Goal: Information Seeking & Learning: Learn about a topic

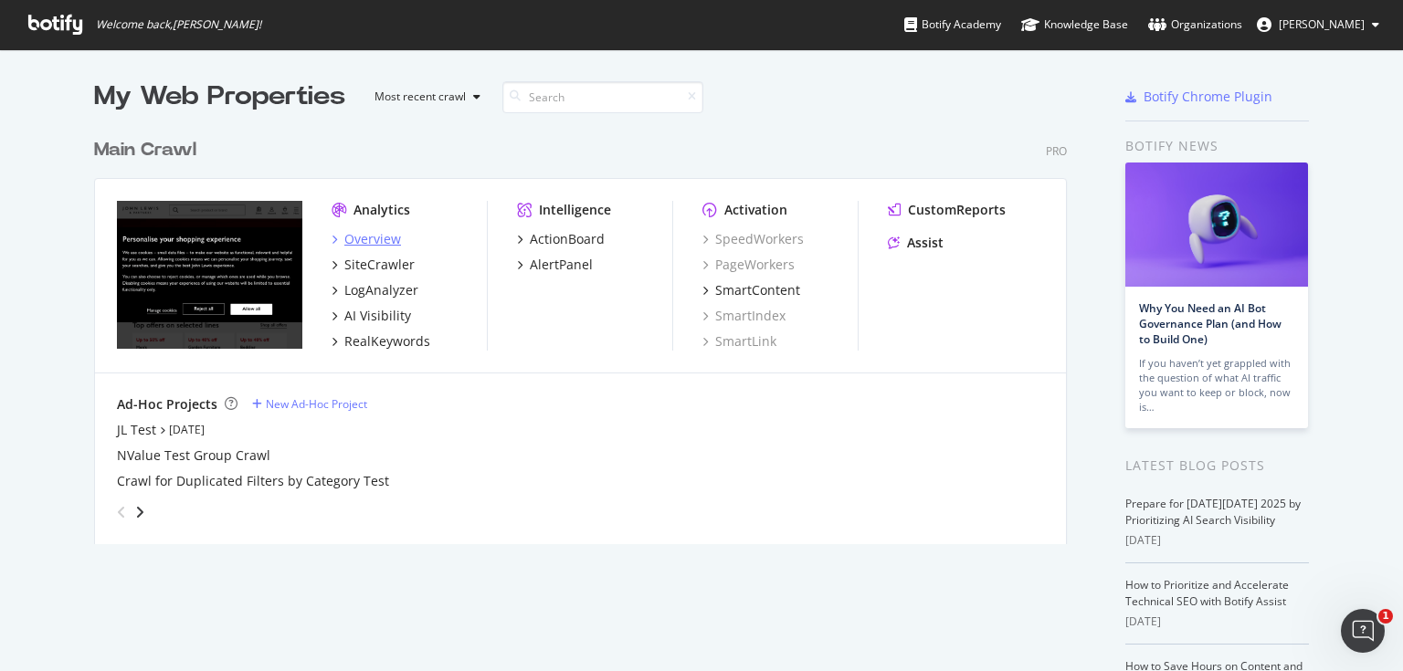
click at [331, 237] on icon "grid" at bounding box center [333, 239] width 5 height 9
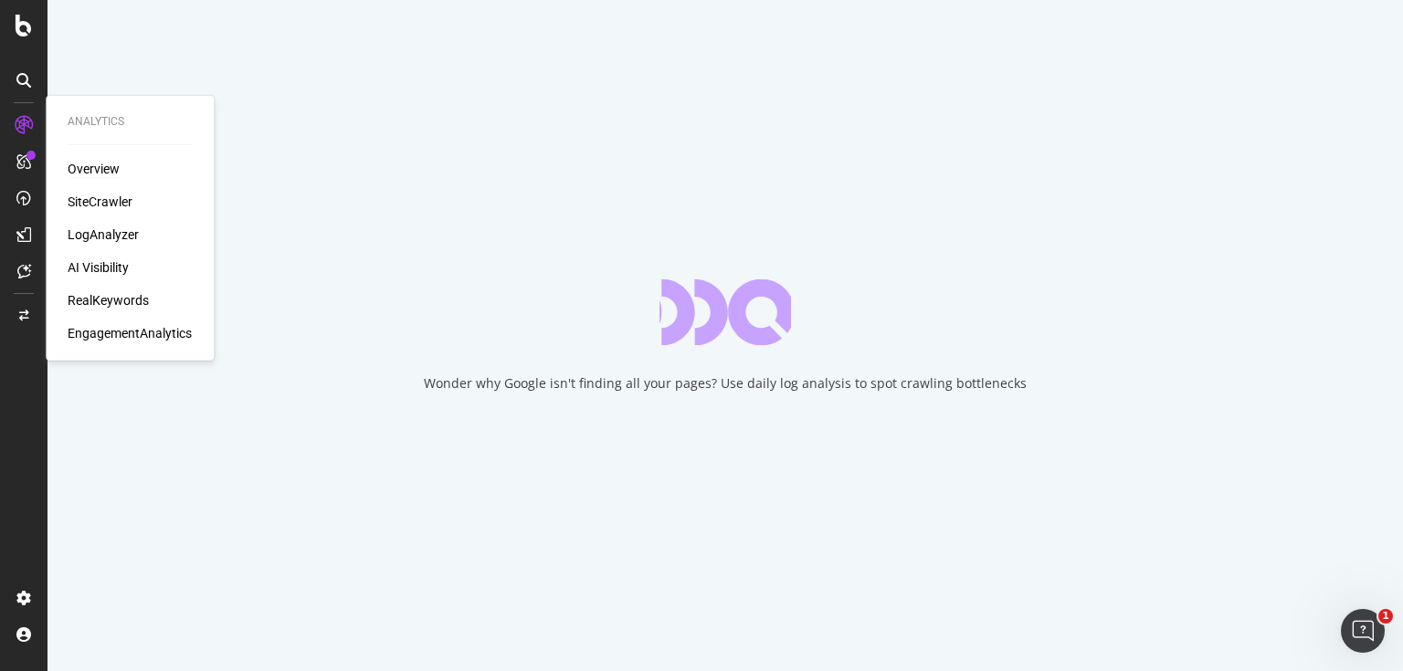
click at [121, 291] on div "RealKeywords" at bounding box center [108, 300] width 81 height 18
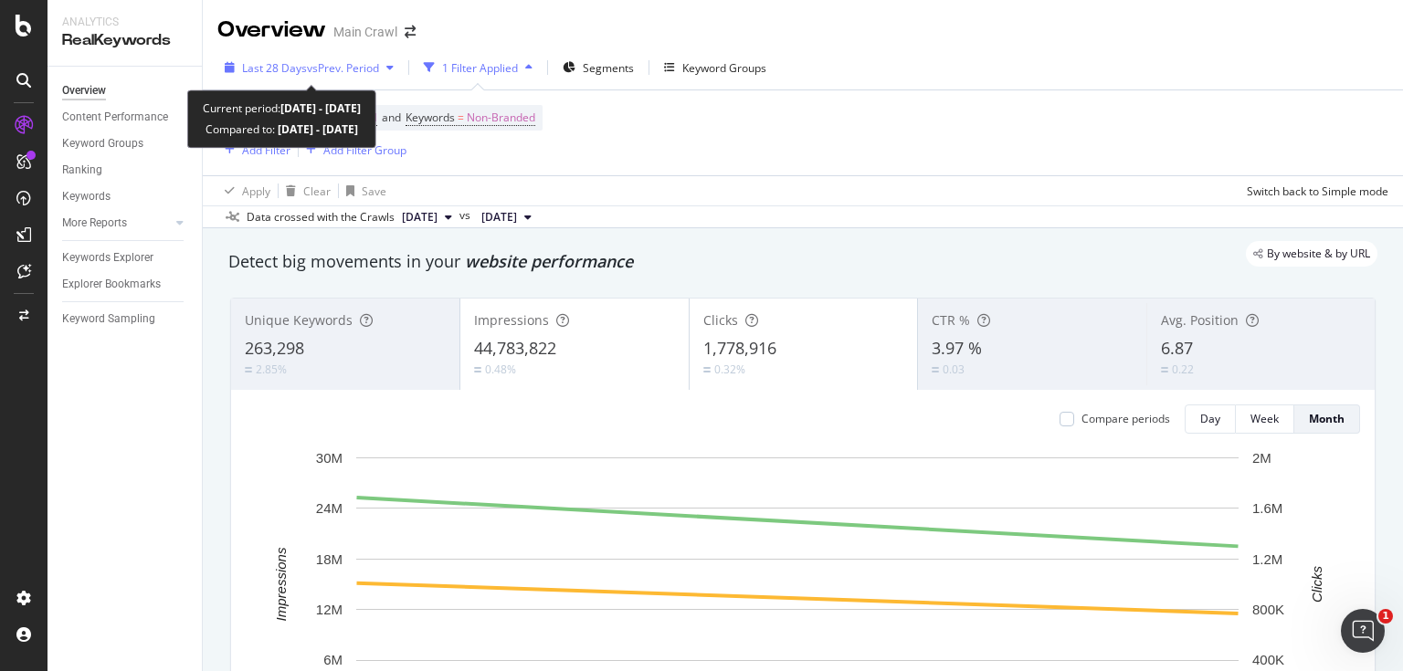
click at [351, 66] on span "vs Prev. Period" at bounding box center [343, 68] width 72 height 16
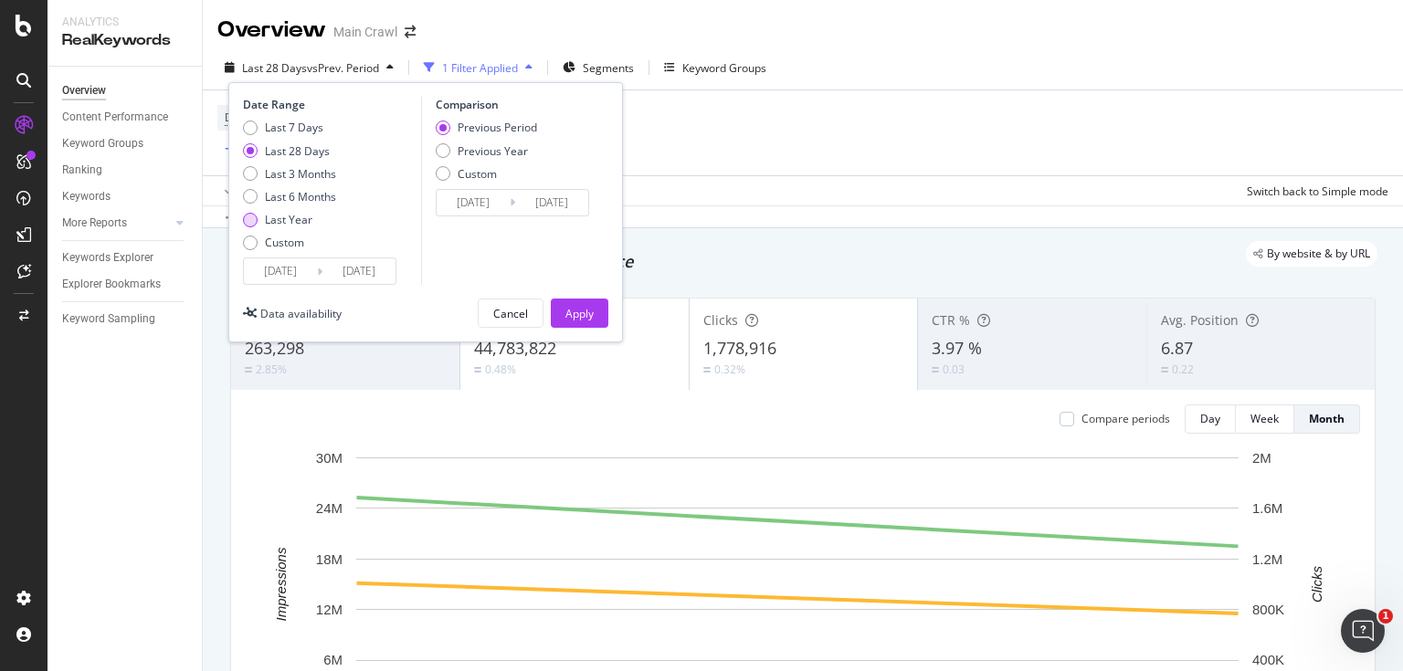
click at [310, 219] on div "Last Year" at bounding box center [288, 220] width 47 height 16
type input "[DATE]"
click at [501, 150] on div "Previous Year" at bounding box center [492, 151] width 70 height 16
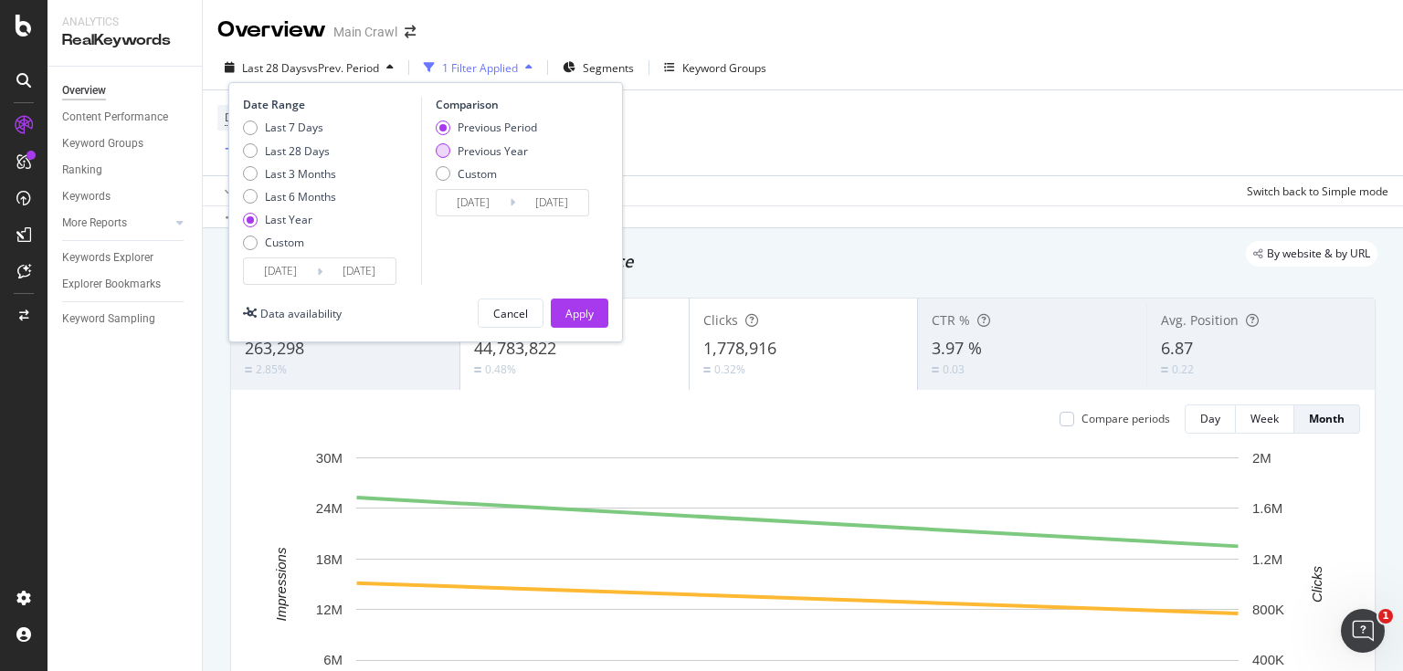
type input "[DATE]"
click at [584, 303] on div "Apply" at bounding box center [579, 313] width 28 height 27
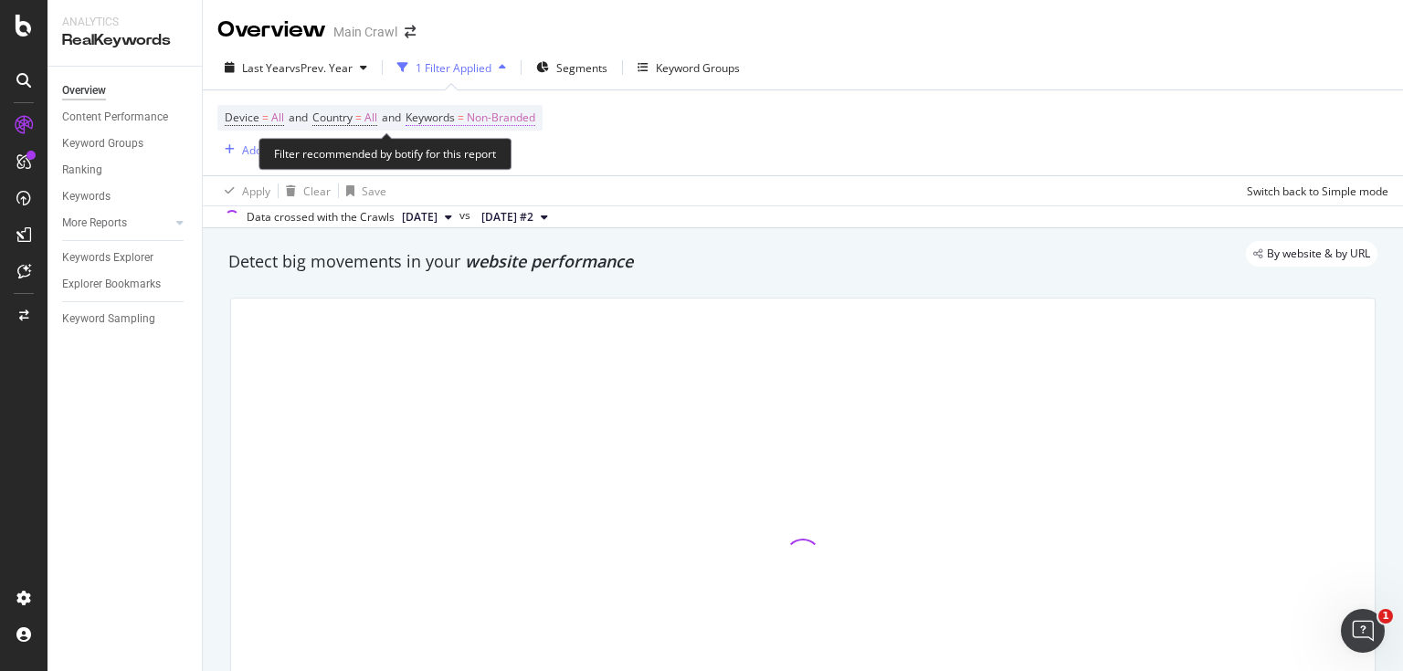
click at [512, 118] on span "Non-Branded" at bounding box center [501, 118] width 68 height 26
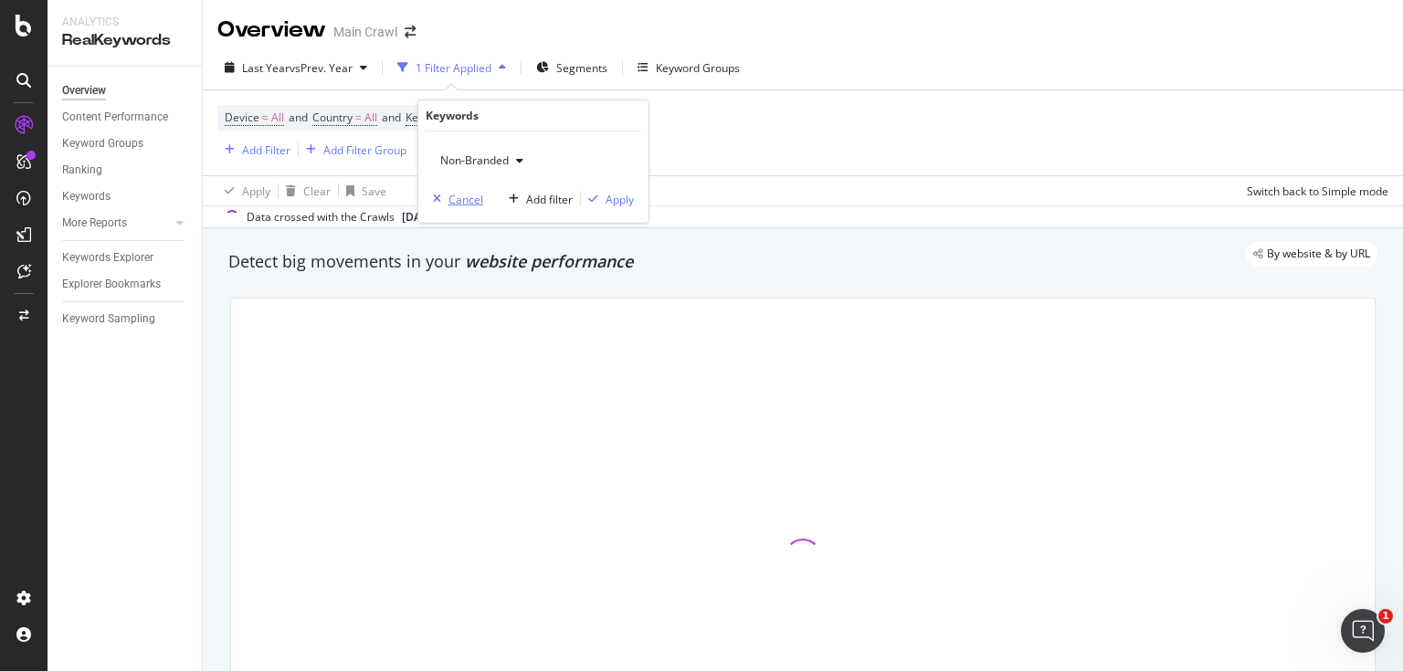
click at [451, 203] on div "Cancel" at bounding box center [465, 199] width 35 height 16
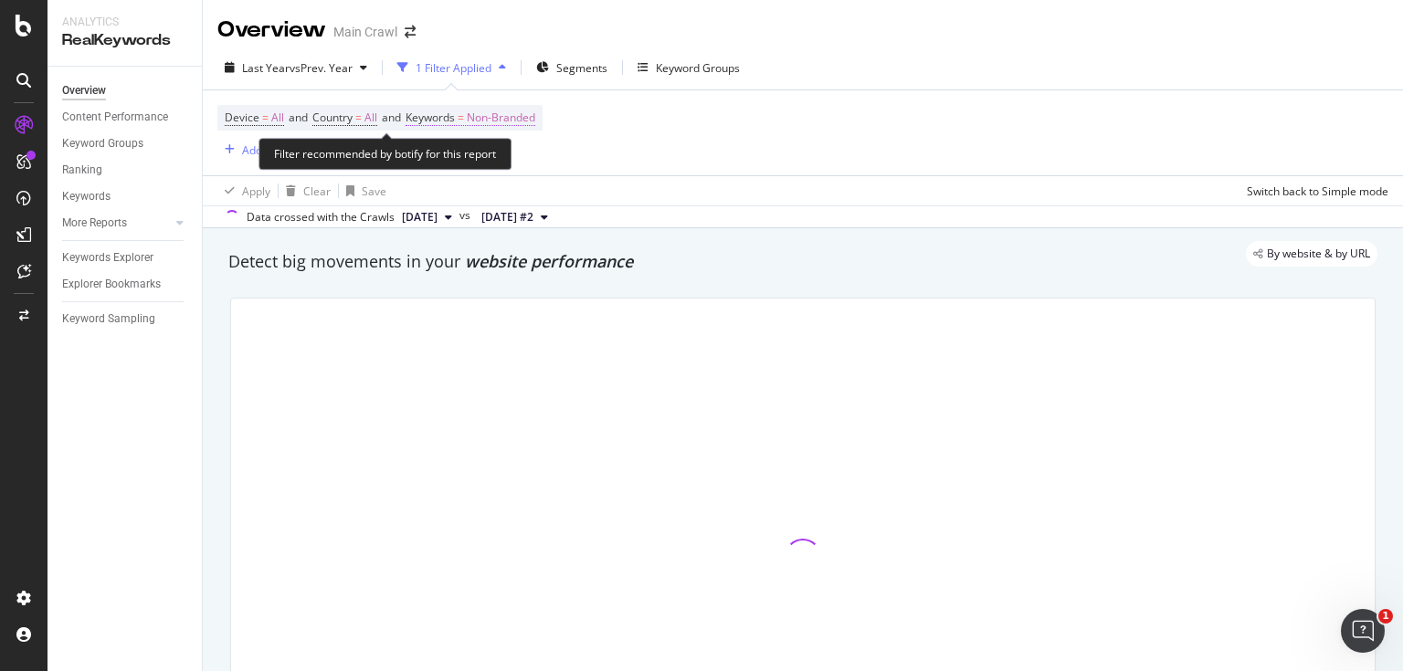
click at [436, 116] on span "Keywords" at bounding box center [429, 118] width 49 height 16
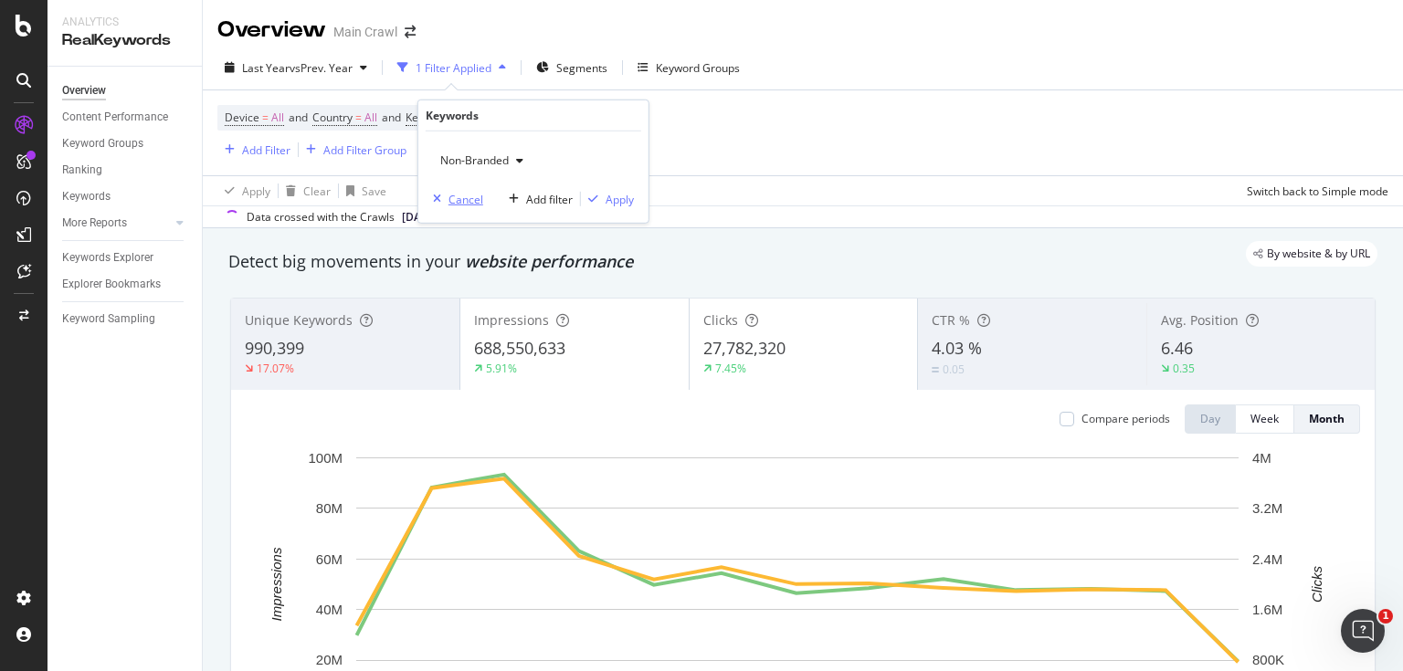
click at [466, 194] on div "Cancel" at bounding box center [465, 199] width 35 height 16
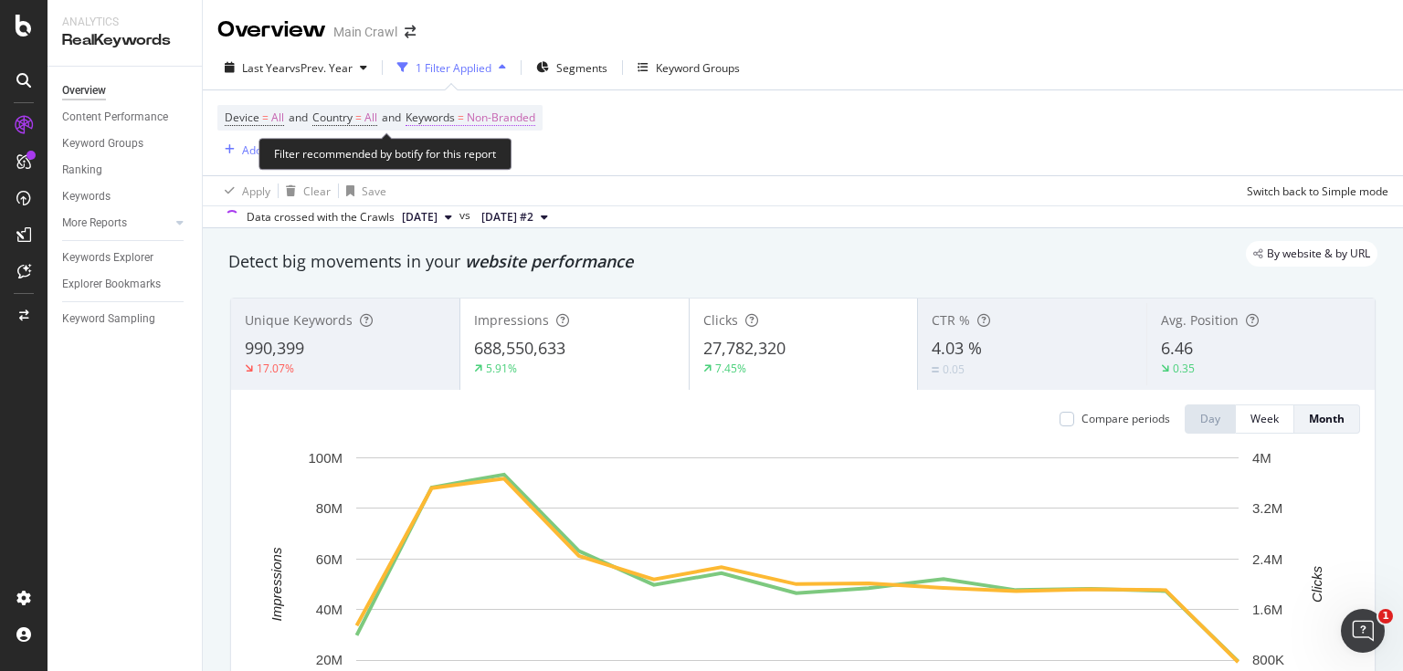
click at [535, 117] on span "Non-Branded" at bounding box center [501, 118] width 68 height 26
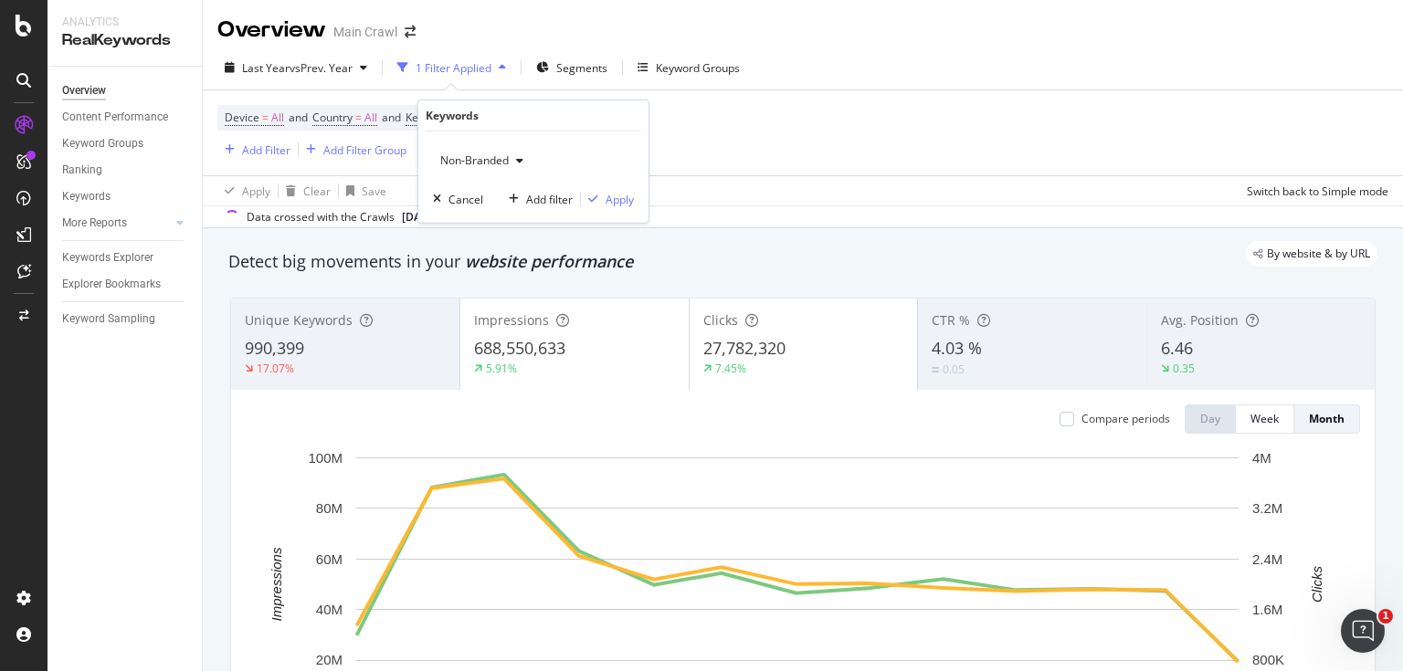
click at [540, 160] on div "Non-Branded" at bounding box center [533, 160] width 201 height 29
click at [516, 162] on icon "button" at bounding box center [519, 160] width 7 height 11
click at [793, 128] on div "Device = All and Country = All and Keywords = Non-Branded Add Filter Add Filter…" at bounding box center [802, 132] width 1171 height 85
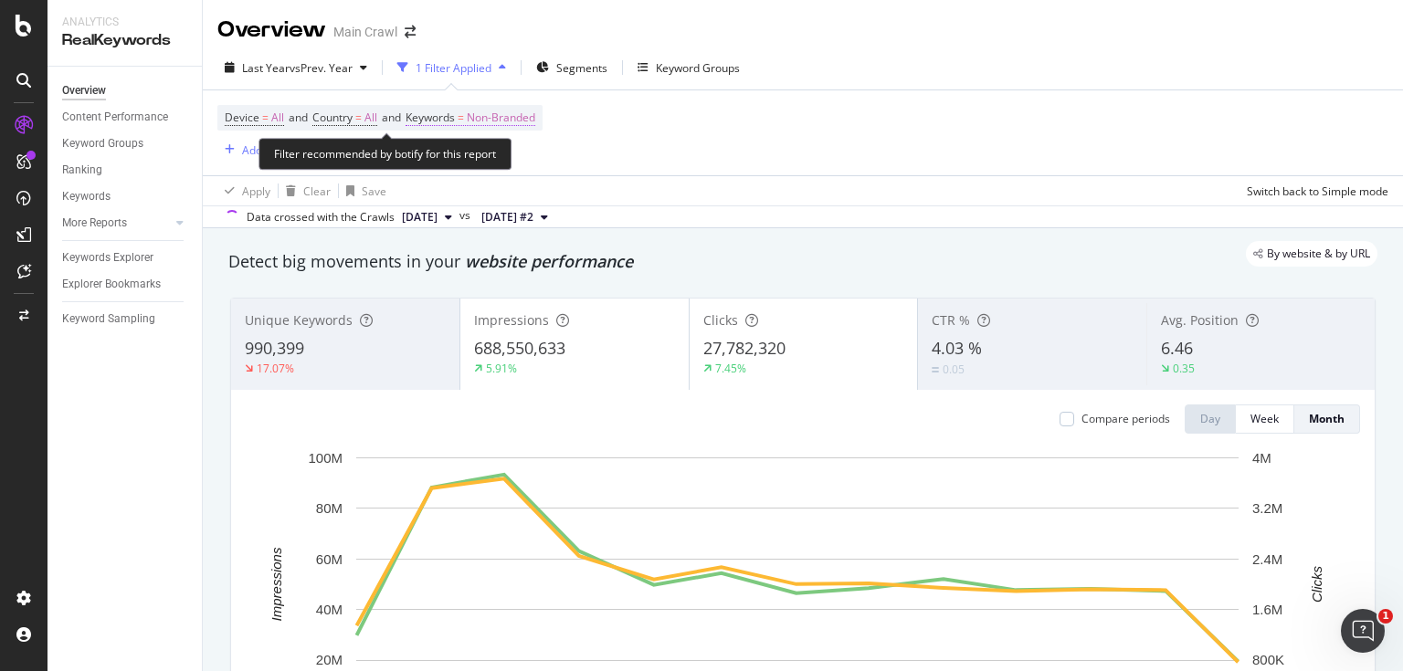
click at [531, 113] on span "Non-Branded" at bounding box center [501, 118] width 68 height 26
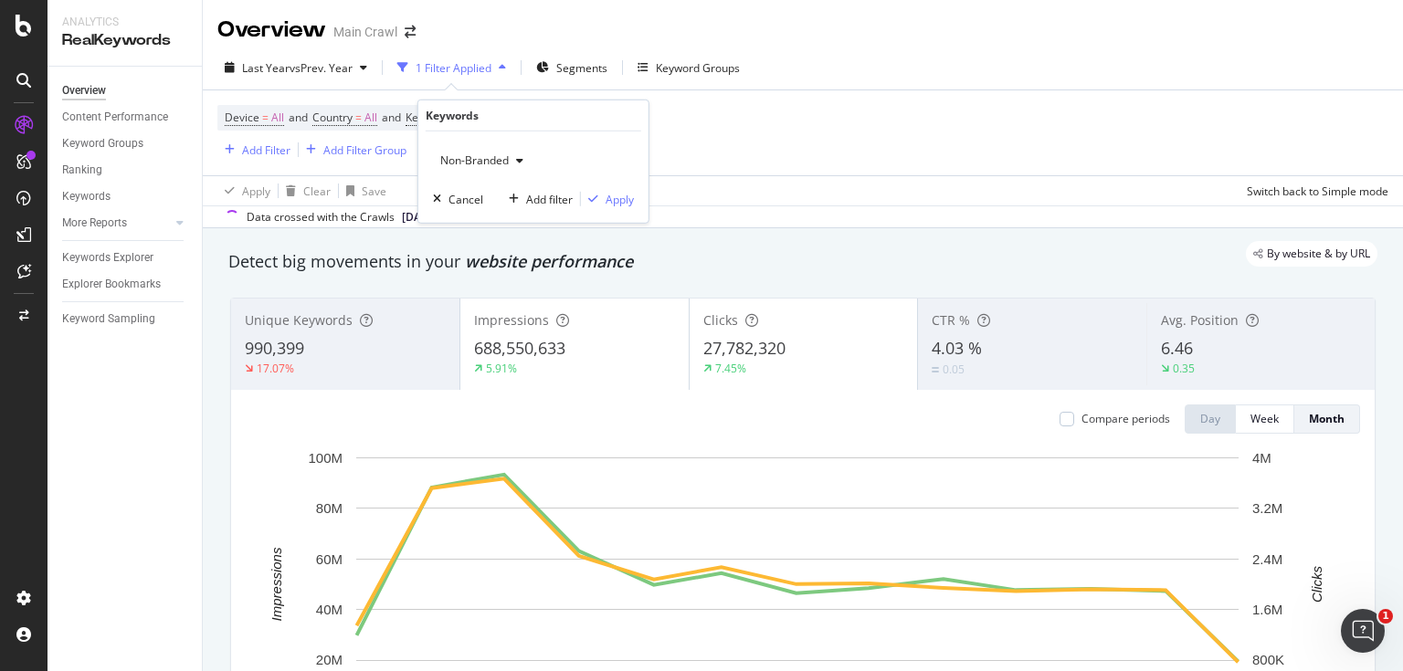
click at [495, 161] on span "Non-Branded" at bounding box center [471, 160] width 76 height 16
click at [522, 157] on icon "button" at bounding box center [519, 160] width 7 height 11
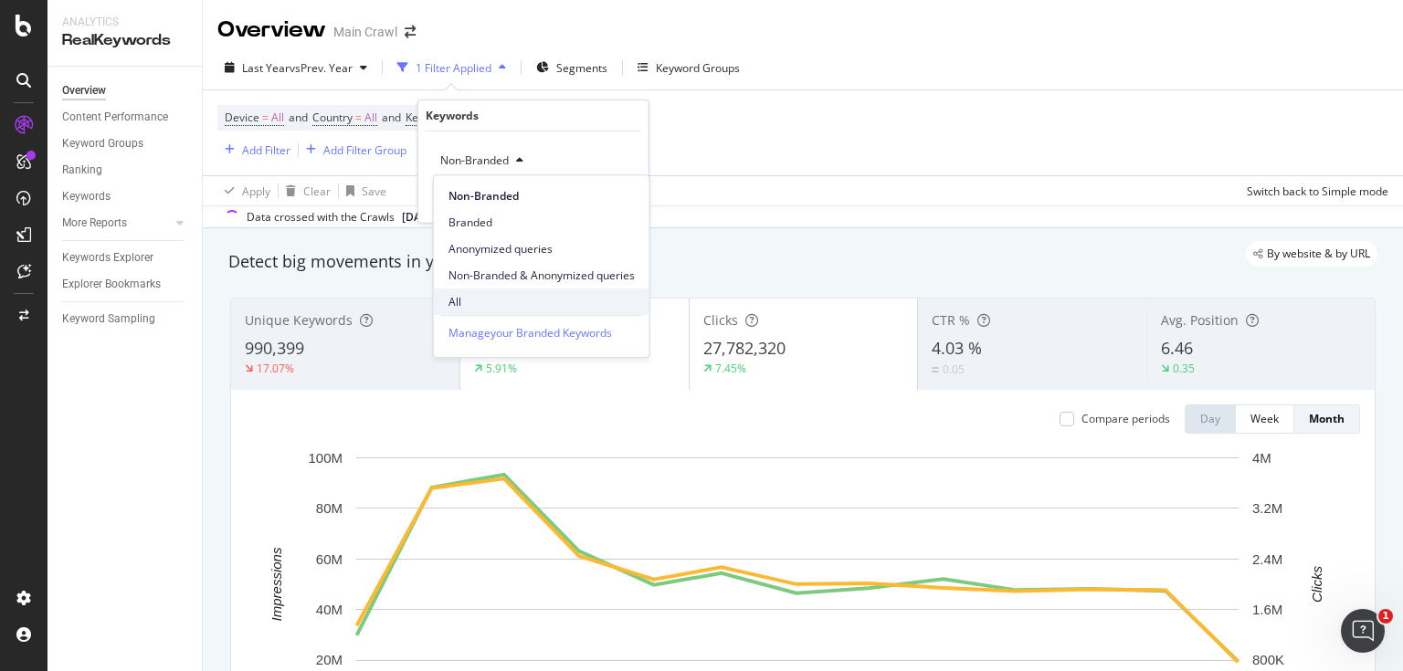
click at [530, 307] on span "All" at bounding box center [541, 302] width 186 height 16
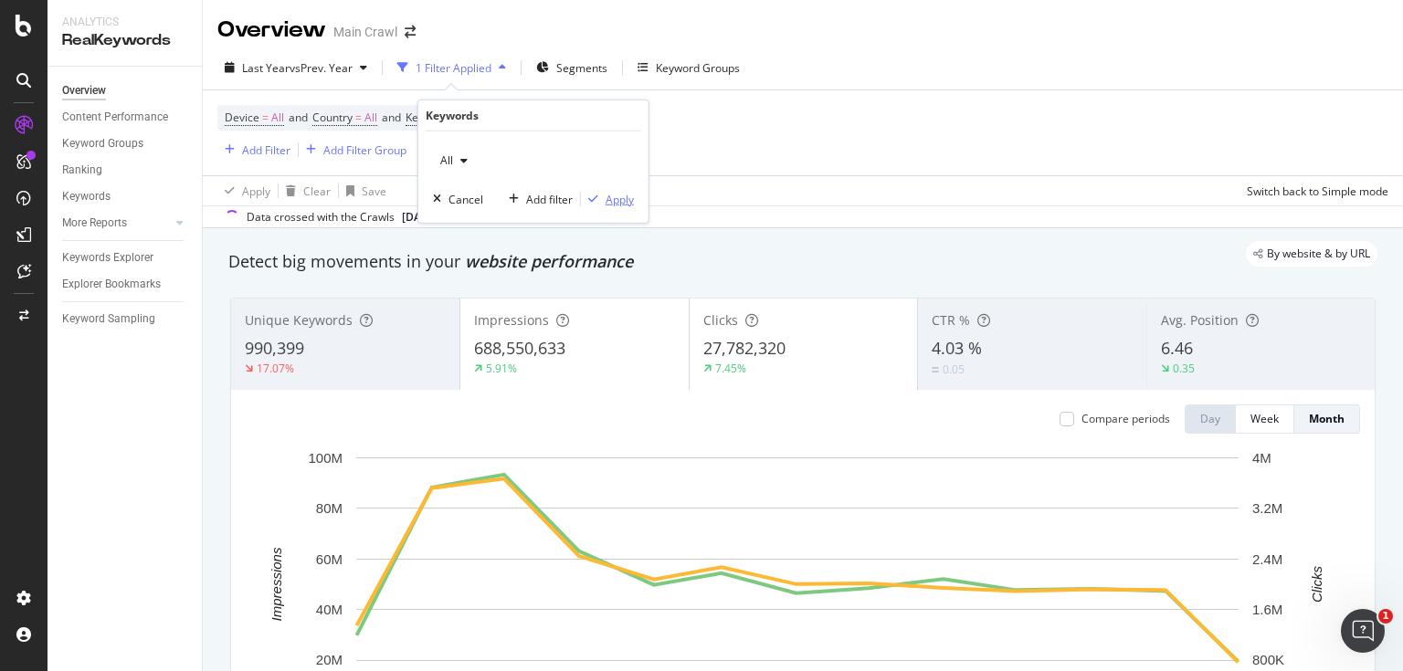
click at [625, 208] on div "All Cancel Add filter Apply" at bounding box center [533, 176] width 230 height 91
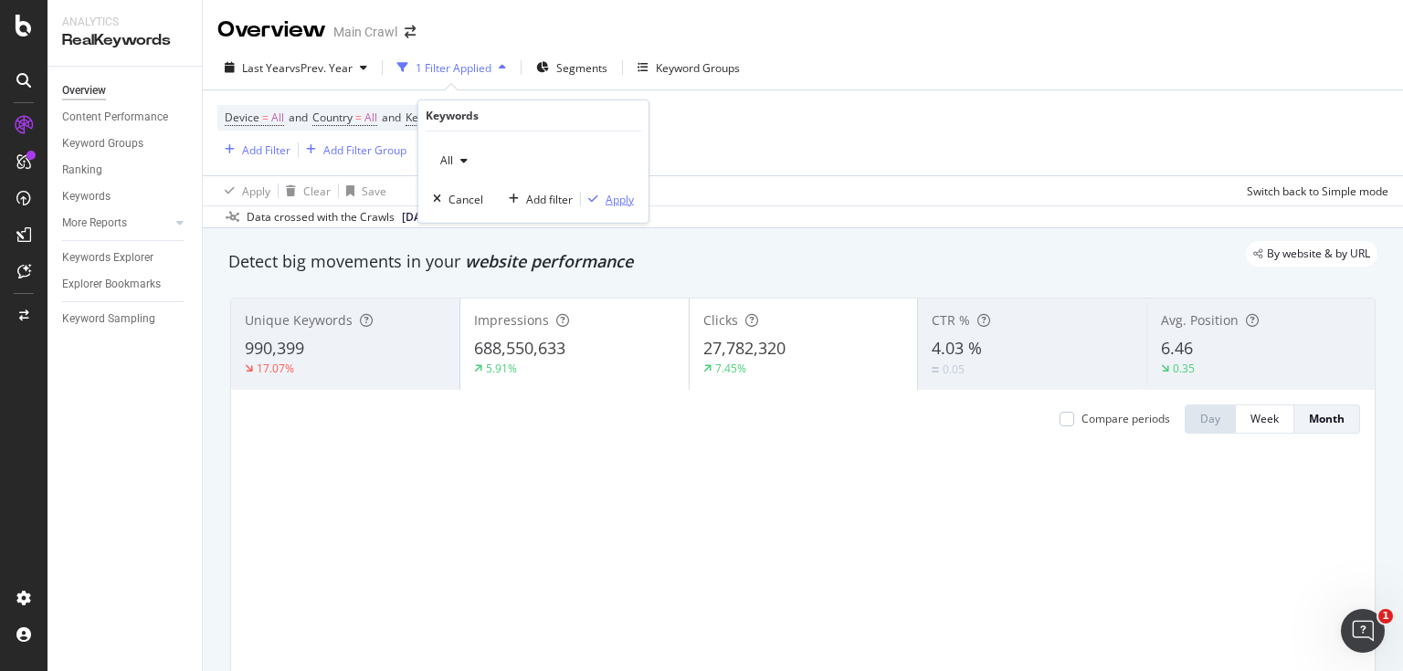
drag, startPoint x: 623, startPoint y: 197, endPoint x: 593, endPoint y: 219, distance: 37.3
click at [623, 196] on div "Apply" at bounding box center [619, 199] width 28 height 16
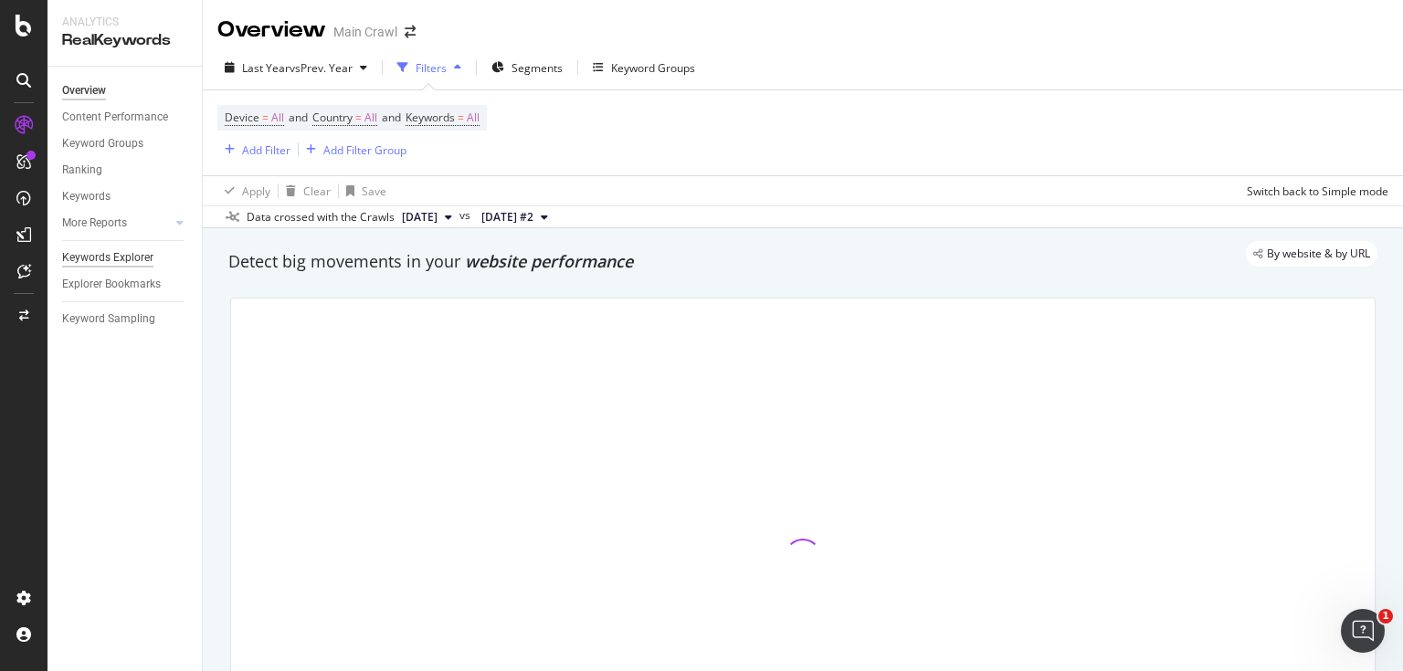
click at [127, 260] on div "Keywords Explorer" at bounding box center [107, 257] width 91 height 19
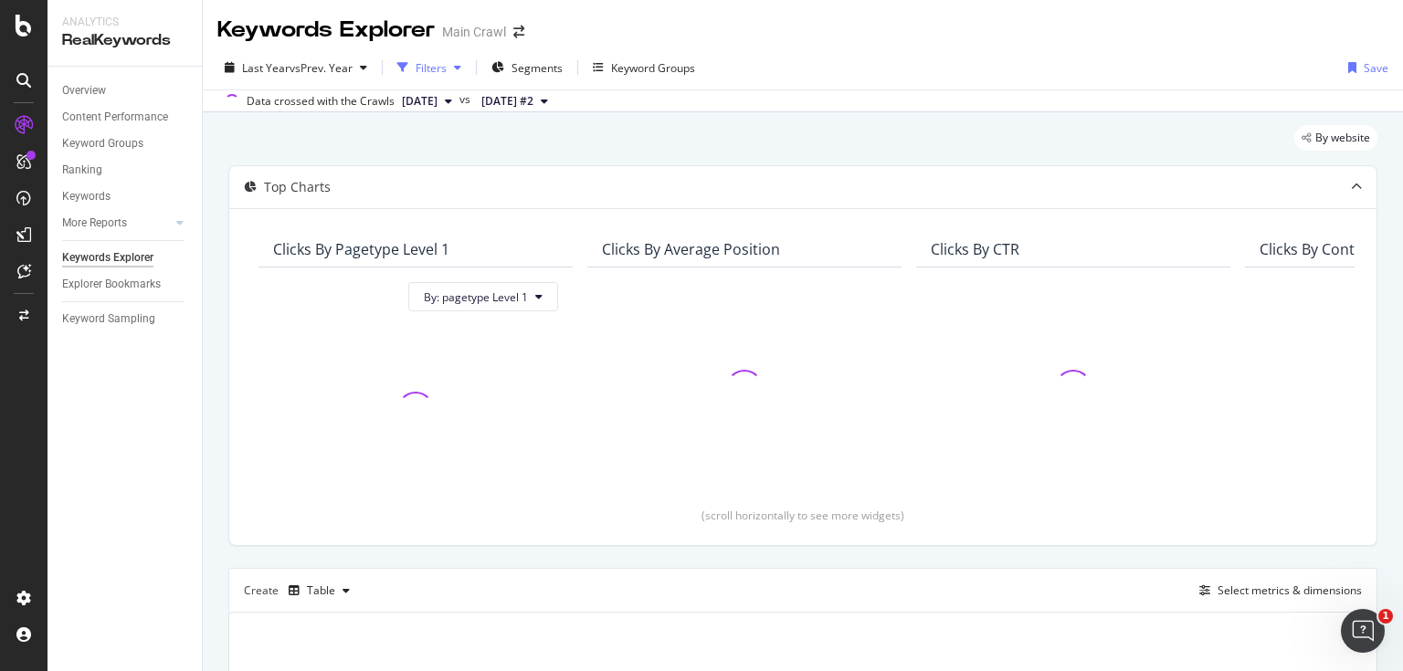
click at [460, 71] on icon "button" at bounding box center [457, 67] width 7 height 11
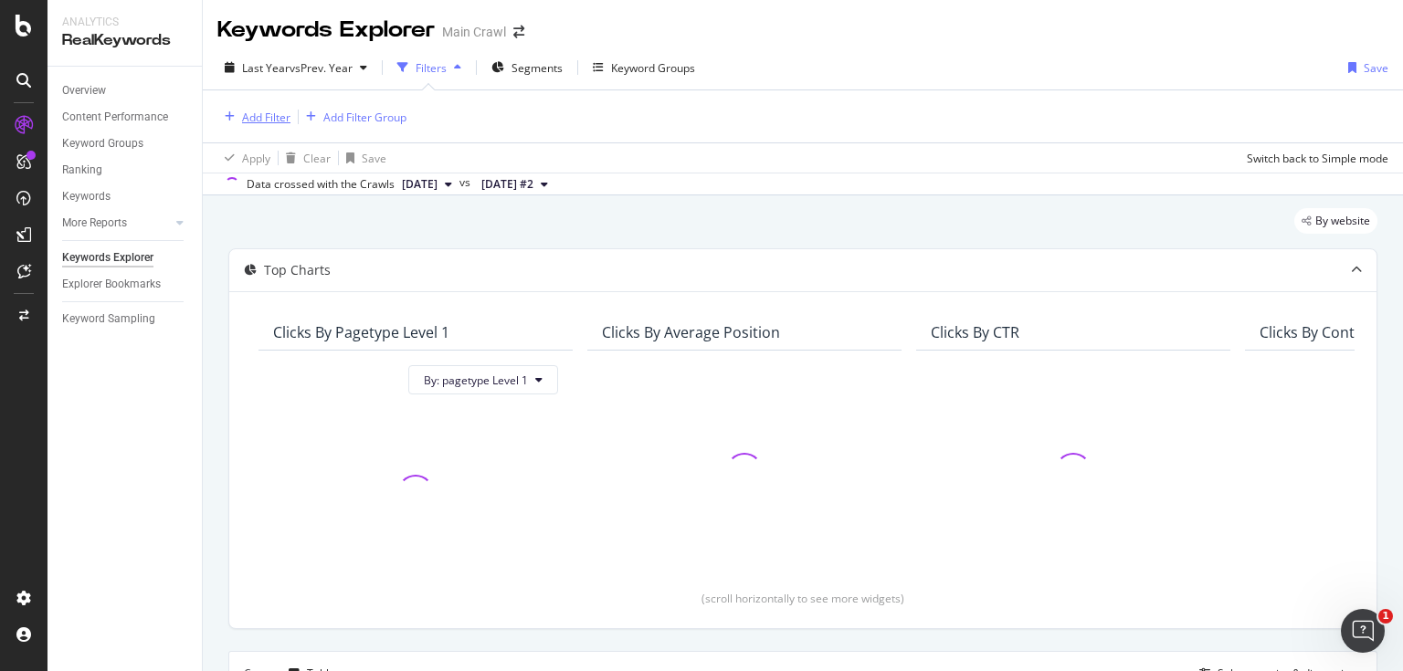
click at [247, 119] on div "Add Filter" at bounding box center [266, 118] width 48 height 16
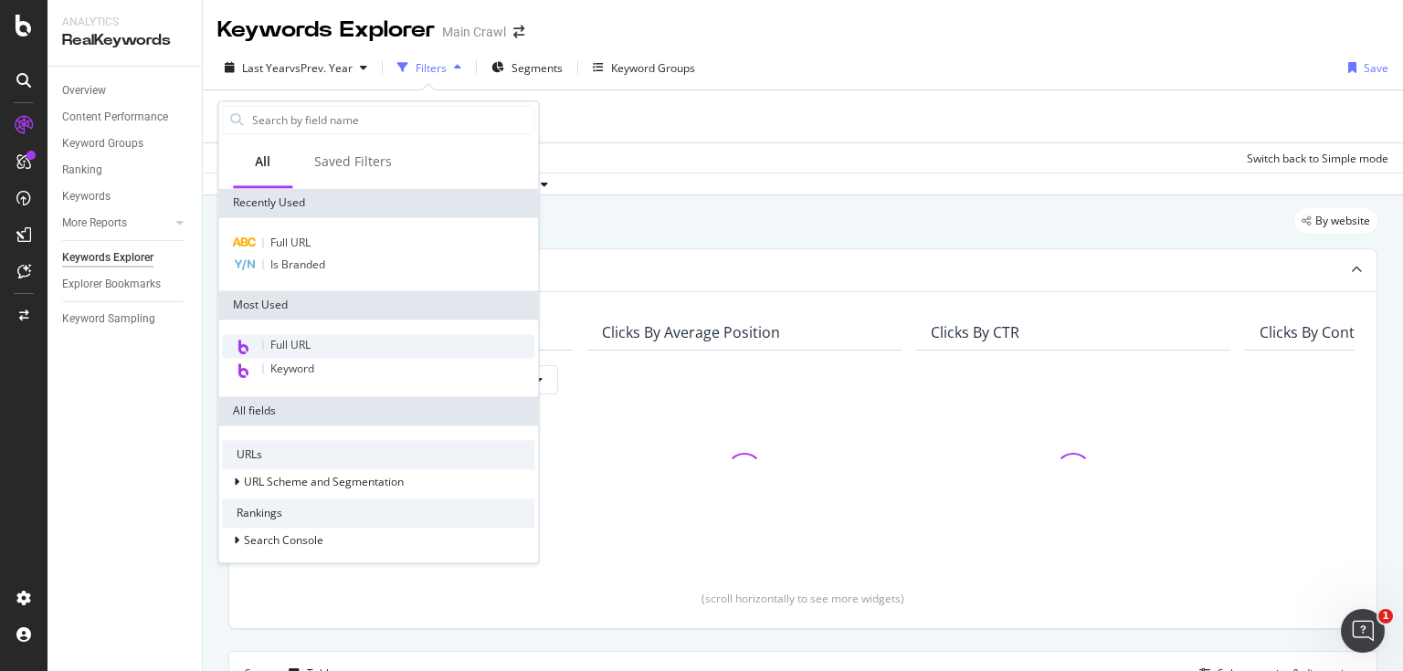
click at [330, 350] on div "Full URL" at bounding box center [378, 346] width 312 height 24
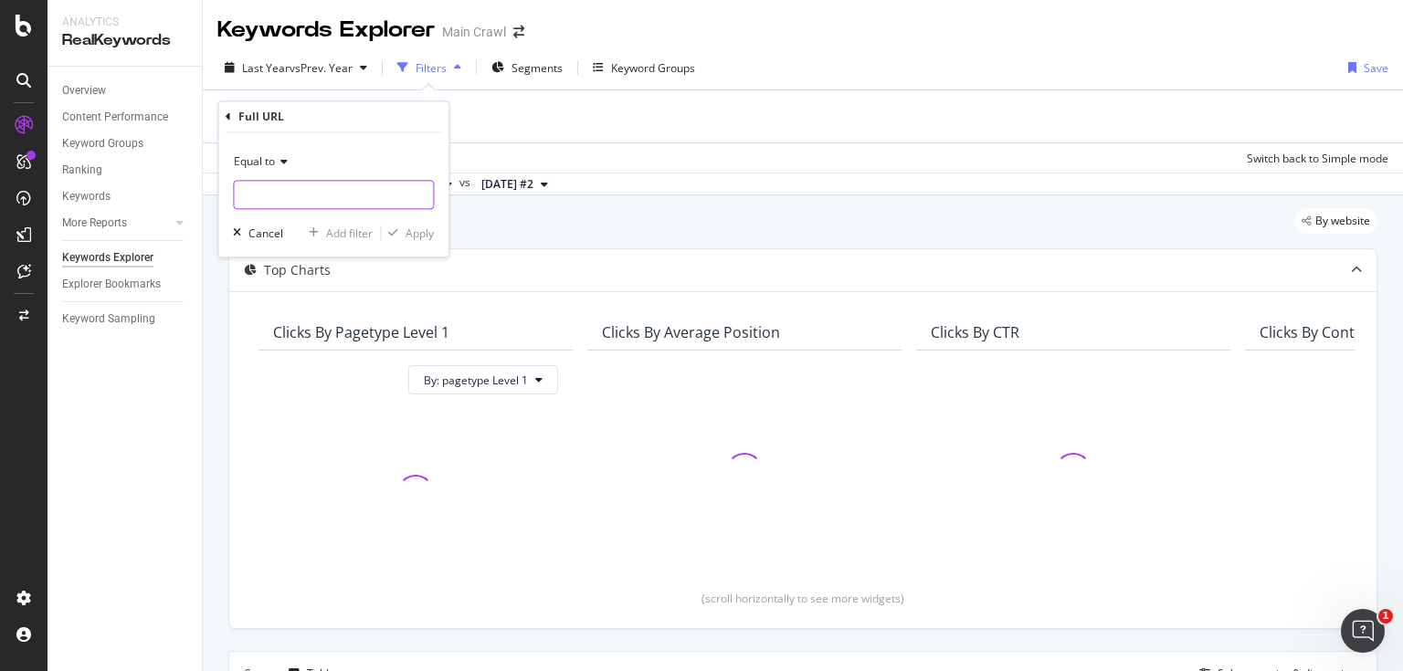
click at [357, 207] on input "text" at bounding box center [333, 195] width 199 height 29
type input "buying"
click at [323, 185] on input "buying" at bounding box center [320, 195] width 173 height 29
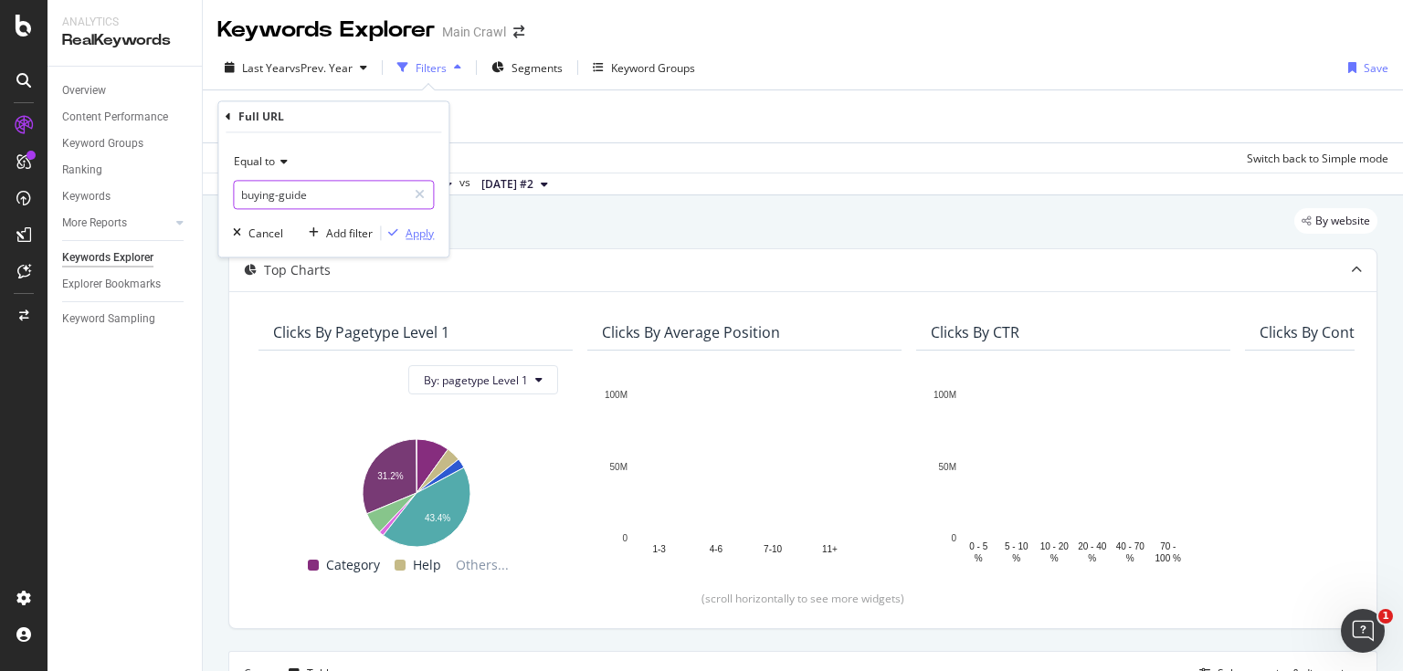
type input "buying-guide"
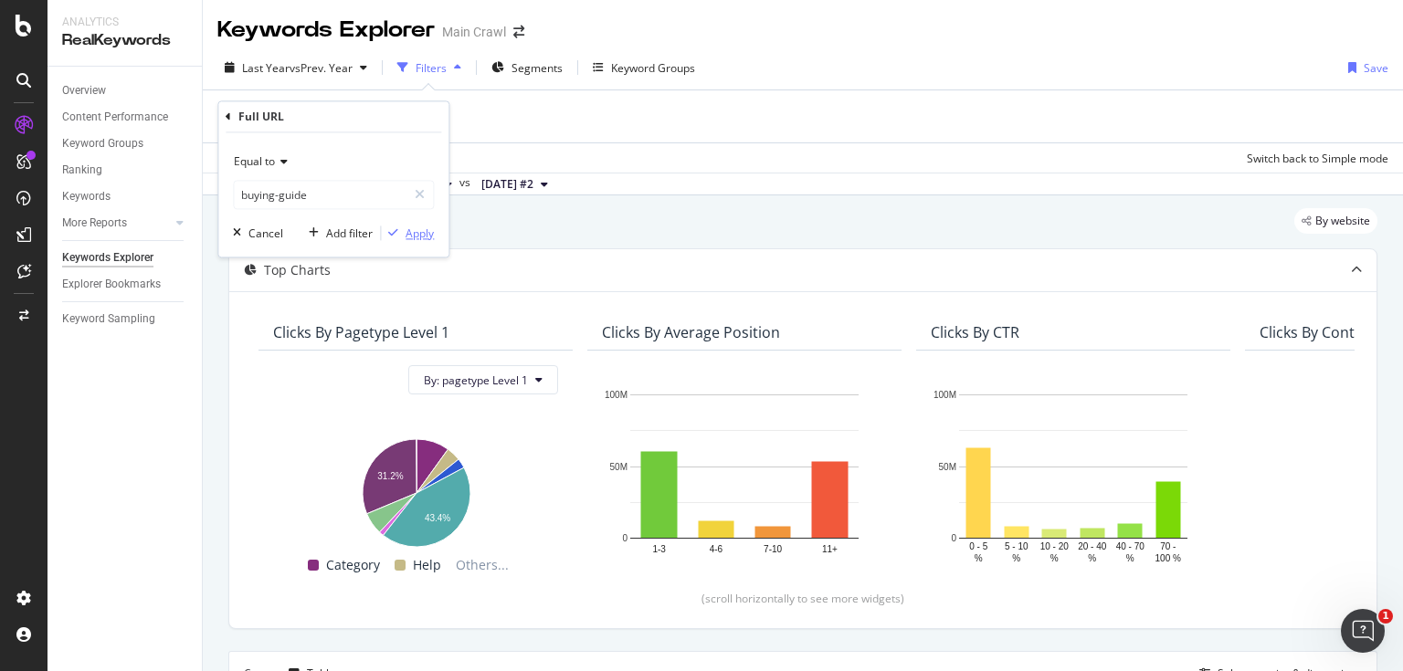
click at [407, 241] on div "Apply" at bounding box center [407, 234] width 53 height 16
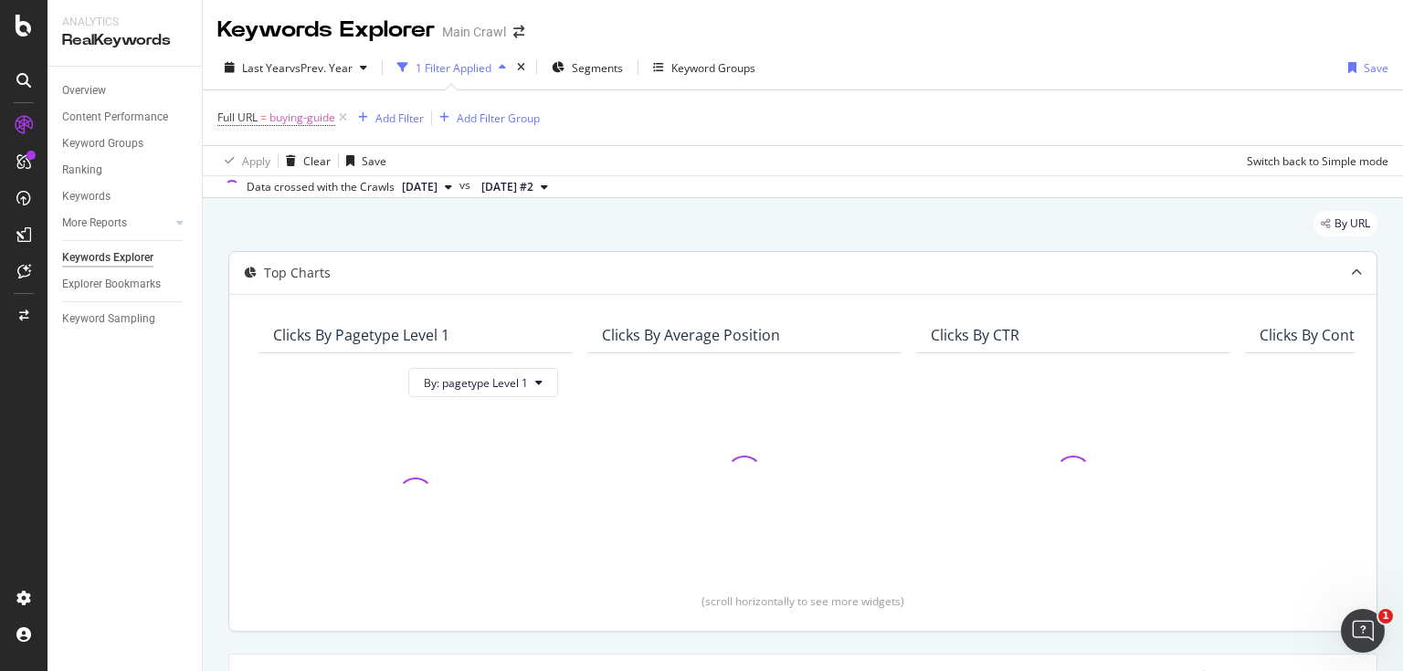
click at [1351, 273] on icon at bounding box center [1356, 273] width 11 height 11
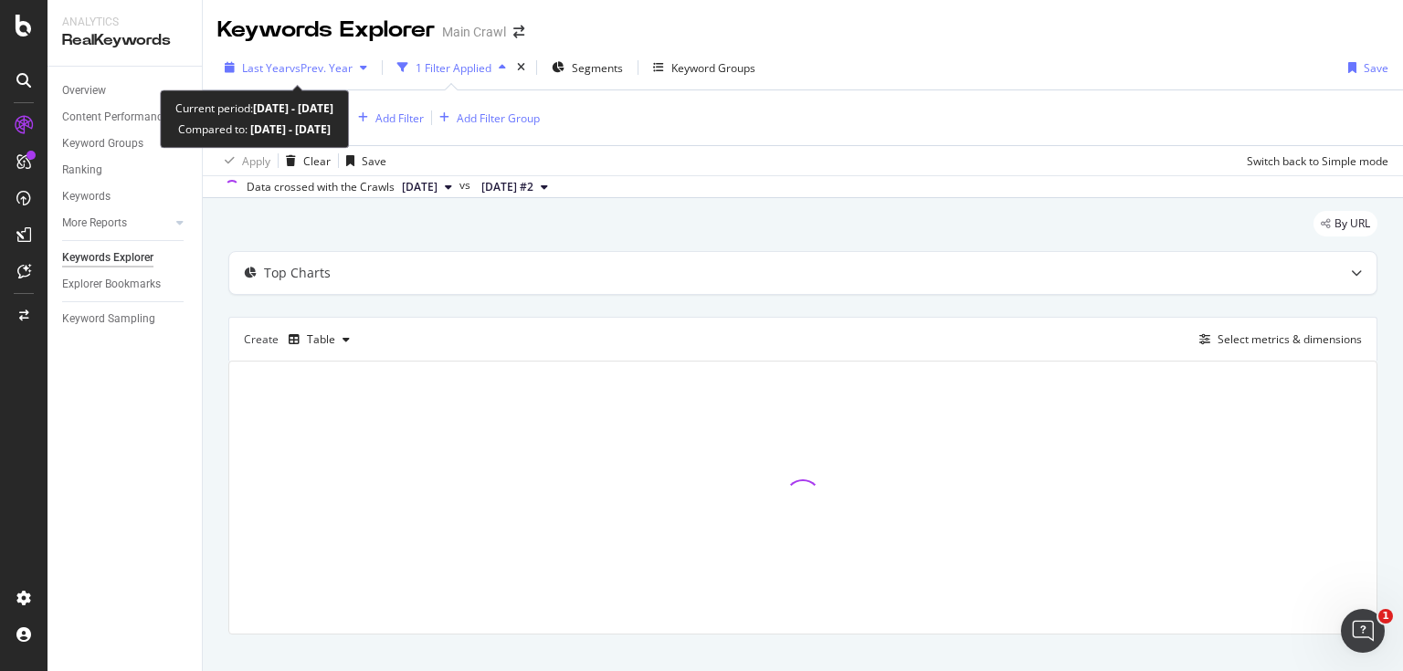
click at [367, 64] on icon "button" at bounding box center [363, 67] width 7 height 11
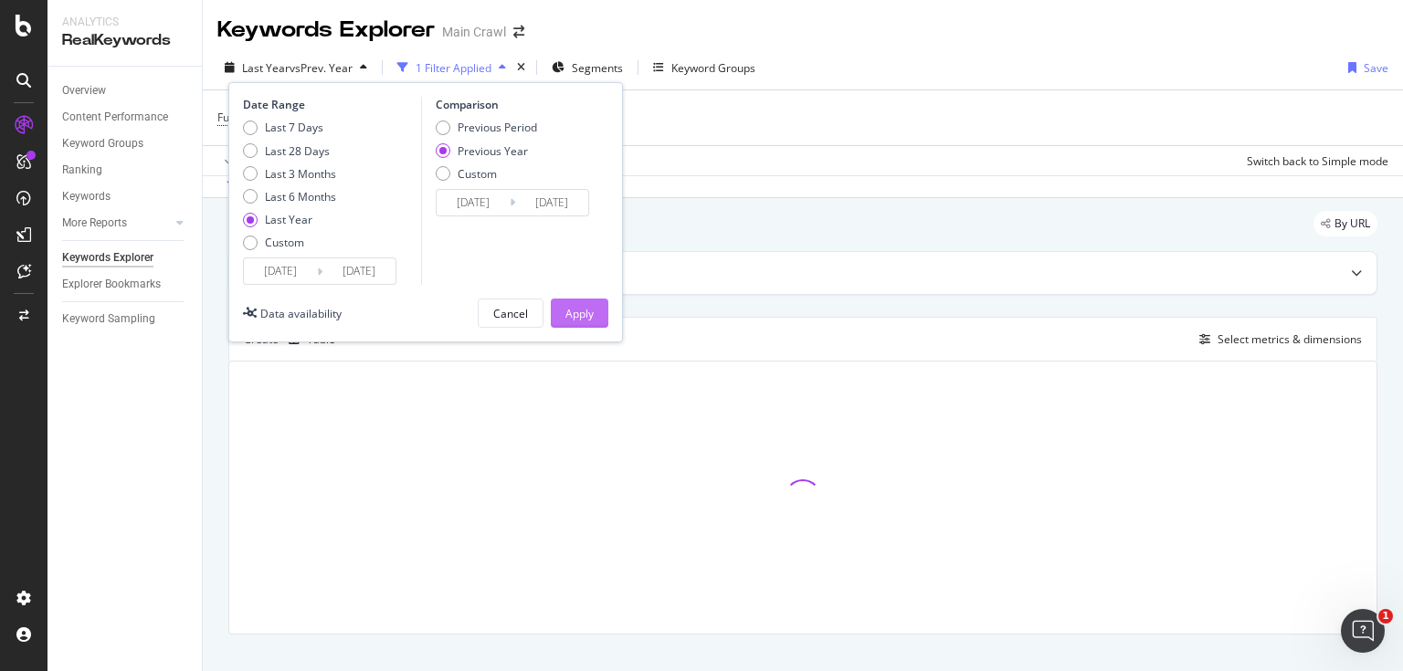
click at [588, 307] on div "Apply" at bounding box center [579, 314] width 28 height 16
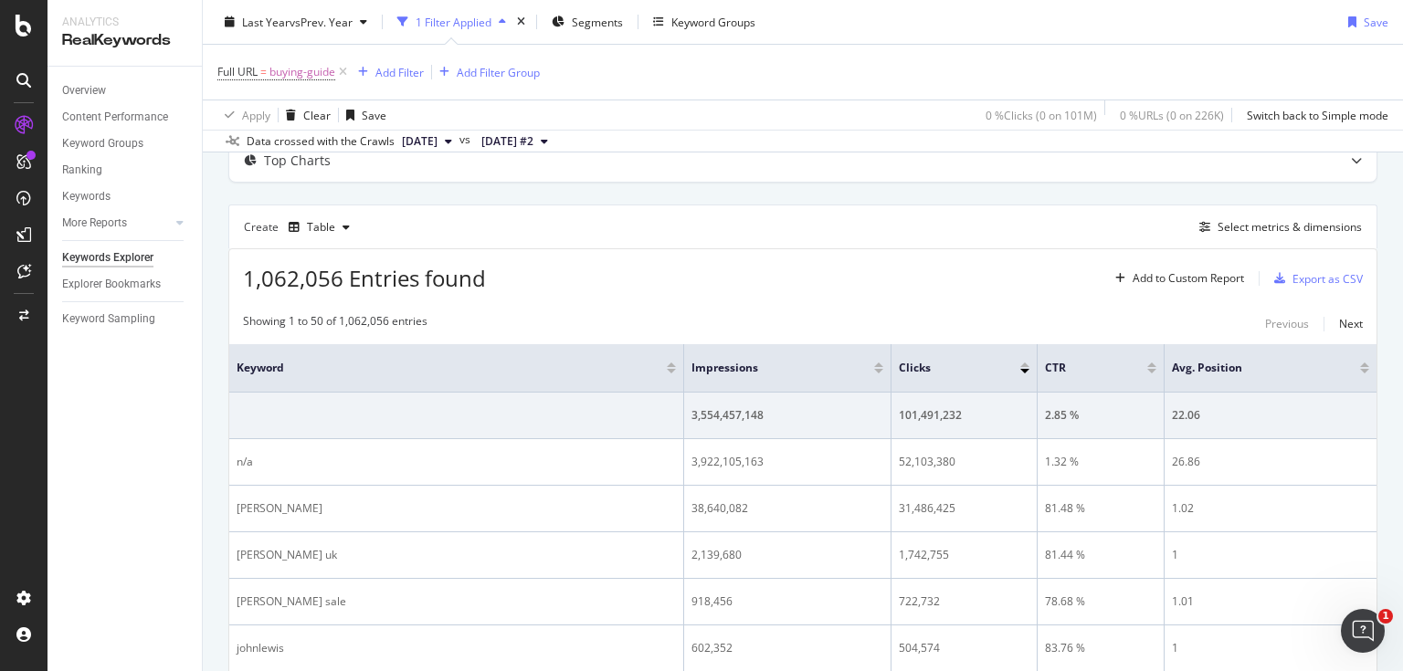
scroll to position [73, 0]
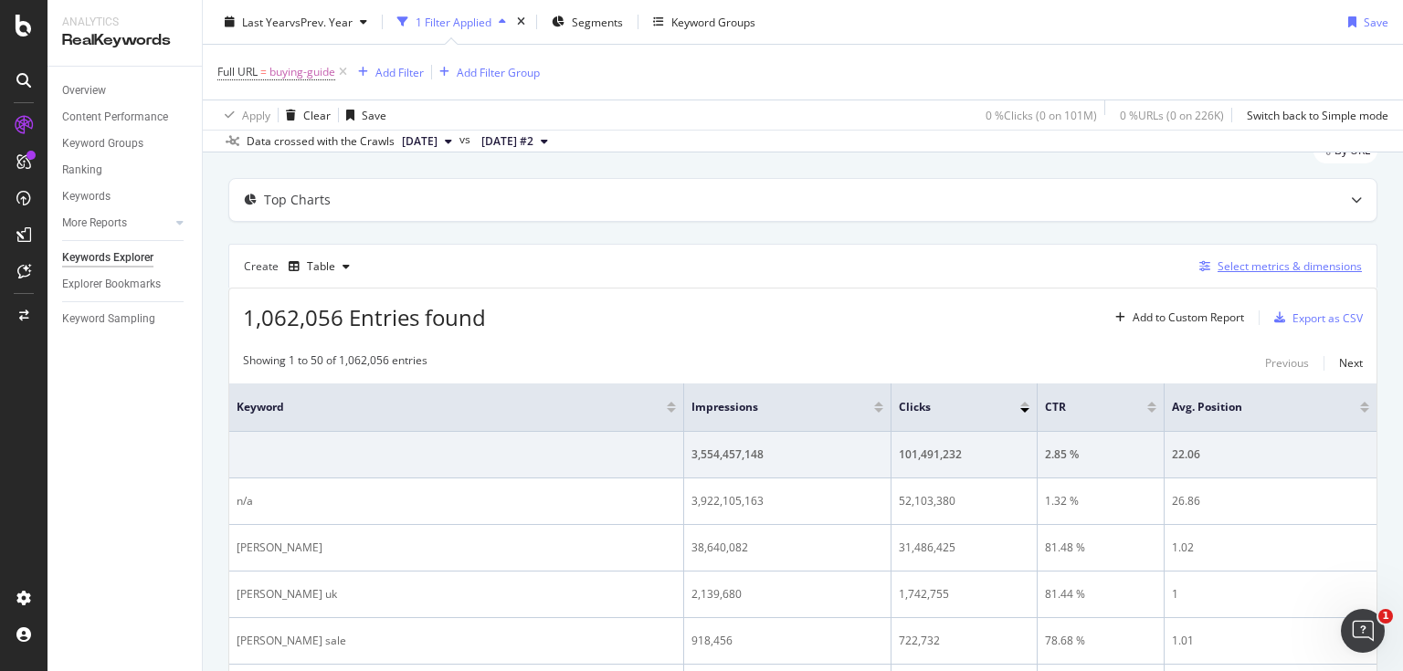
click at [1253, 267] on div "Select metrics & dimensions" at bounding box center [1289, 266] width 144 height 16
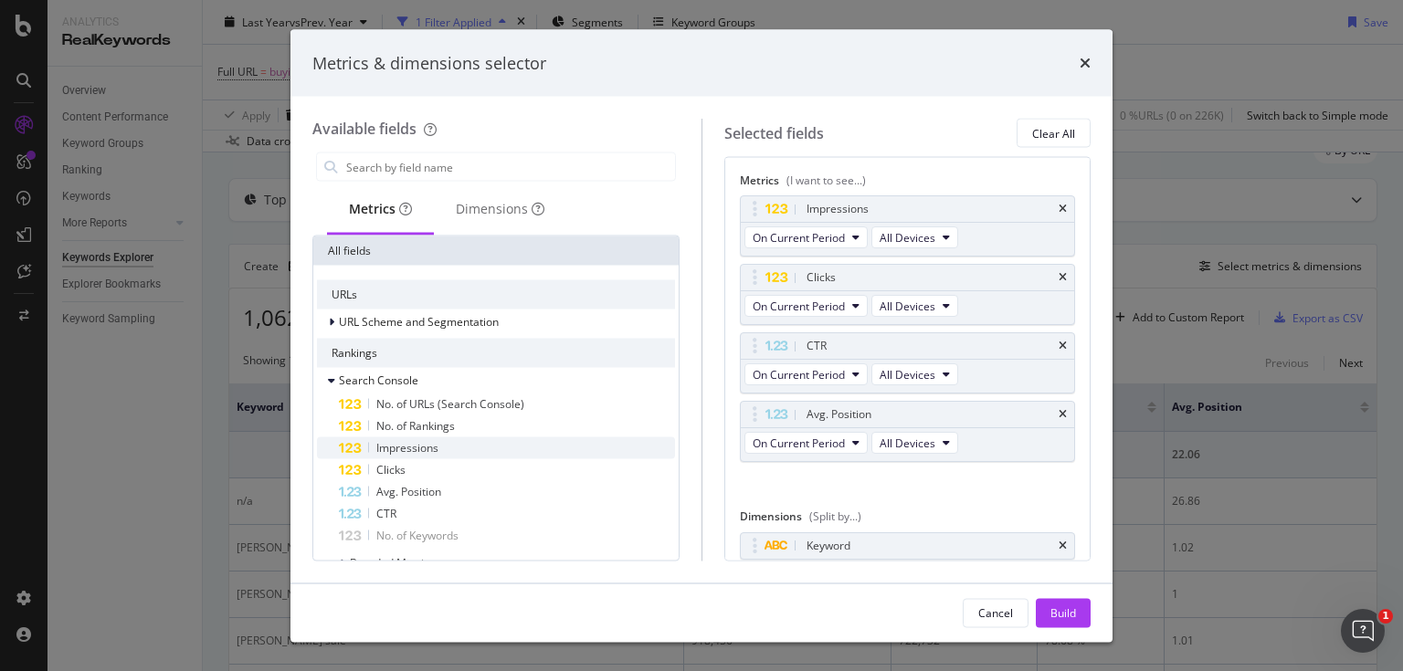
click at [523, 452] on div "Impressions" at bounding box center [507, 448] width 336 height 22
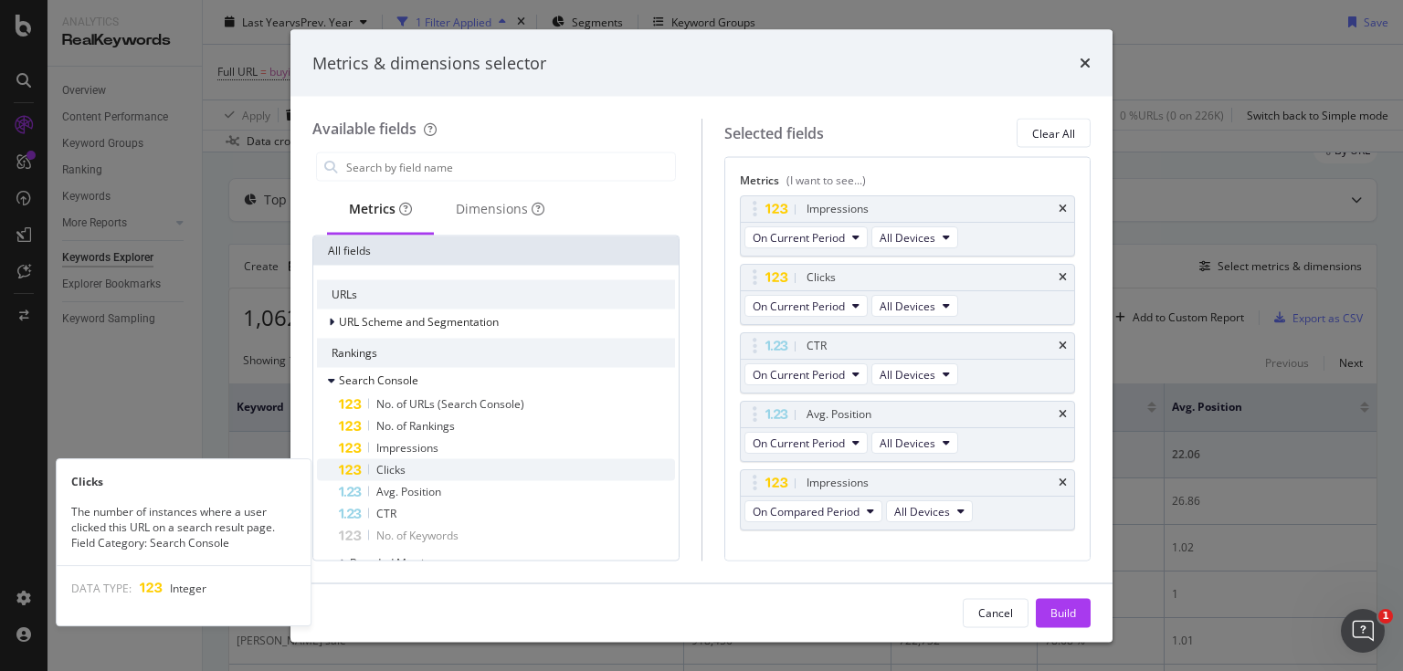
click at [517, 470] on div "Clicks" at bounding box center [507, 470] width 336 height 22
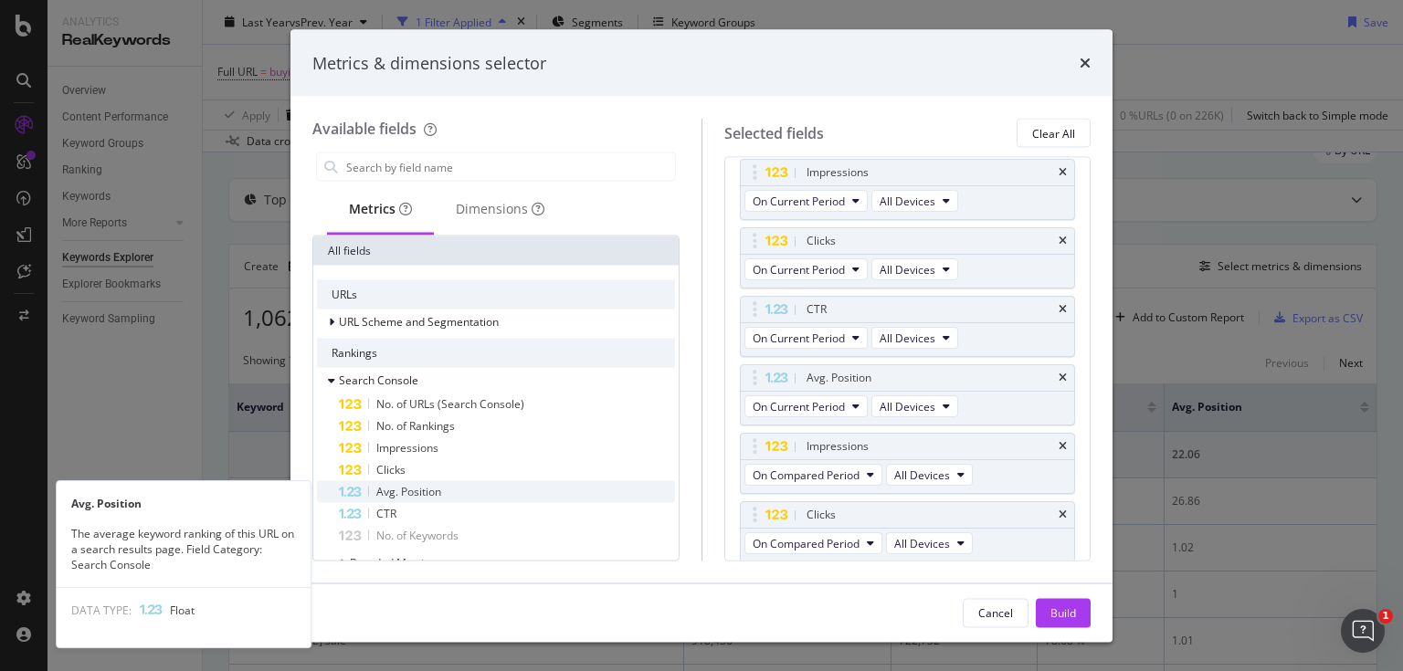
click at [513, 497] on div "Avg. Position" at bounding box center [507, 492] width 336 height 22
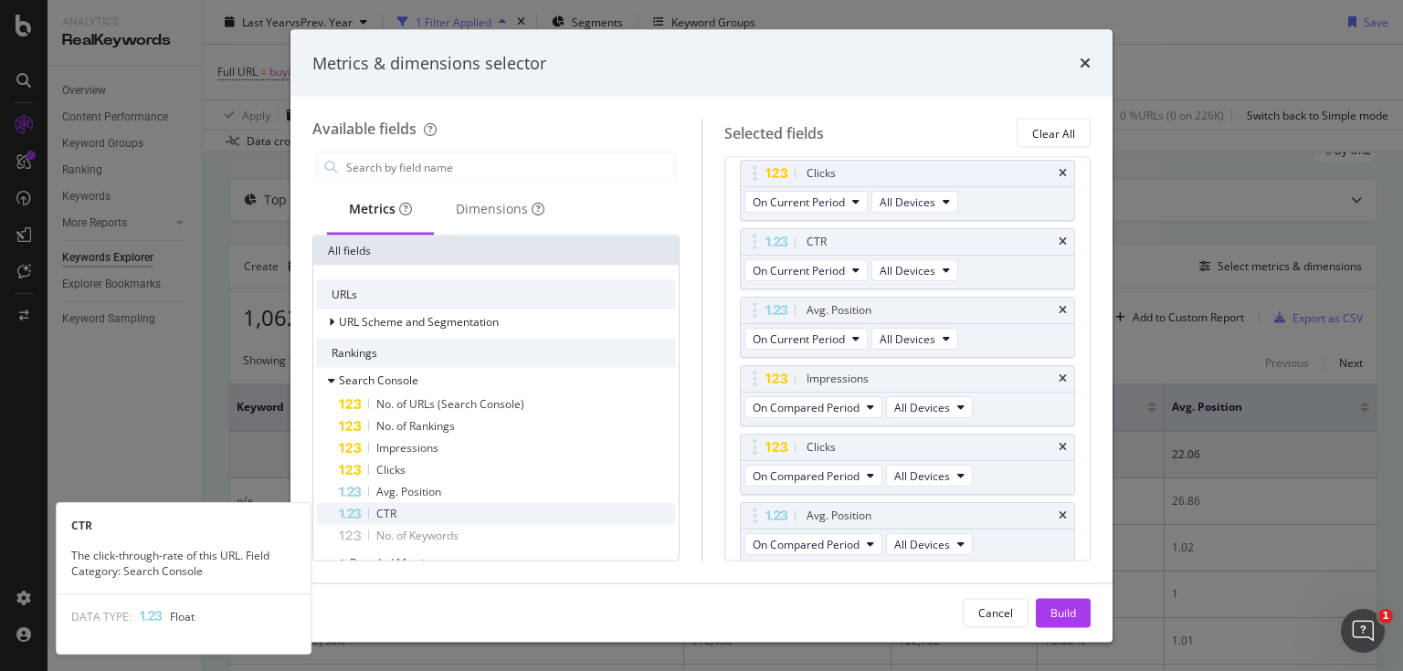
click at [510, 513] on div "CTR" at bounding box center [507, 514] width 336 height 22
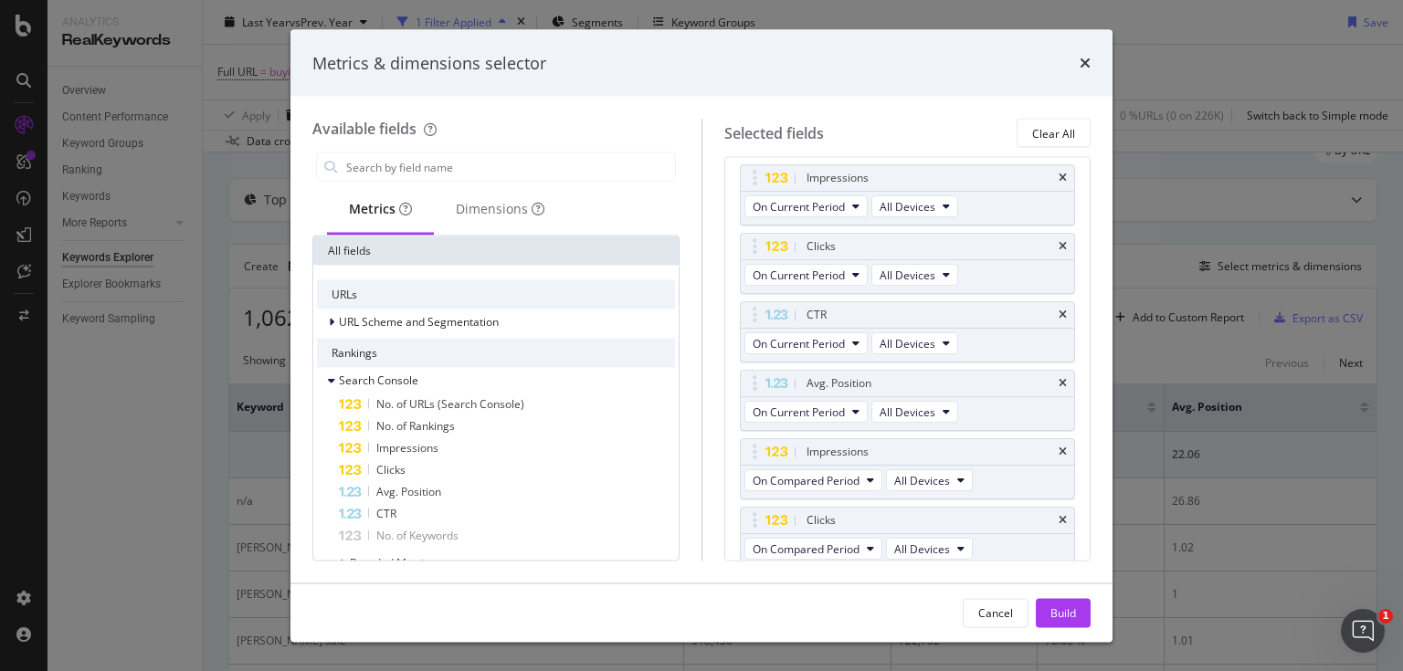
scroll to position [0, 0]
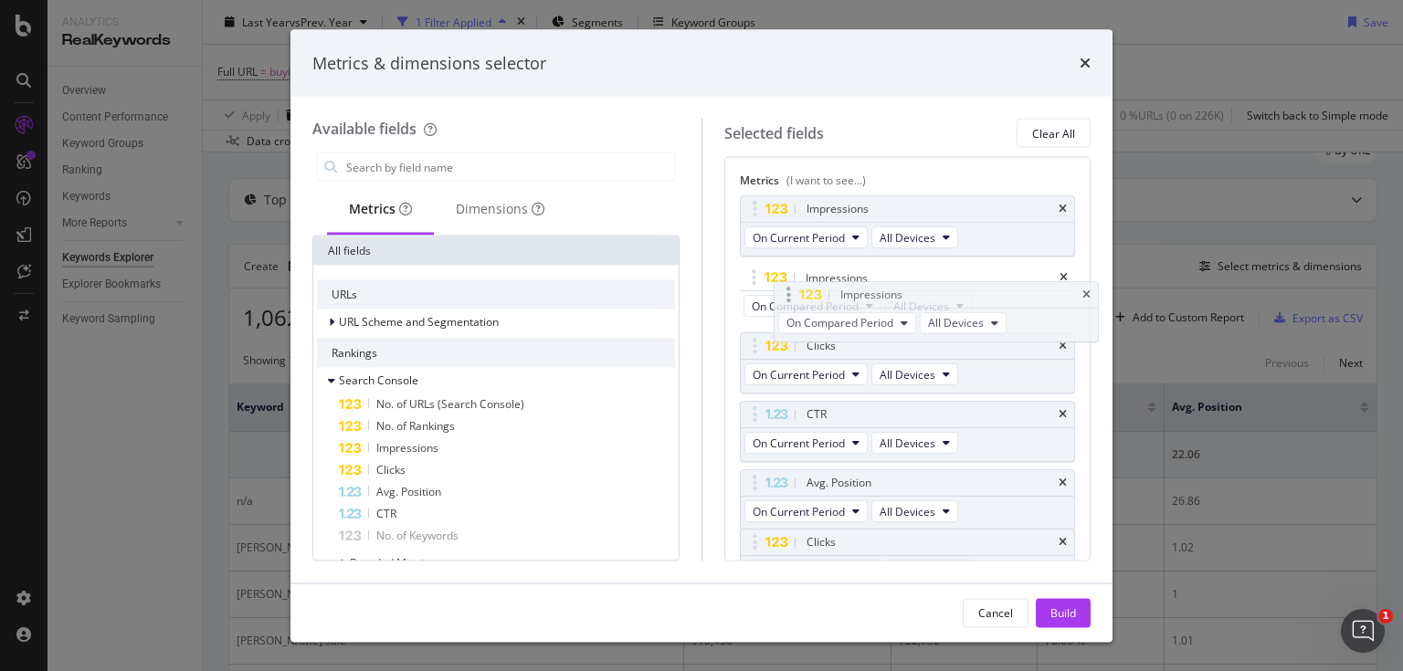
drag, startPoint x: 855, startPoint y: 486, endPoint x: 891, endPoint y: 283, distance: 206.0
click at [891, 283] on body "Analytics RealKeywords Overview Content Performance Keyword Groups Ranking Keyw…" at bounding box center [701, 335] width 1403 height 671
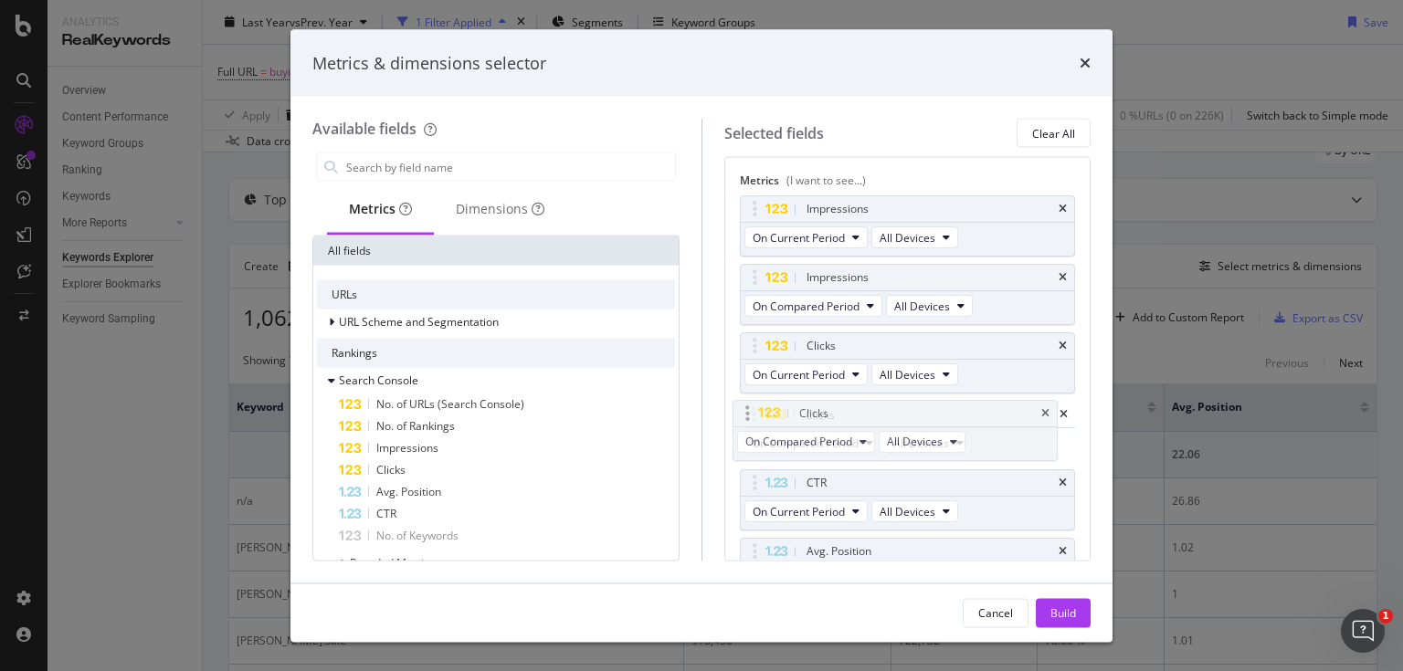
drag, startPoint x: 847, startPoint y: 551, endPoint x: 841, endPoint y: 411, distance: 139.9
click at [841, 411] on body "Analytics RealKeywords Overview Content Performance Keyword Groups Ranking Keyw…" at bounding box center [701, 335] width 1403 height 671
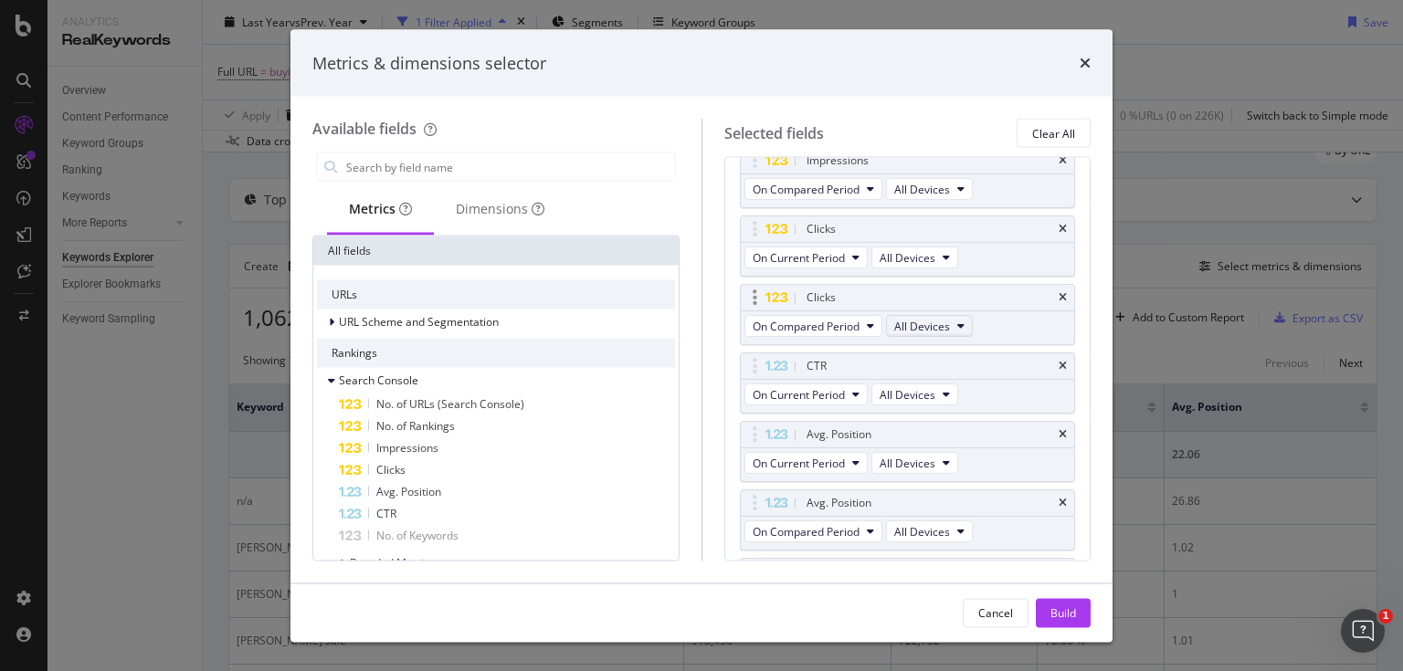
scroll to position [219, 0]
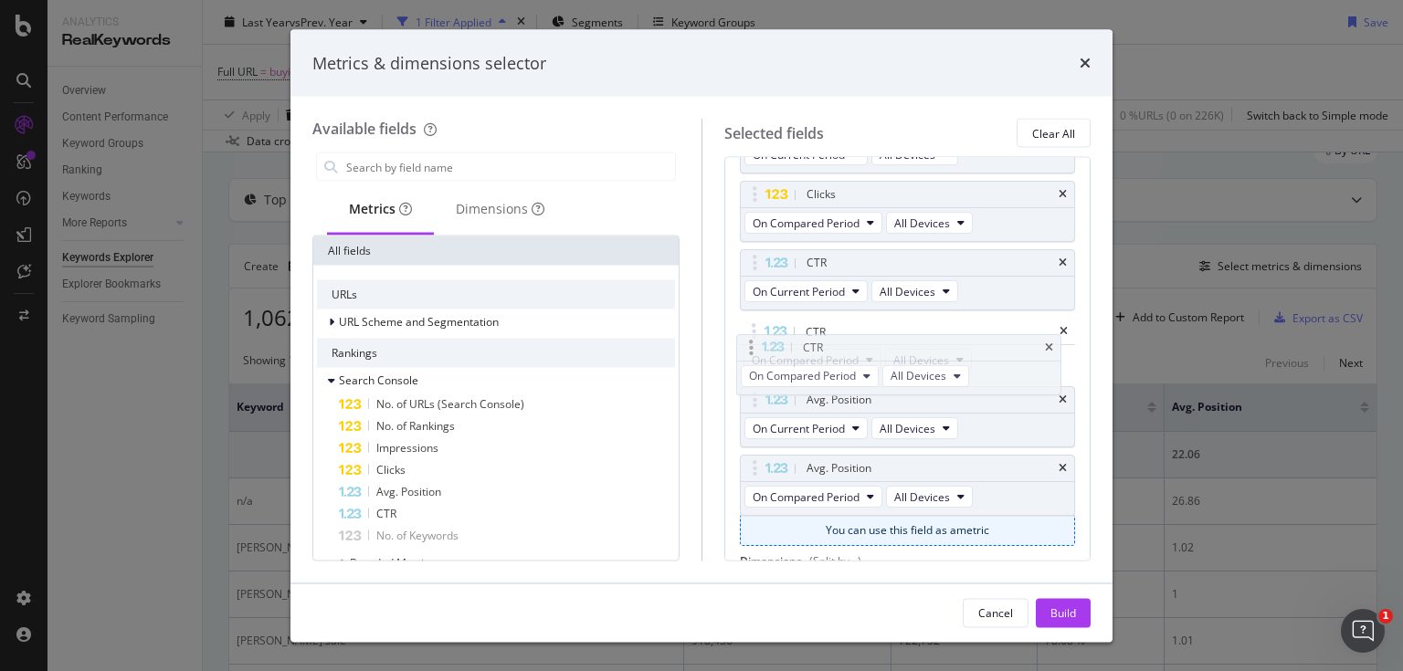
drag, startPoint x: 867, startPoint y: 466, endPoint x: 866, endPoint y: 341, distance: 125.1
click at [868, 330] on body "Analytics RealKeywords Overview Content Performance Keyword Groups Ranking Keyw…" at bounding box center [701, 335] width 1403 height 671
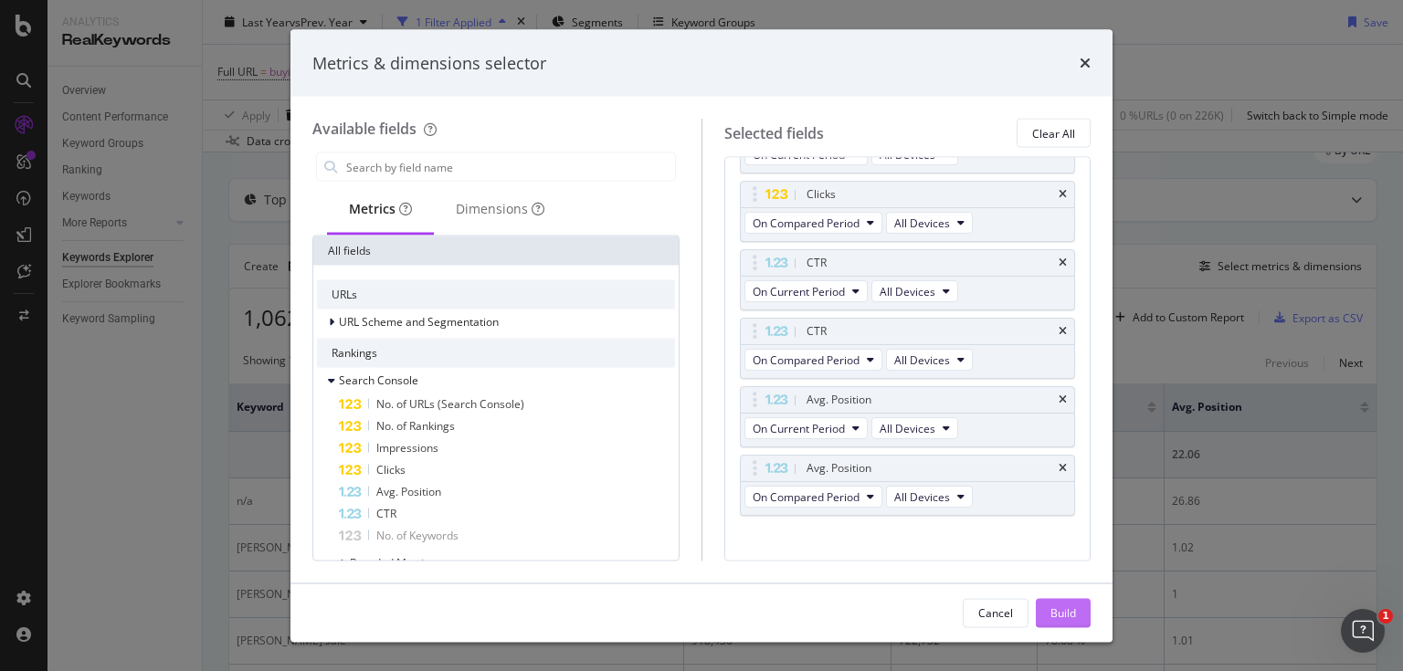
click at [1067, 612] on div "Build" at bounding box center [1063, 612] width 26 height 16
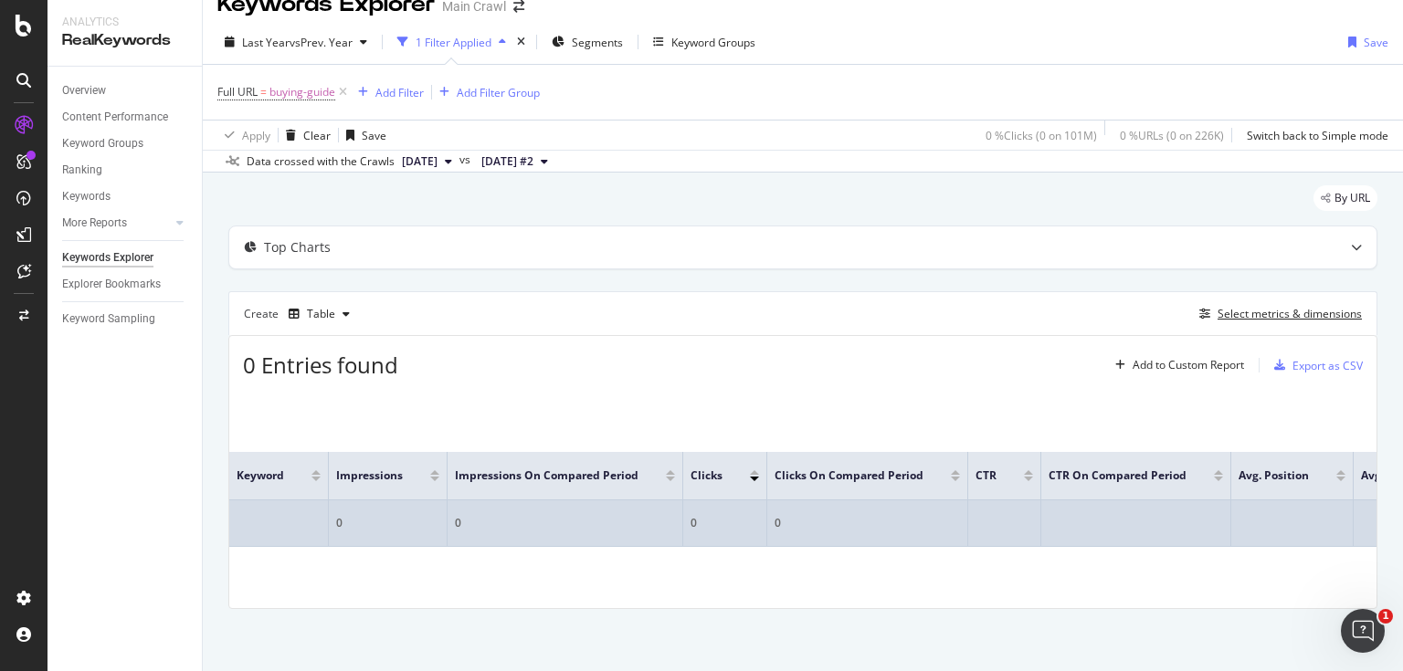
scroll to position [26, 0]
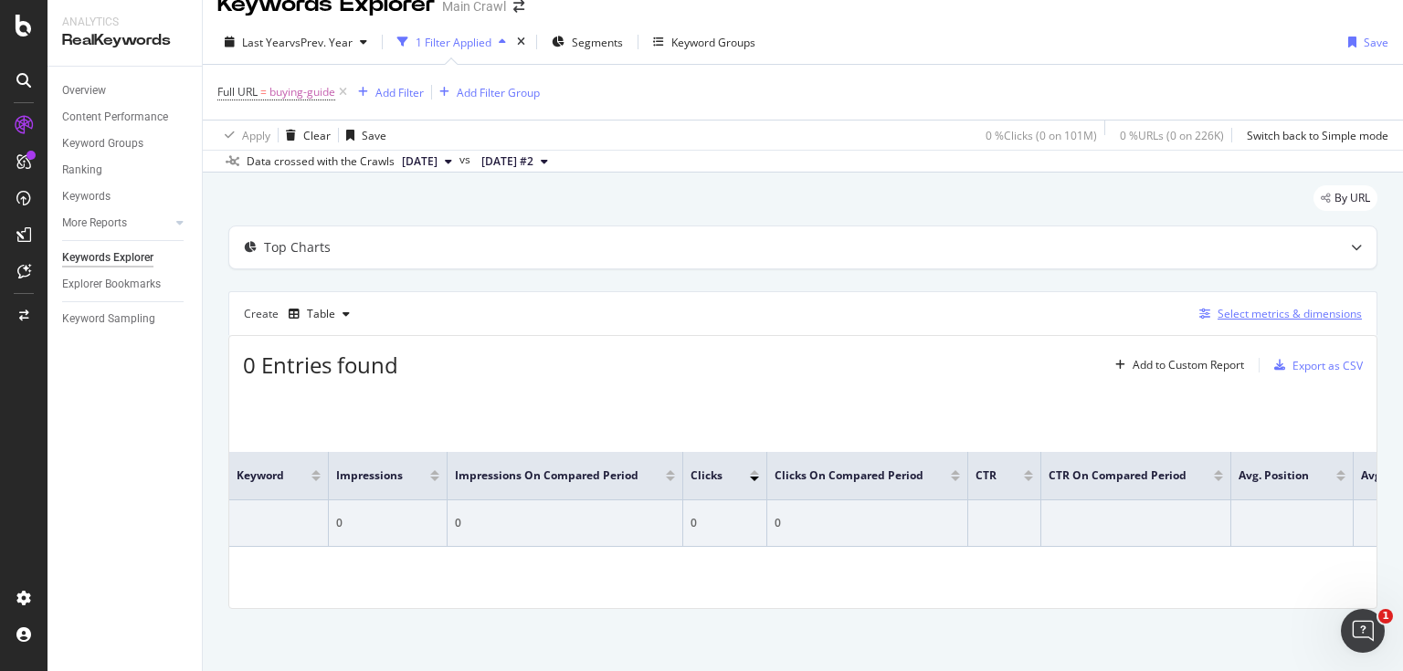
click at [1258, 317] on div "Select metrics & dimensions" at bounding box center [1289, 314] width 144 height 16
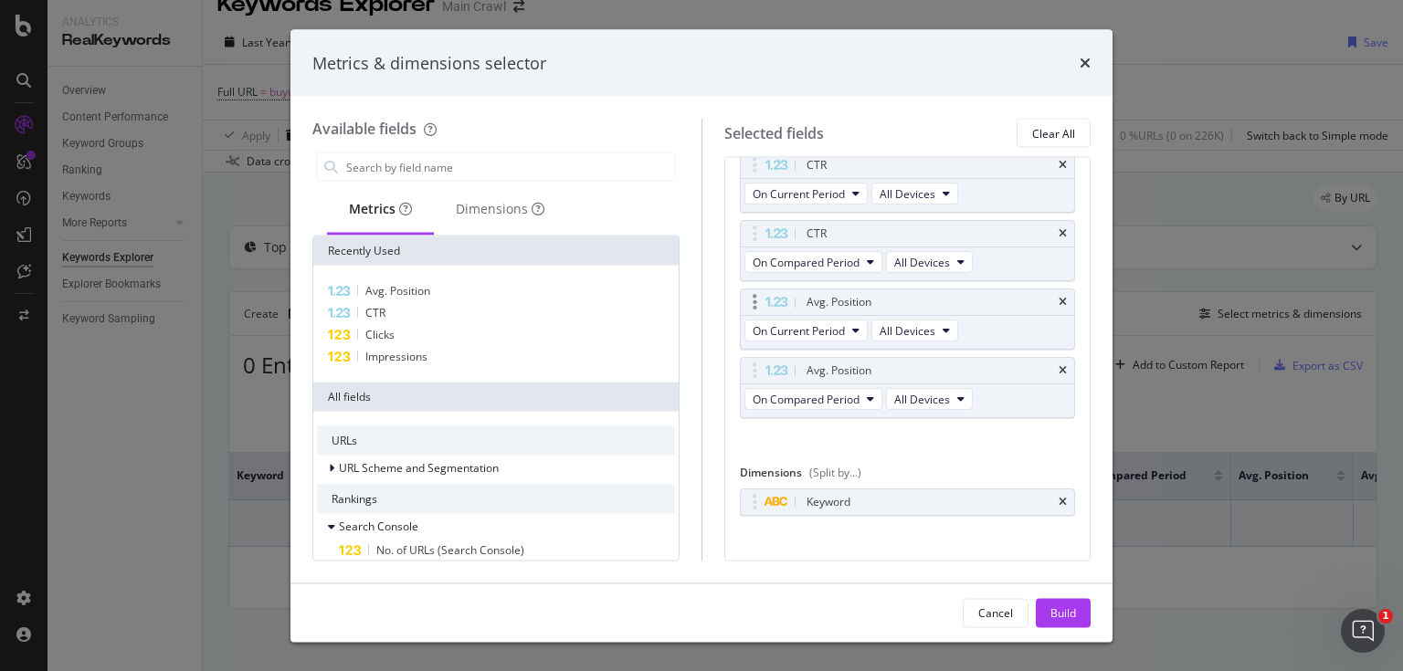
scroll to position [330, 0]
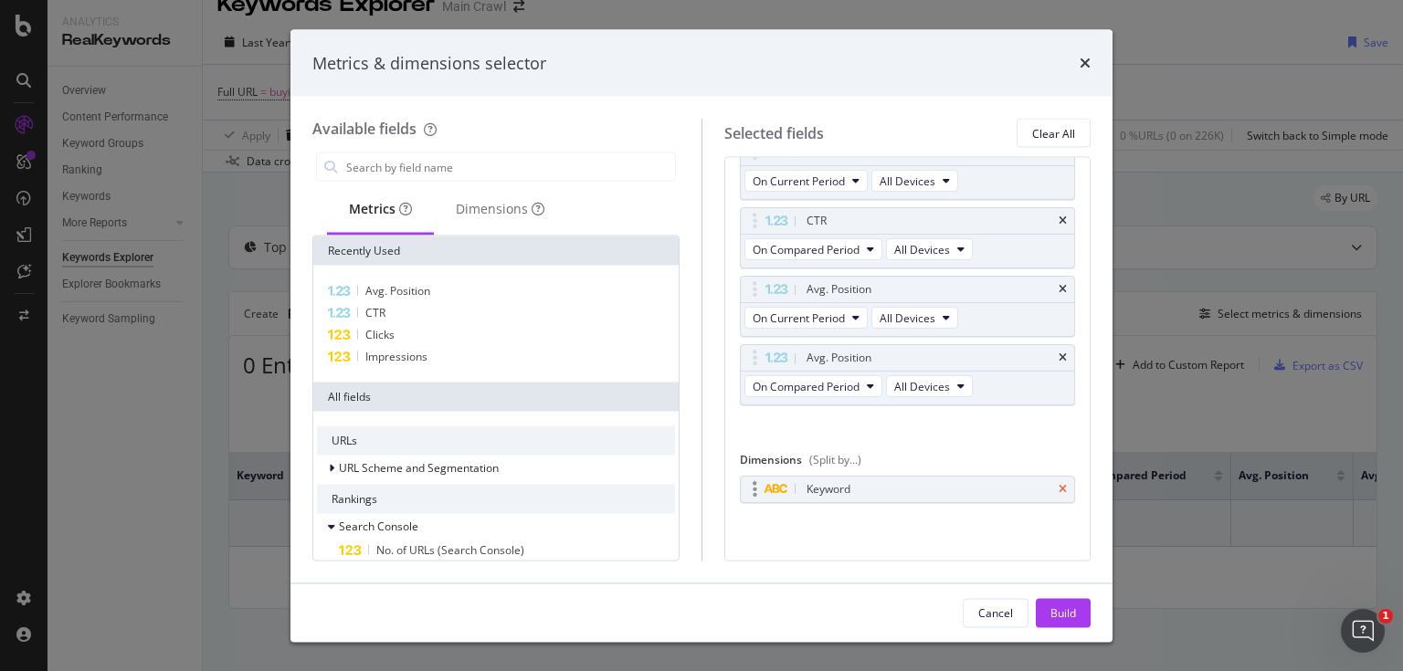
click at [1058, 486] on icon "times" at bounding box center [1062, 489] width 8 height 11
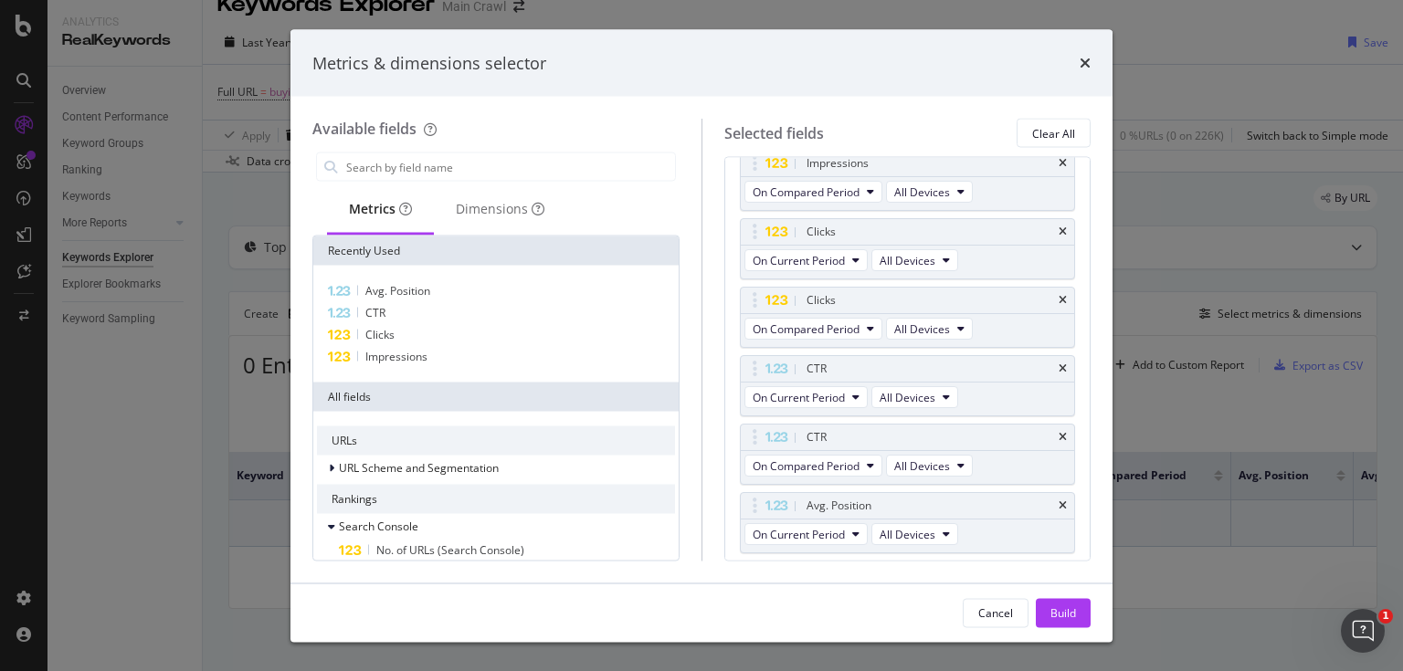
scroll to position [0, 0]
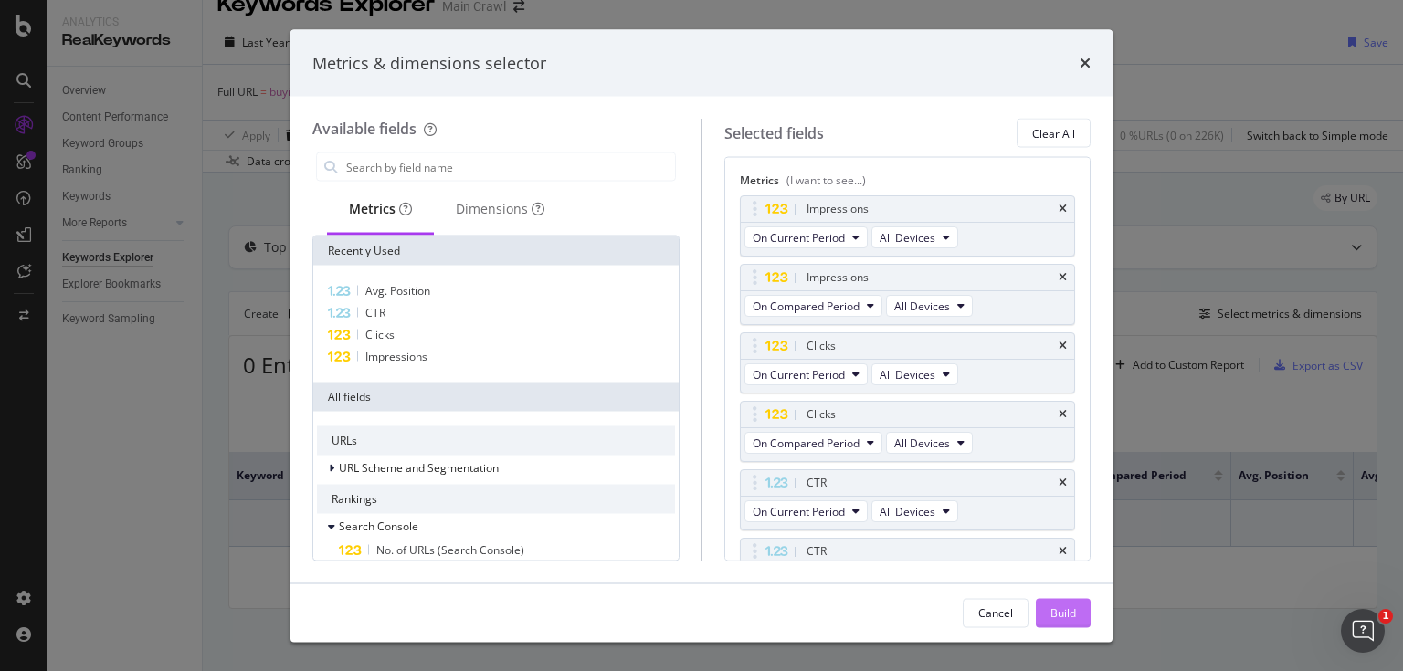
click at [1065, 619] on div "Build" at bounding box center [1063, 612] width 26 height 16
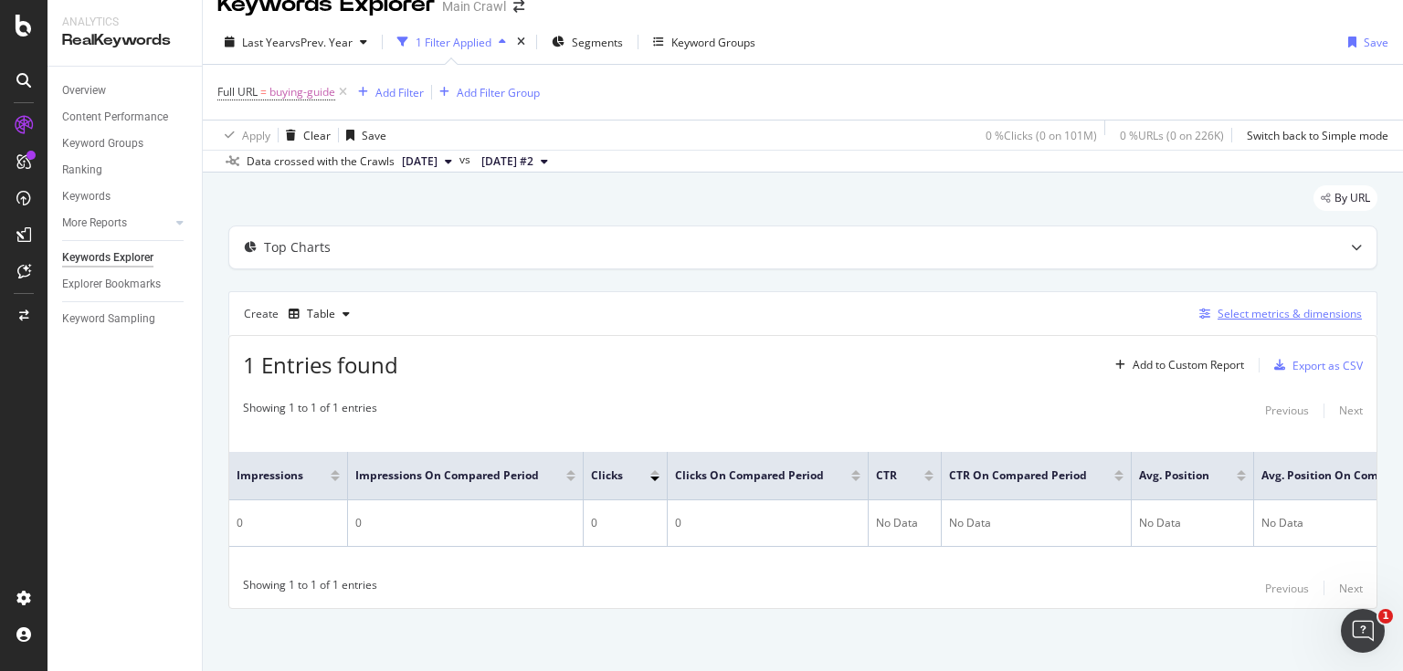
click at [1313, 319] on div "Select metrics & dimensions" at bounding box center [1289, 314] width 144 height 16
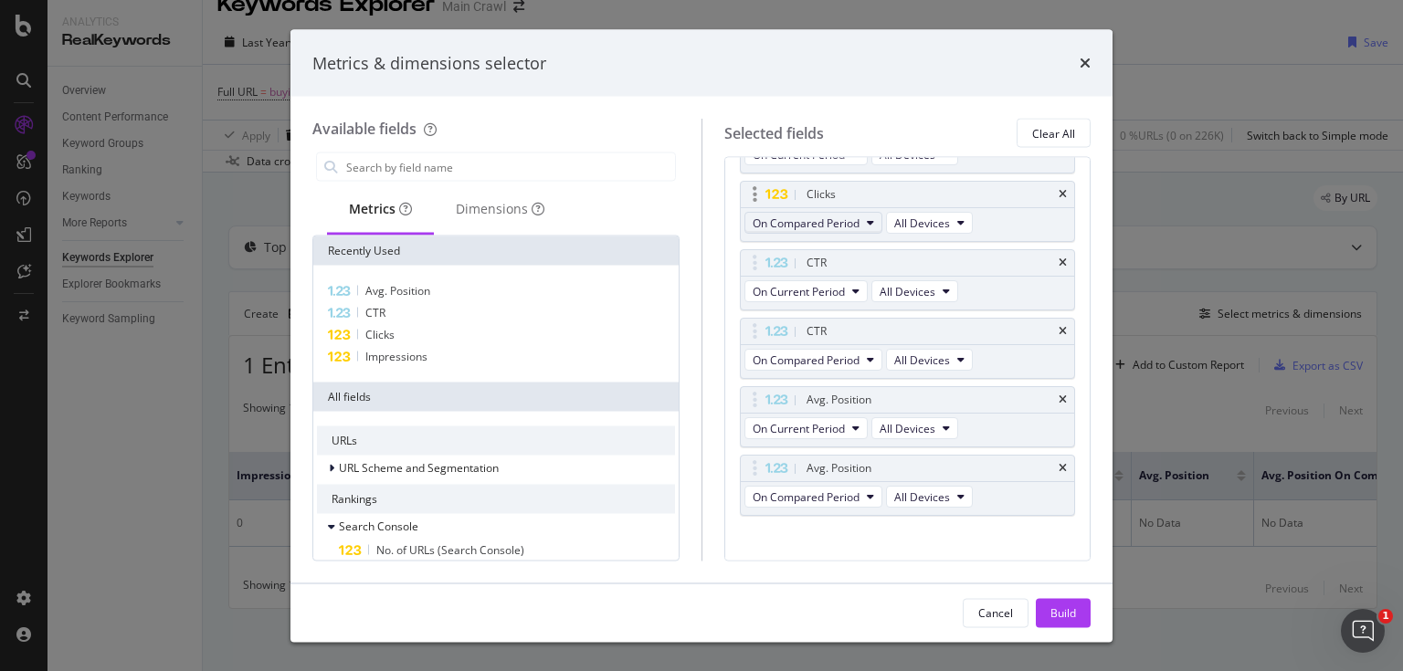
scroll to position [325, 0]
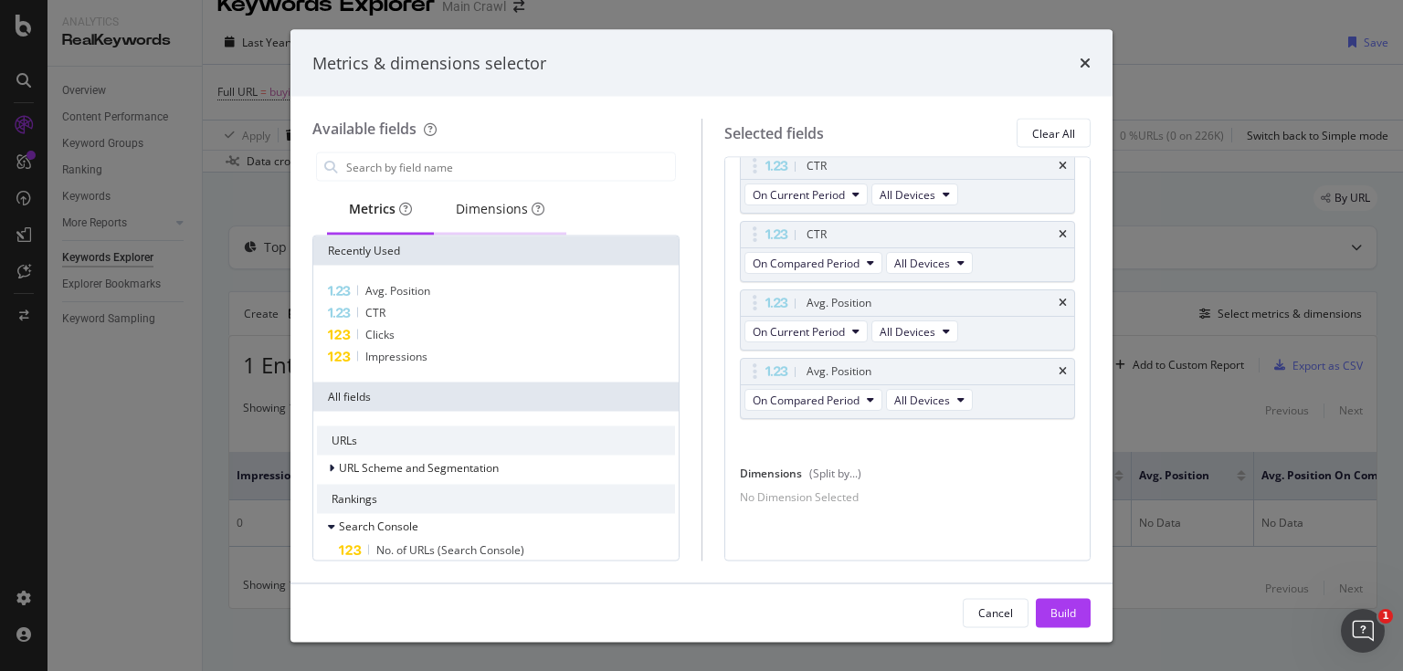
click at [528, 219] on div "Dimensions" at bounding box center [500, 210] width 132 height 50
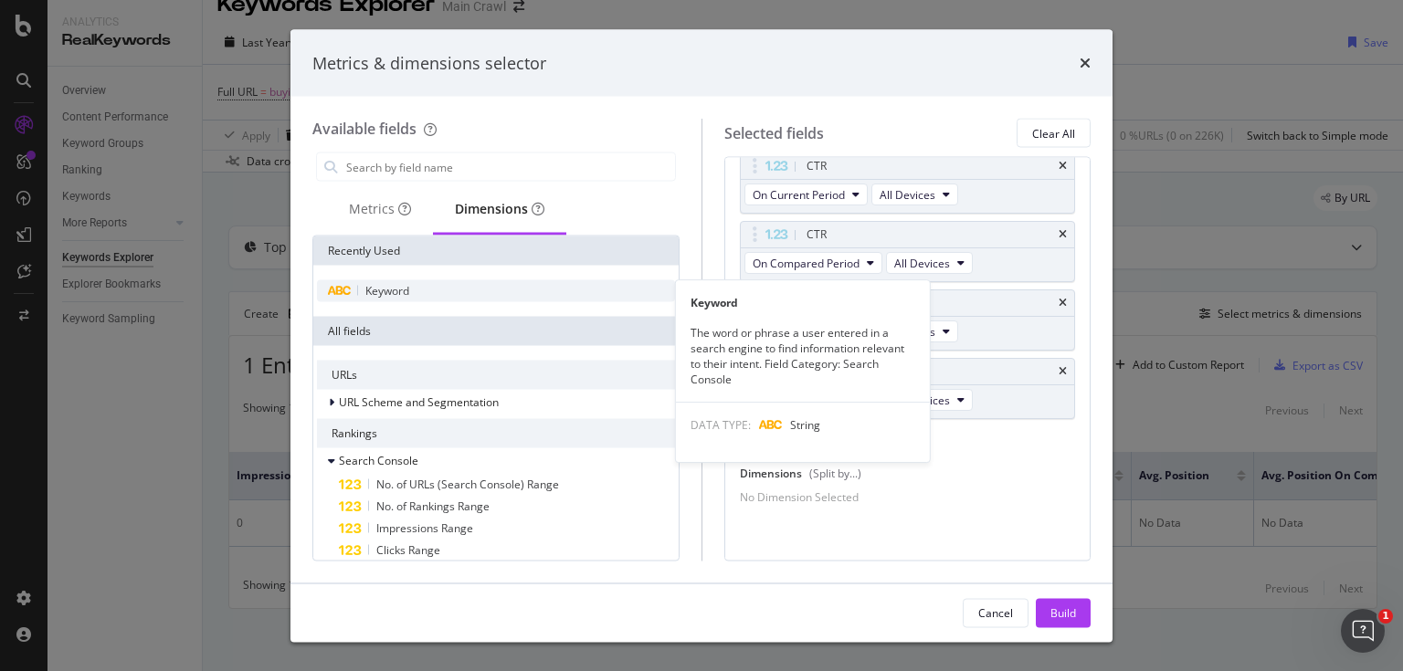
click at [478, 292] on div "Keyword" at bounding box center [496, 291] width 358 height 22
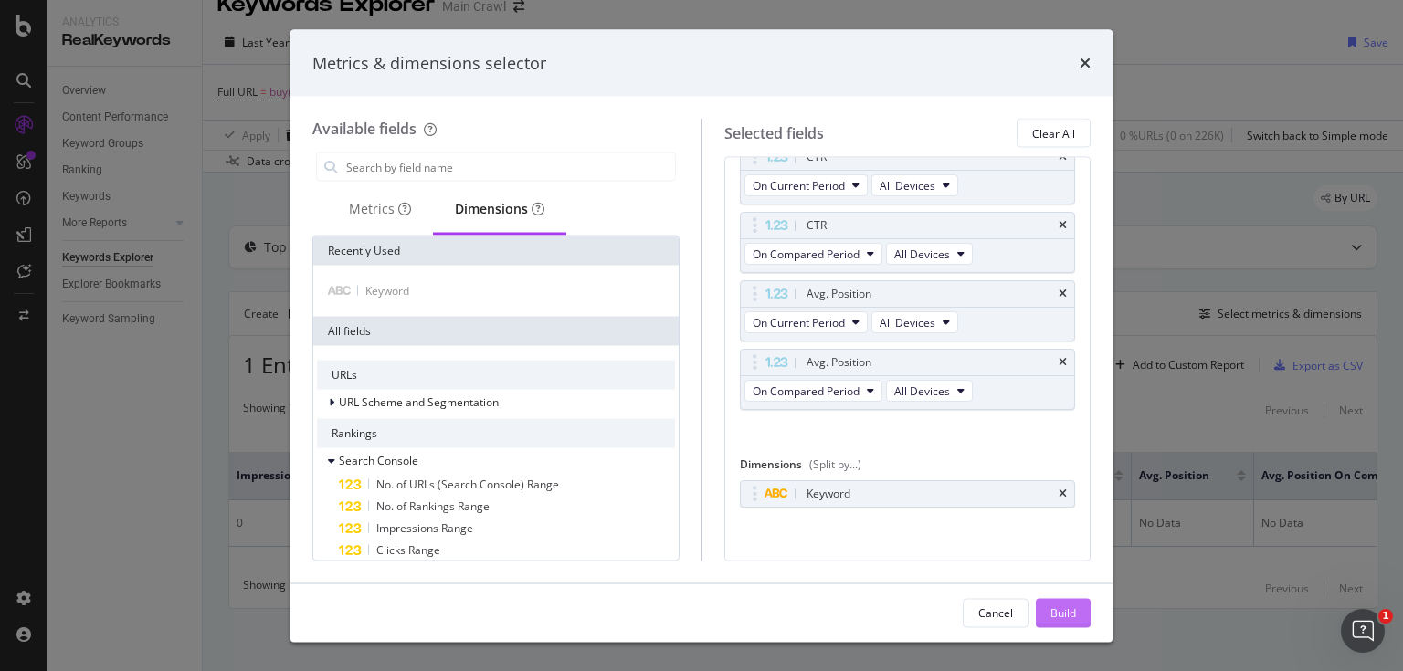
click at [1064, 616] on div "Build" at bounding box center [1063, 612] width 26 height 16
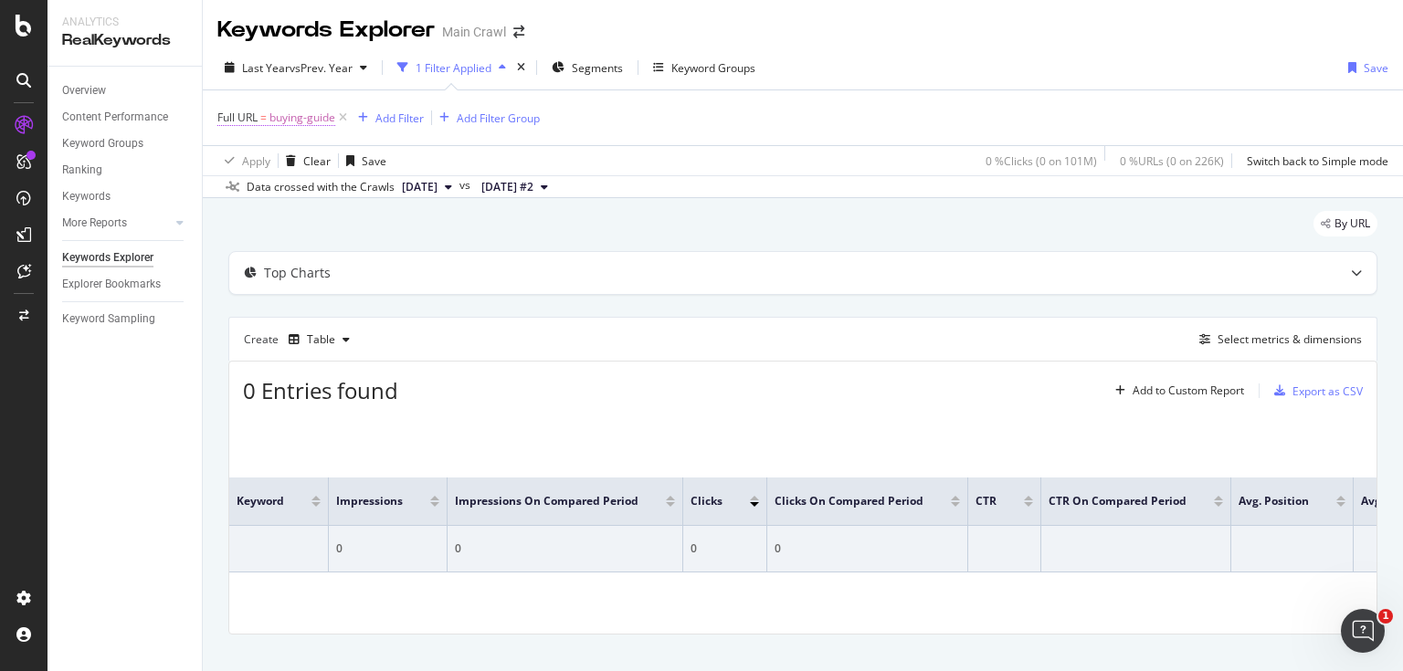
click at [303, 119] on span "buying-guide" at bounding box center [302, 118] width 66 height 26
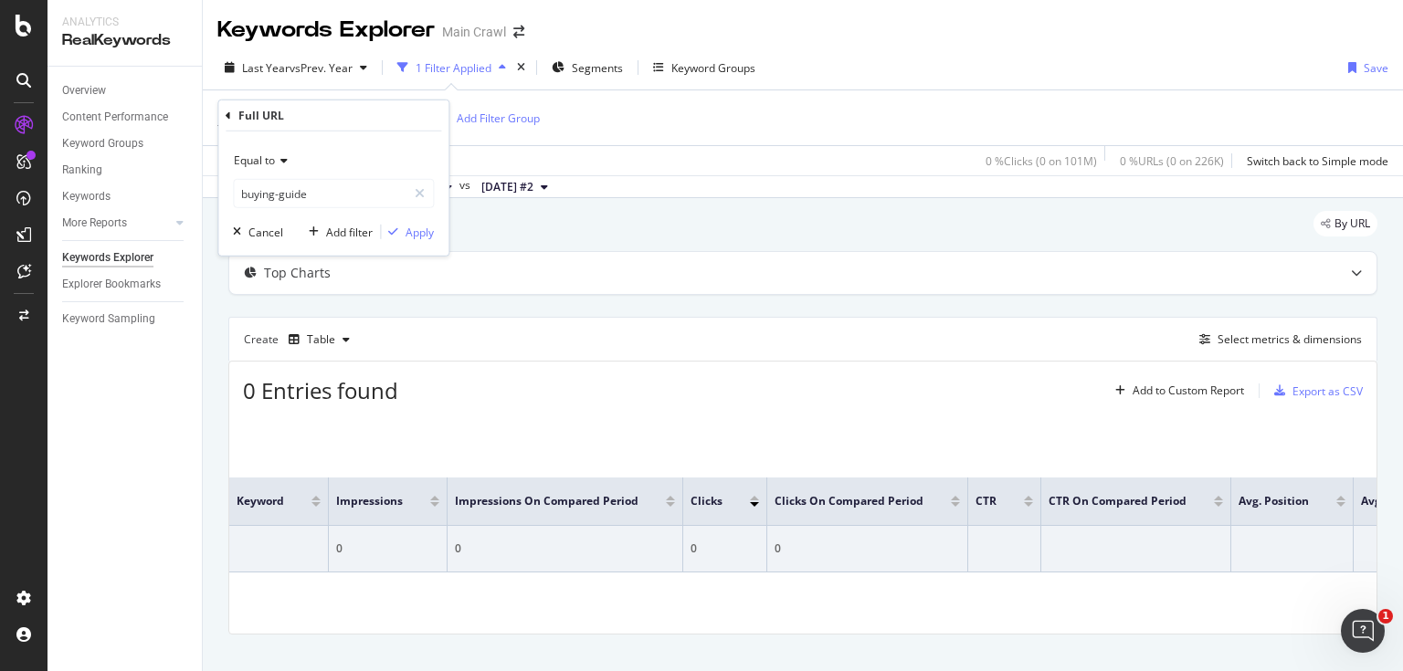
click at [273, 168] on div "Equal to" at bounding box center [333, 160] width 201 height 29
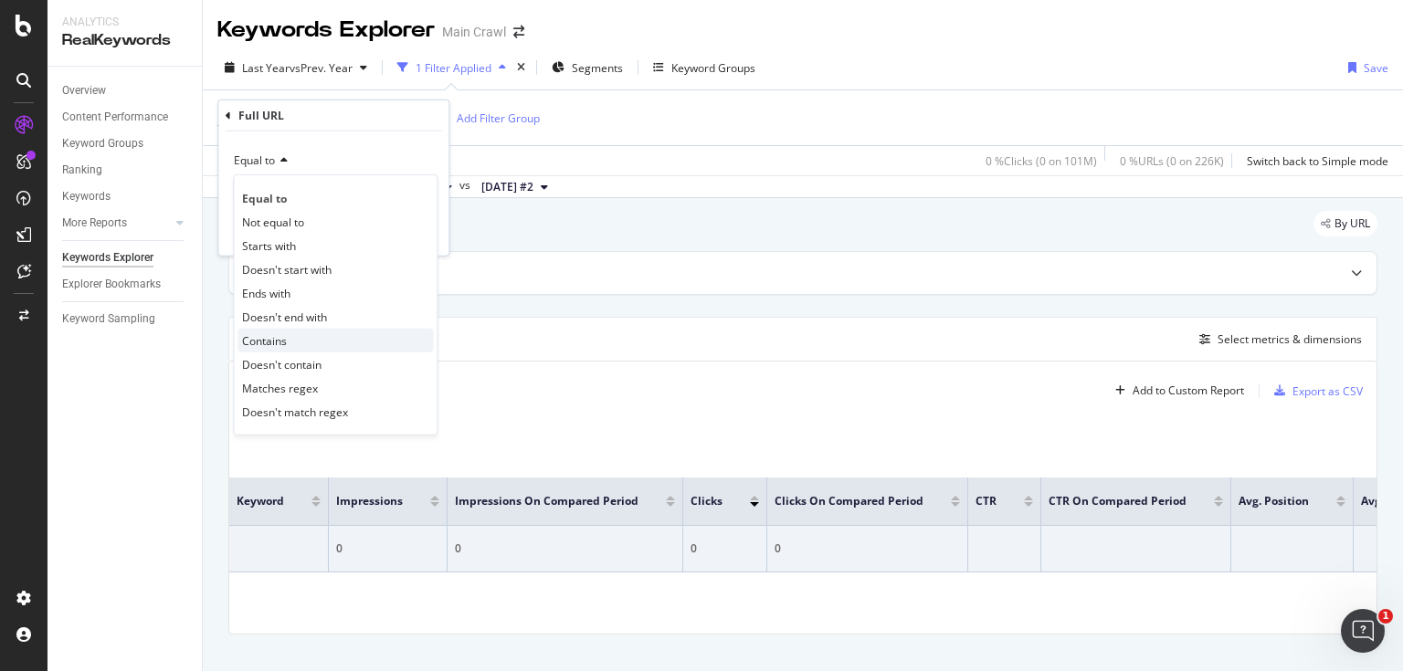
click at [295, 337] on div "Contains" at bounding box center [334, 341] width 195 height 24
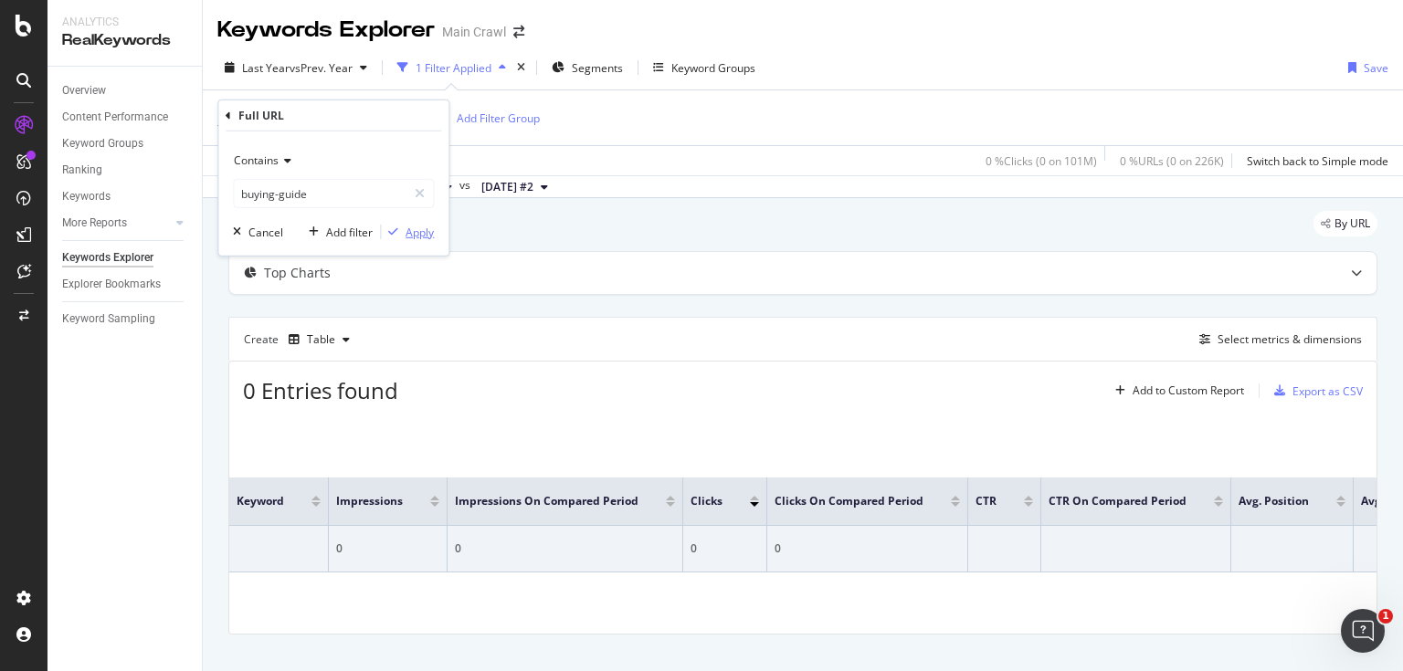
click at [412, 234] on div "Apply" at bounding box center [419, 232] width 28 height 16
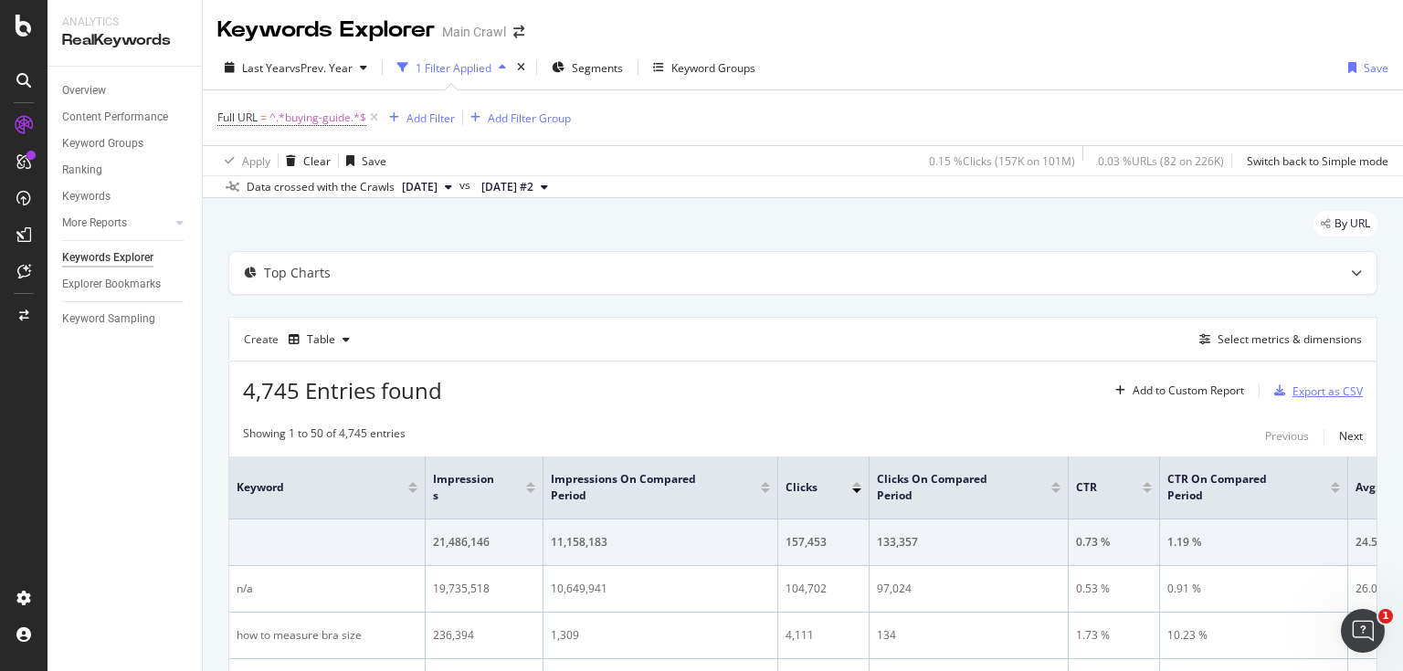
click at [1311, 393] on div "Export as CSV" at bounding box center [1327, 392] width 70 height 16
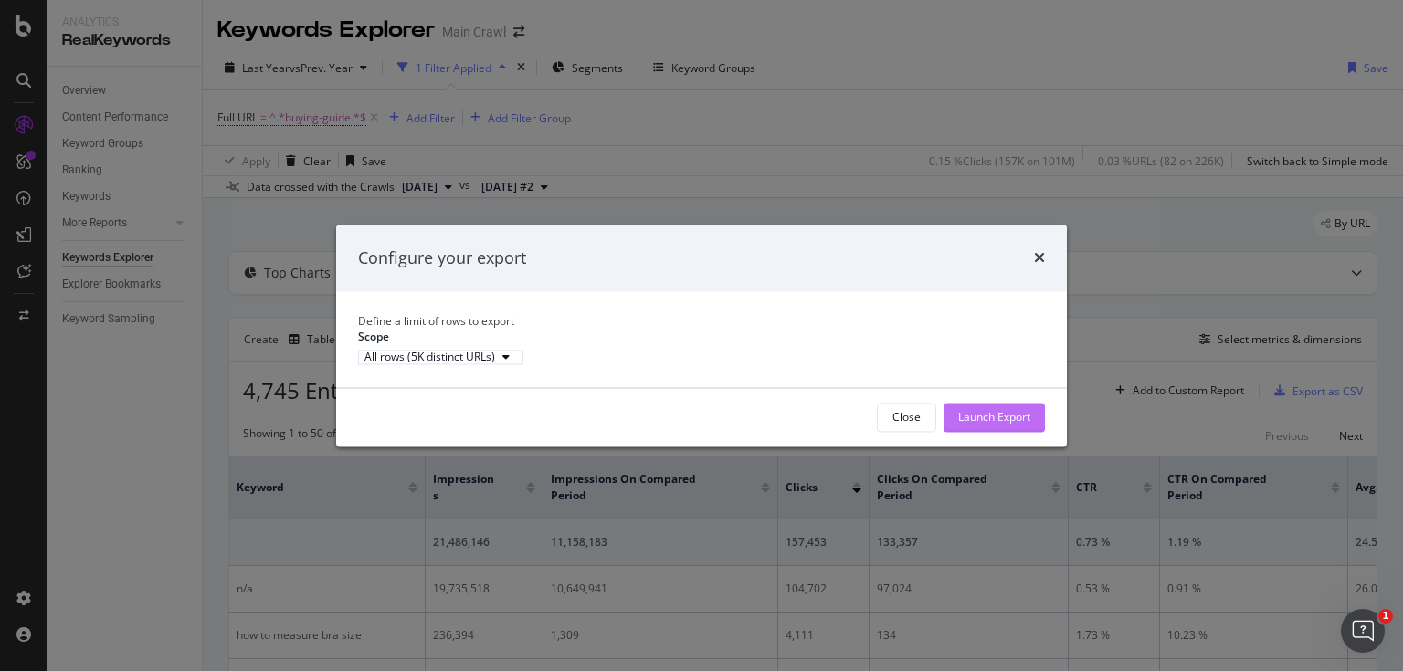
click at [1019, 425] on div "Launch Export" at bounding box center [994, 417] width 72 height 16
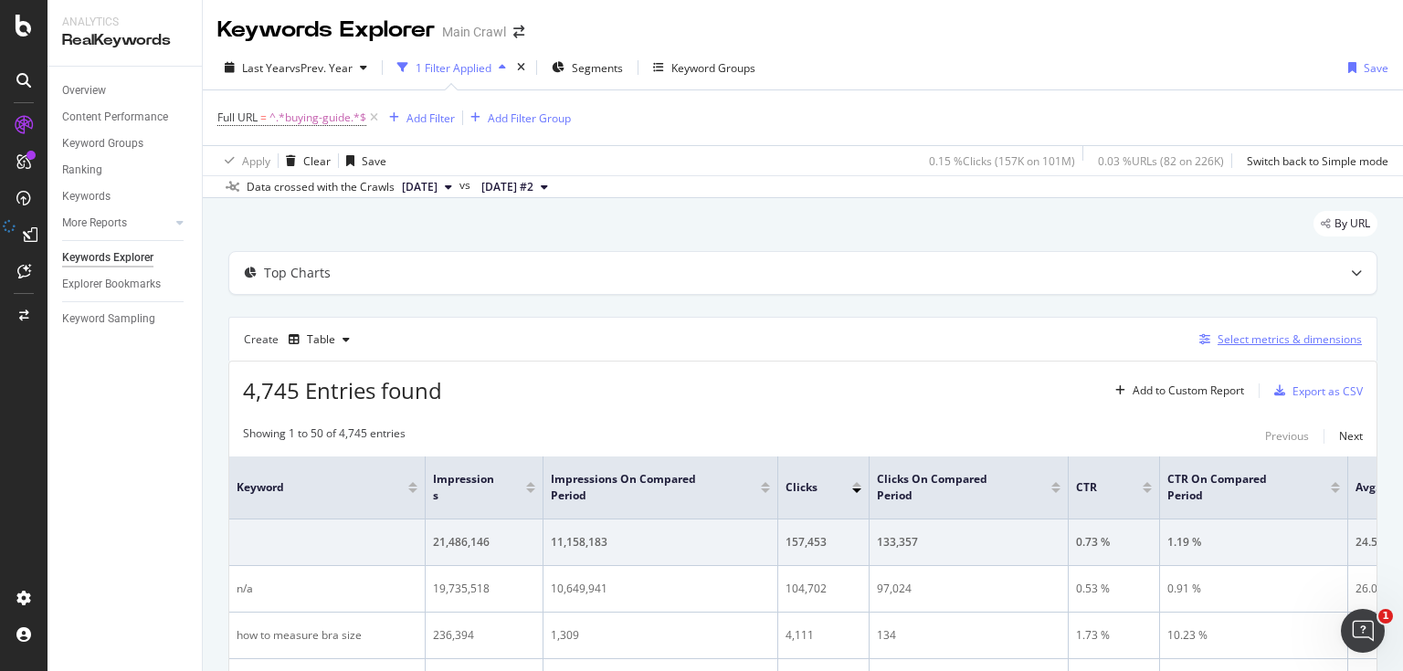
click at [1298, 331] on div "Select metrics & dimensions" at bounding box center [1289, 339] width 144 height 16
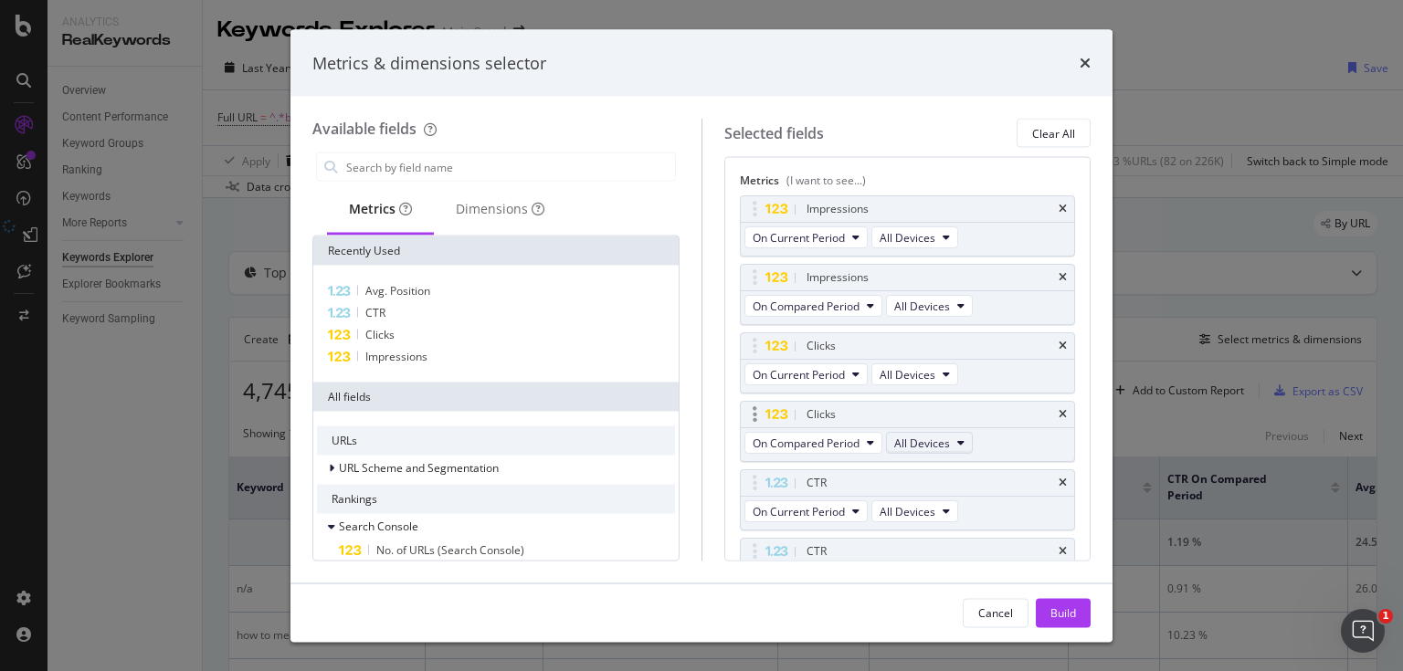
scroll to position [330, 0]
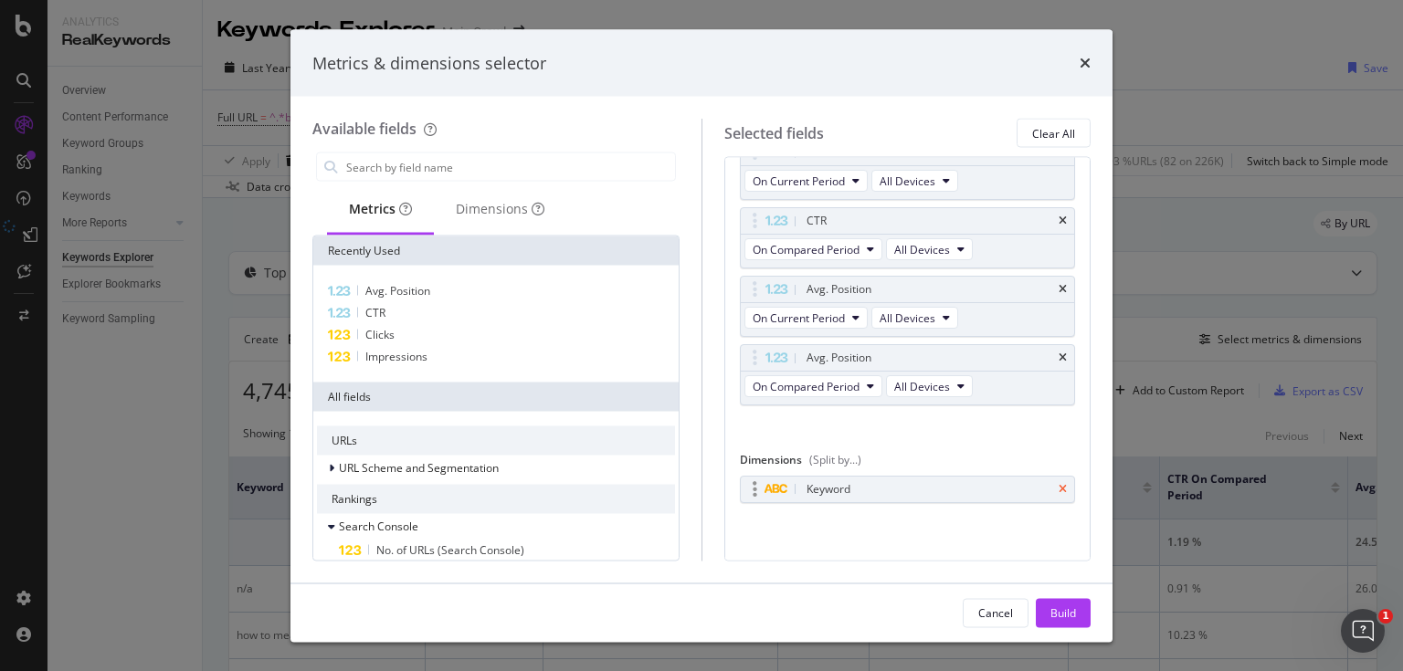
click at [1058, 487] on icon "times" at bounding box center [1062, 489] width 8 height 11
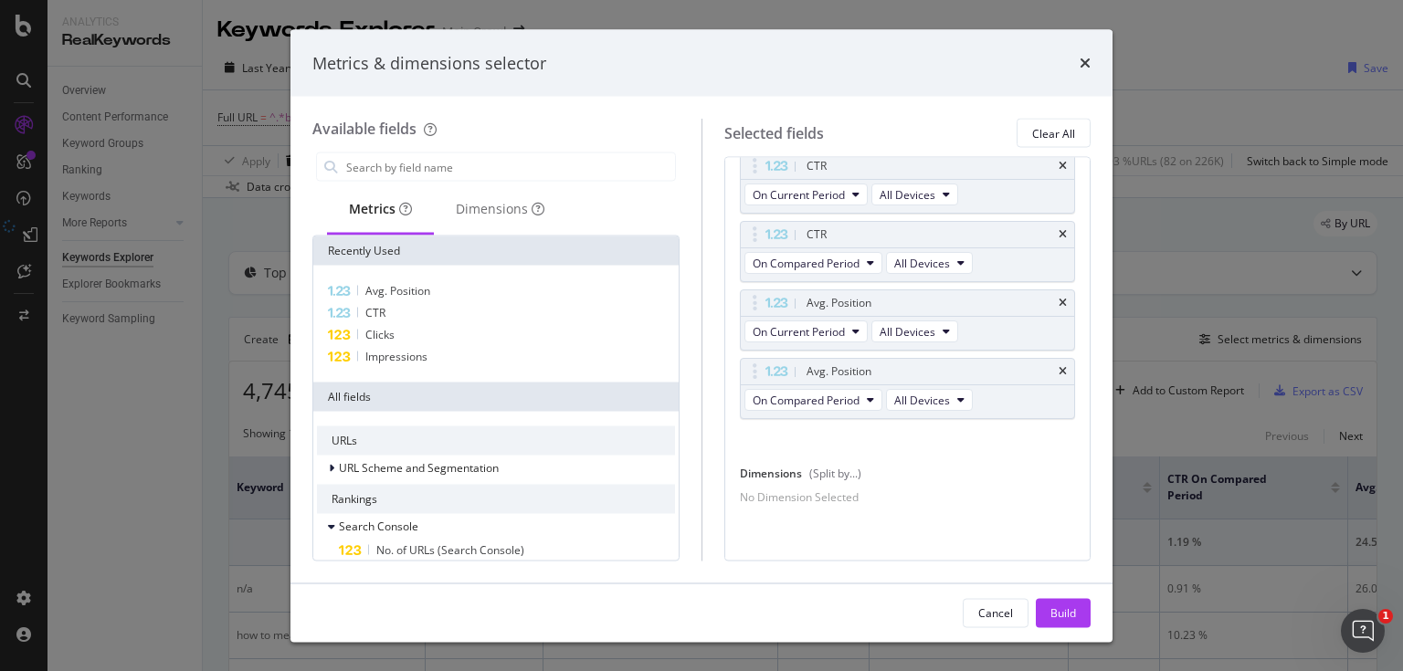
scroll to position [325, 0]
click at [522, 209] on div "Dimensions" at bounding box center [500, 209] width 89 height 18
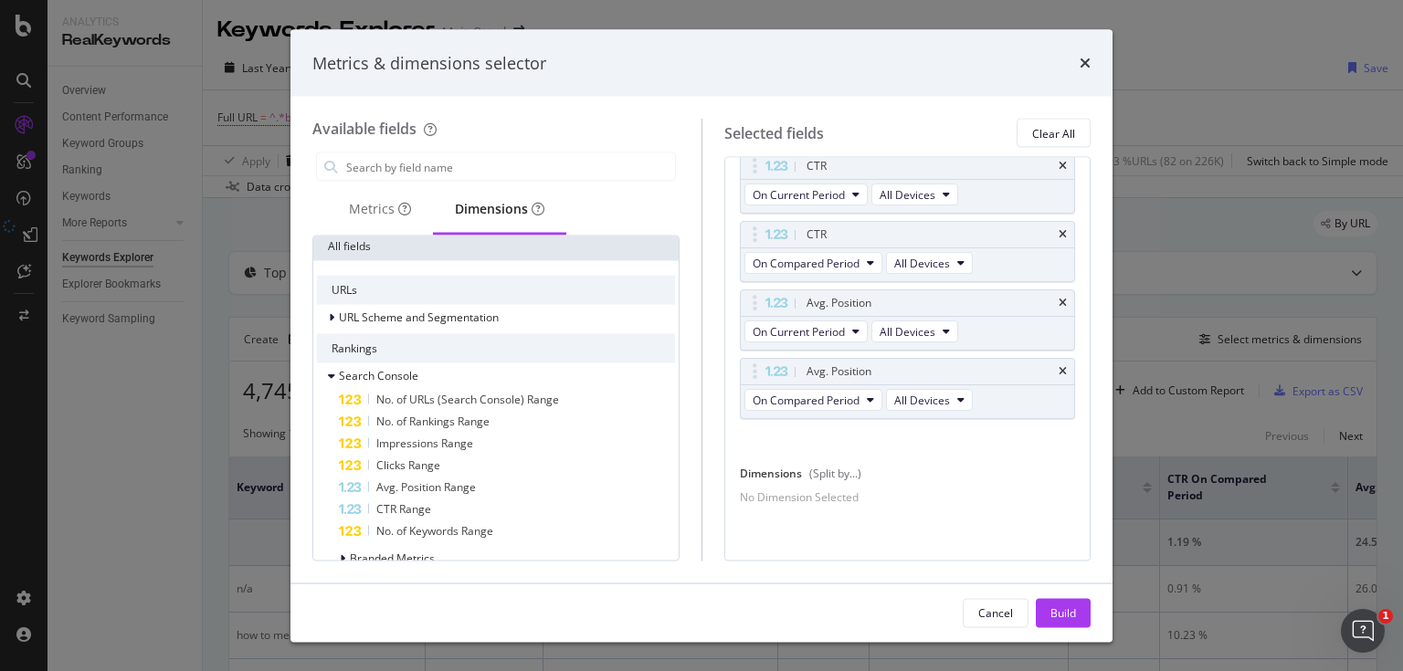
scroll to position [0, 0]
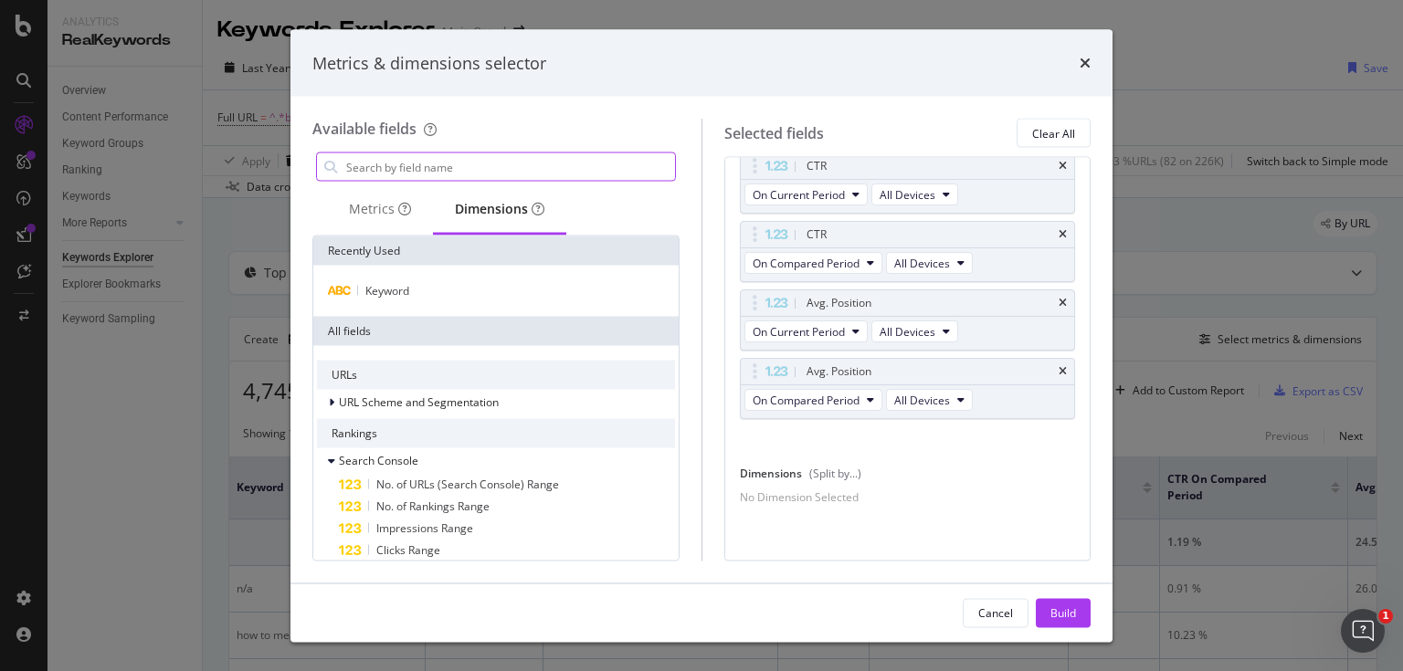
click at [415, 172] on input "modal" at bounding box center [509, 166] width 331 height 27
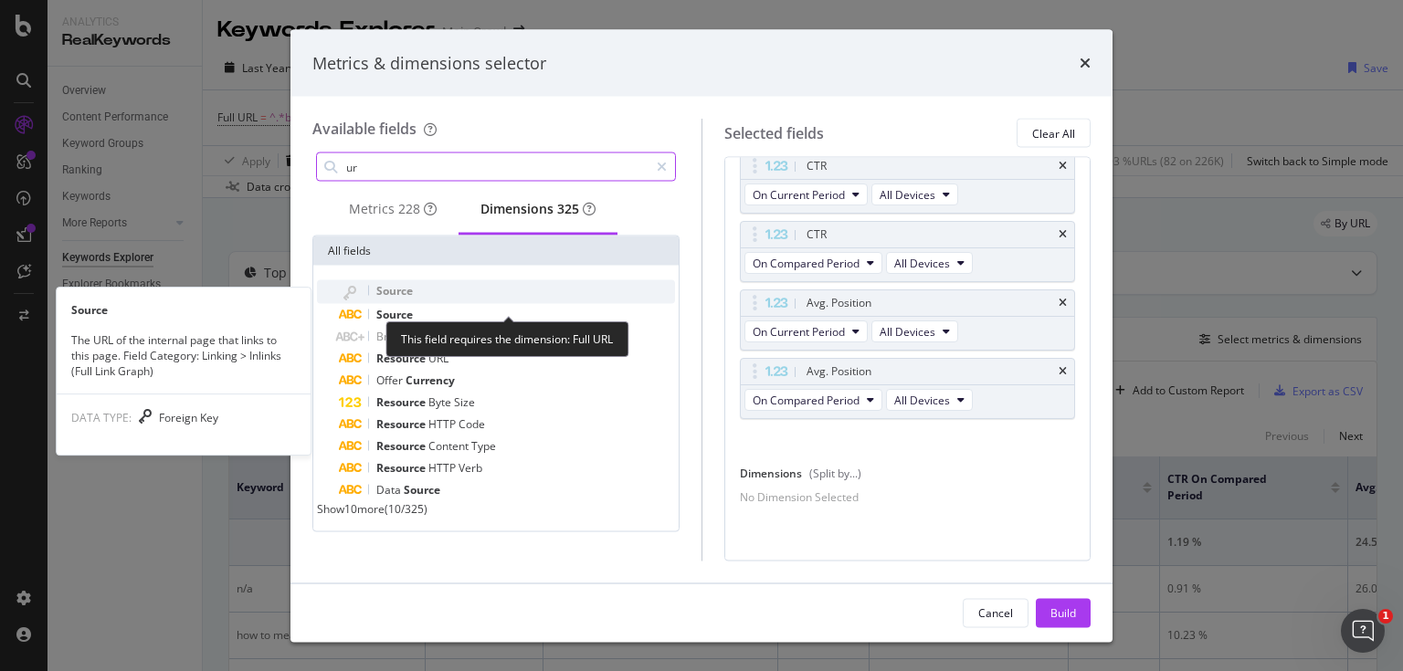
type input "url"
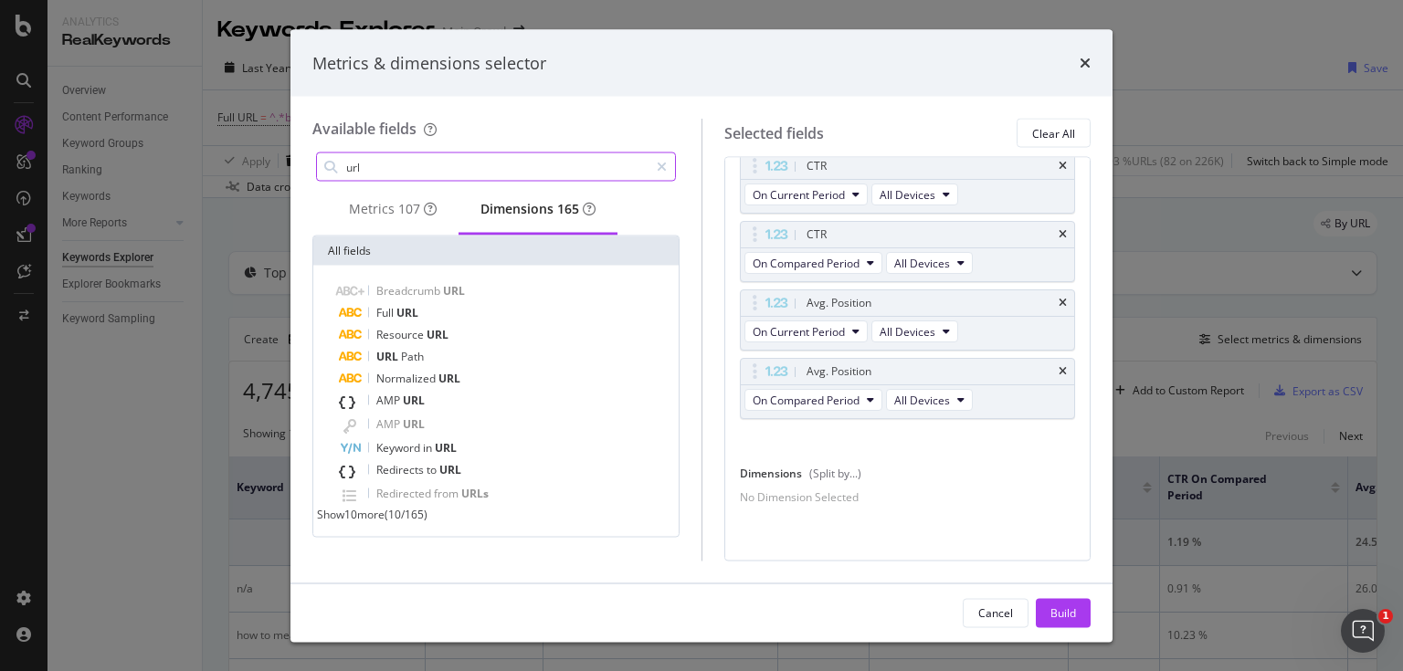
click at [493, 163] on input "url" at bounding box center [496, 166] width 304 height 27
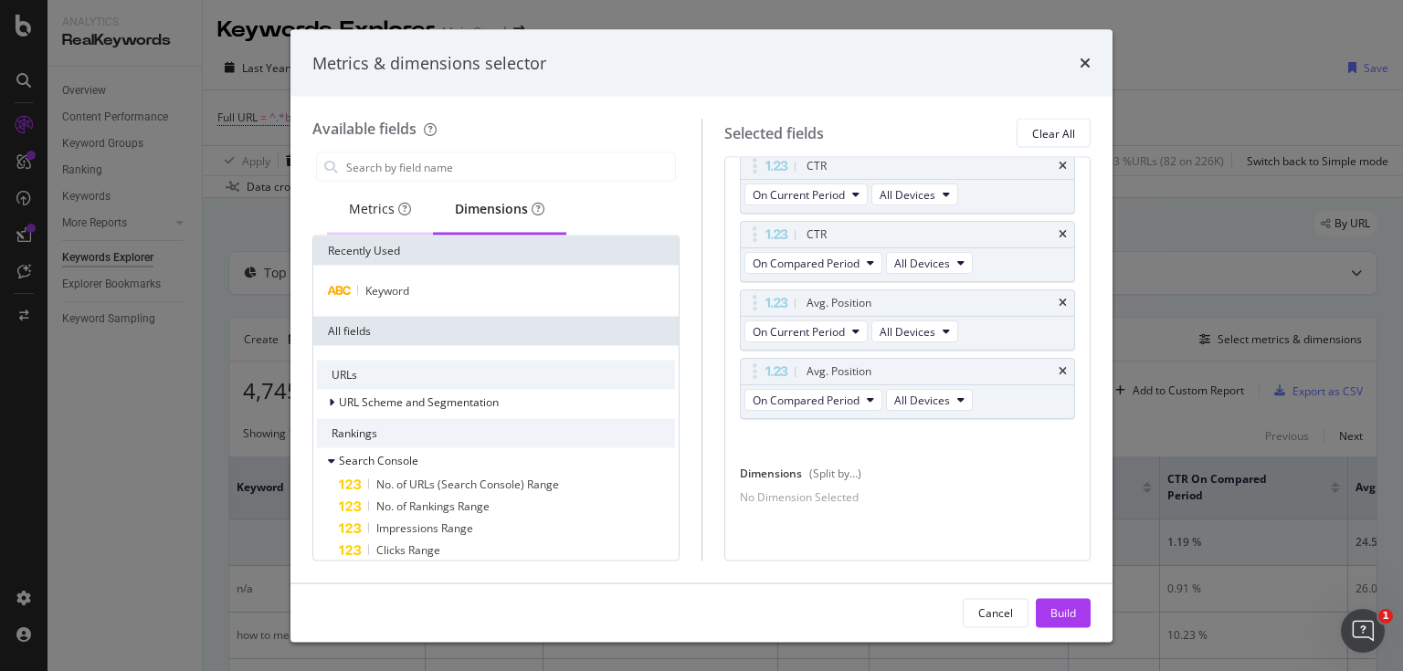
click at [360, 205] on div "Metrics" at bounding box center [380, 209] width 62 height 18
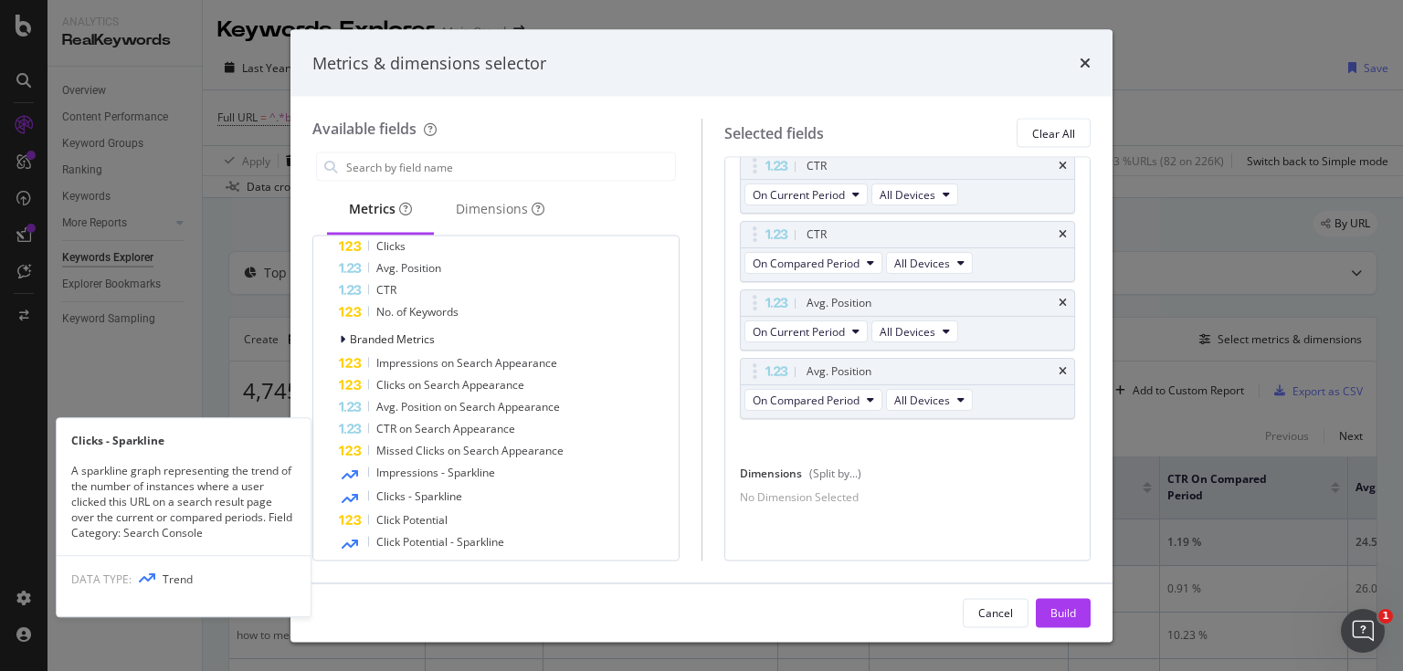
scroll to position [438, 0]
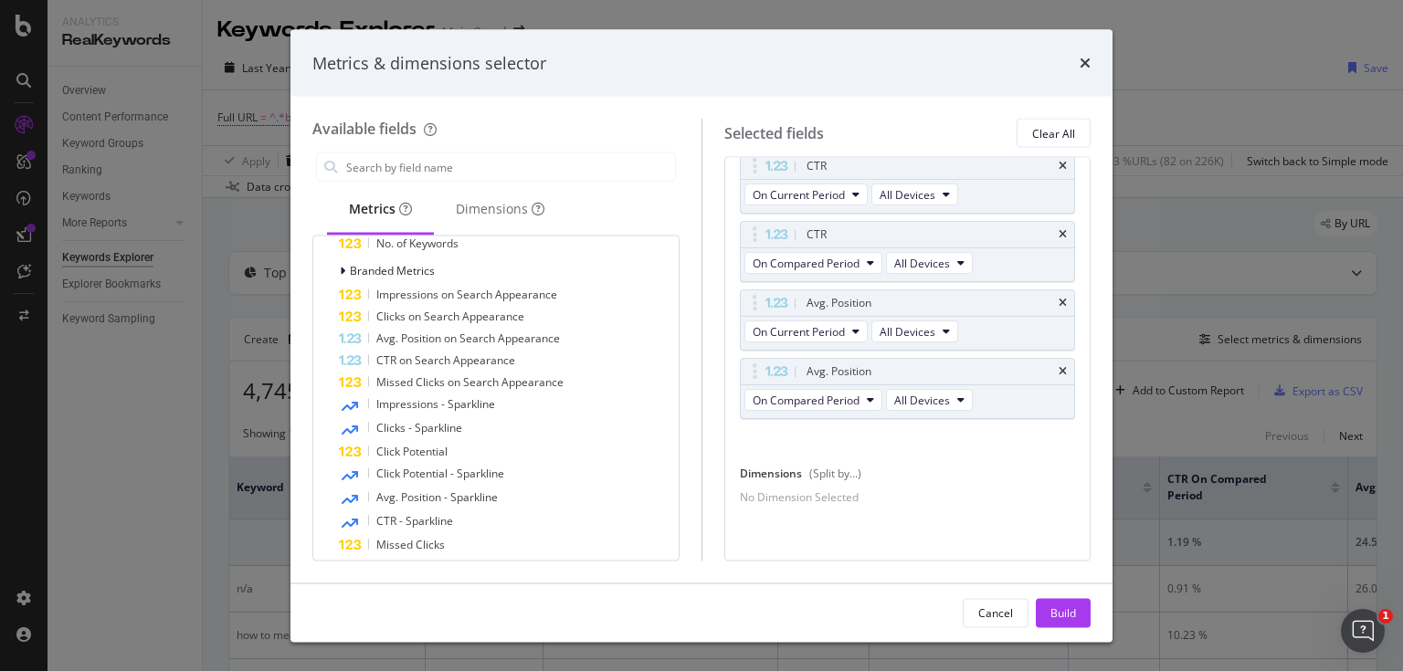
click at [858, 491] on div "No Dimension Selected" at bounding box center [799, 497] width 119 height 16
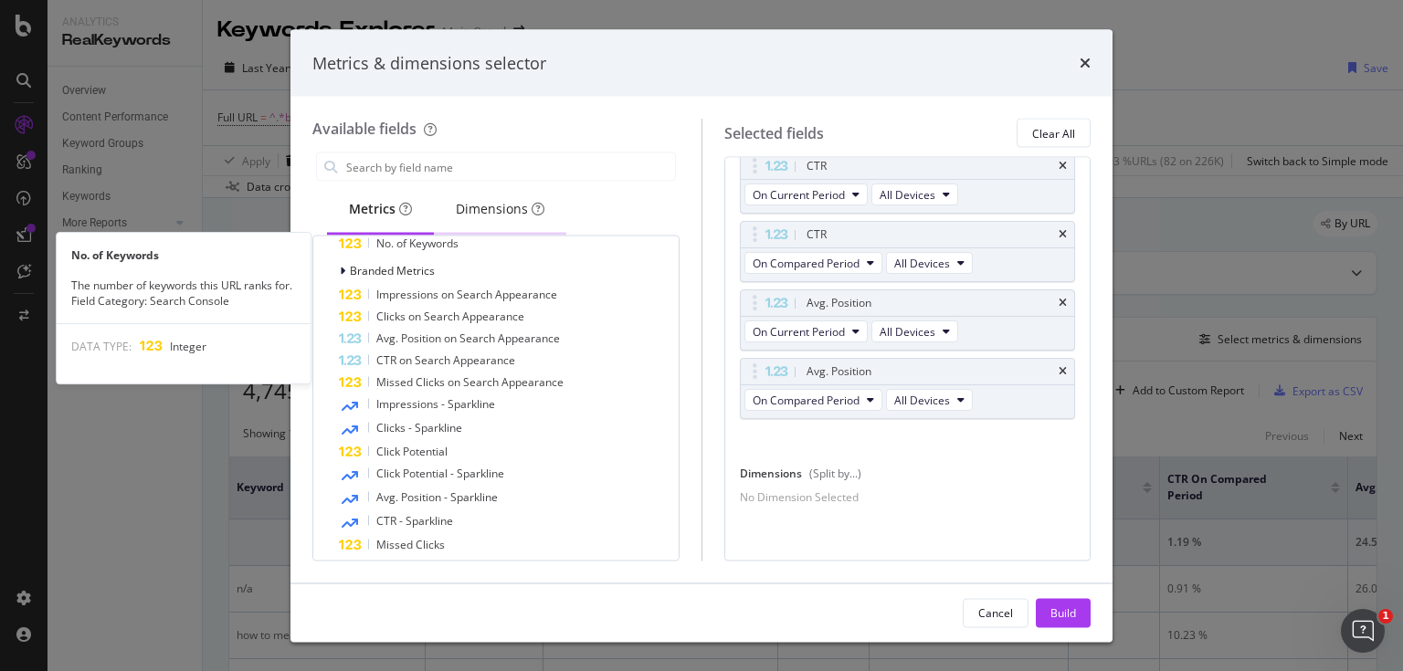
click at [461, 194] on div "Dimensions" at bounding box center [500, 210] width 132 height 50
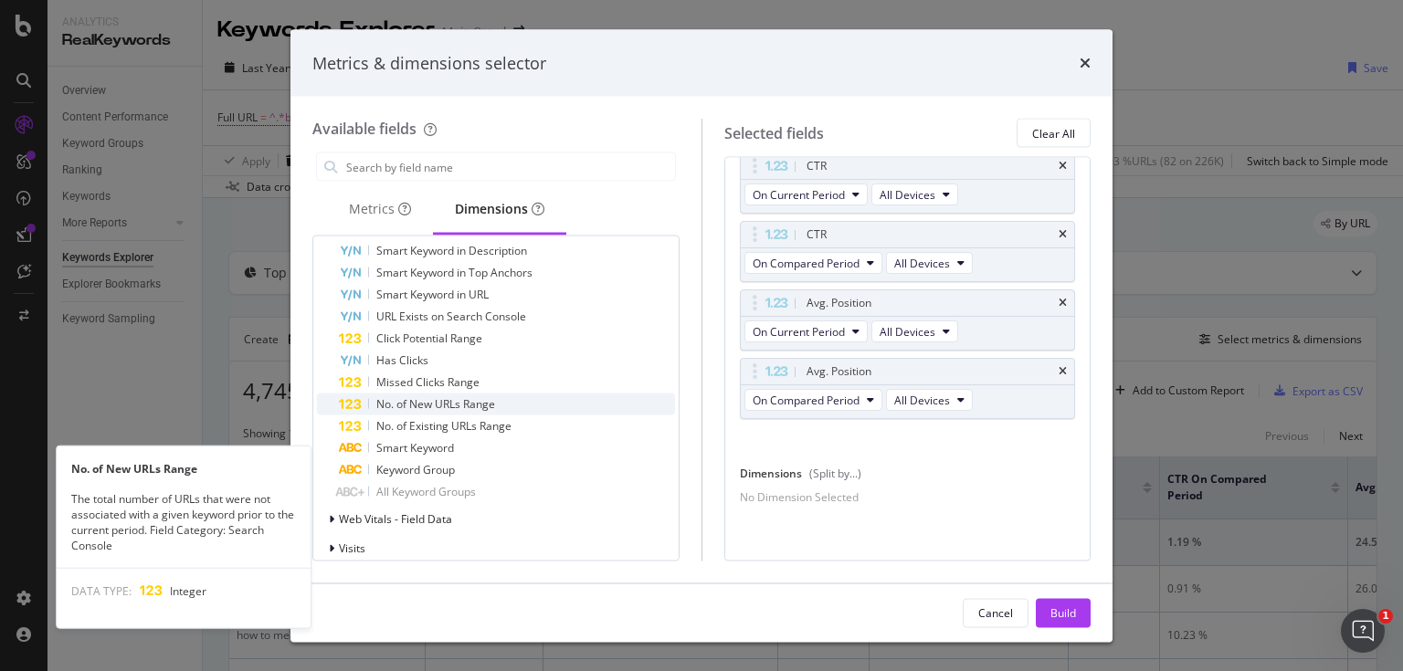
scroll to position [279, 0]
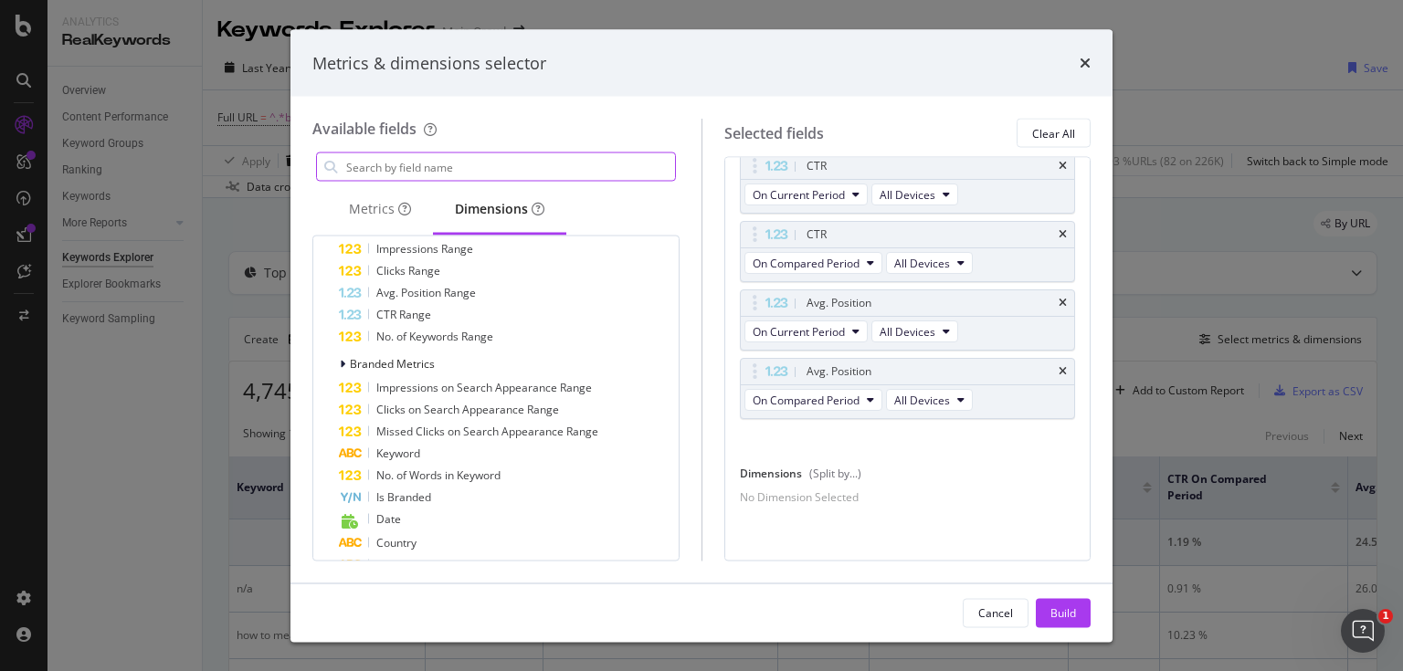
click at [445, 167] on input "modal" at bounding box center [509, 166] width 331 height 27
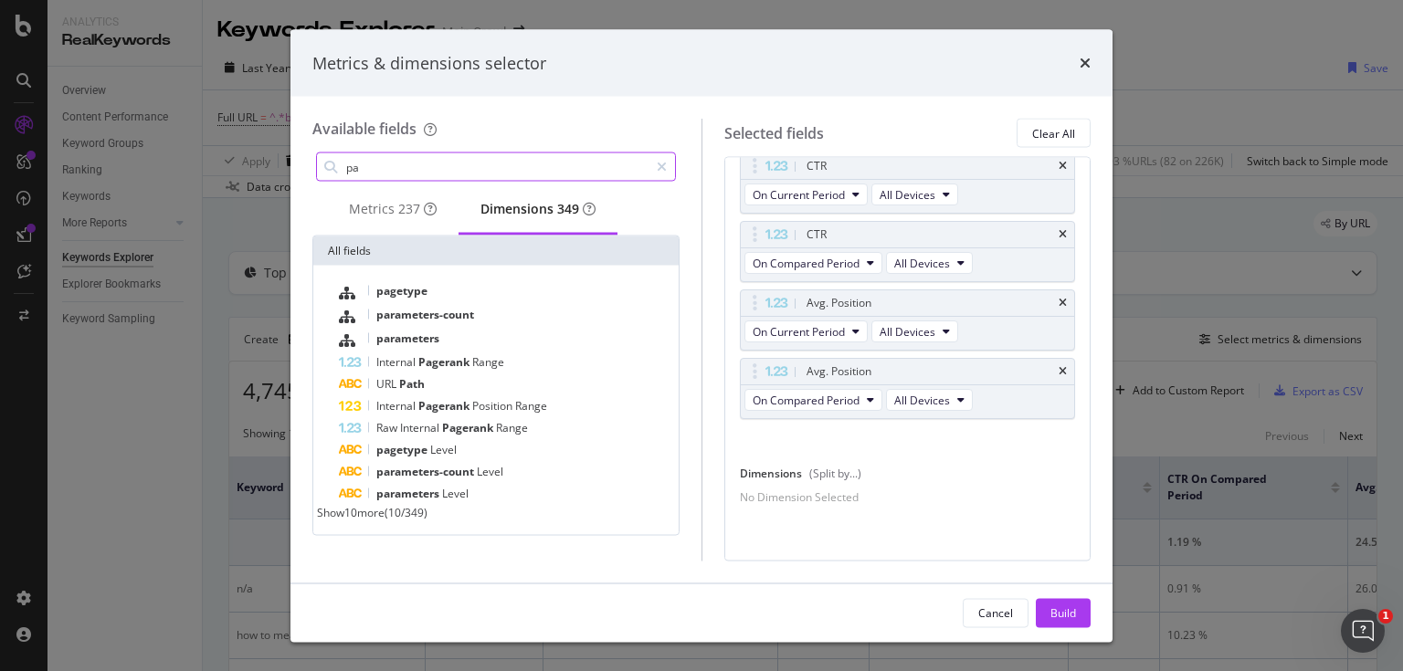
scroll to position [0, 0]
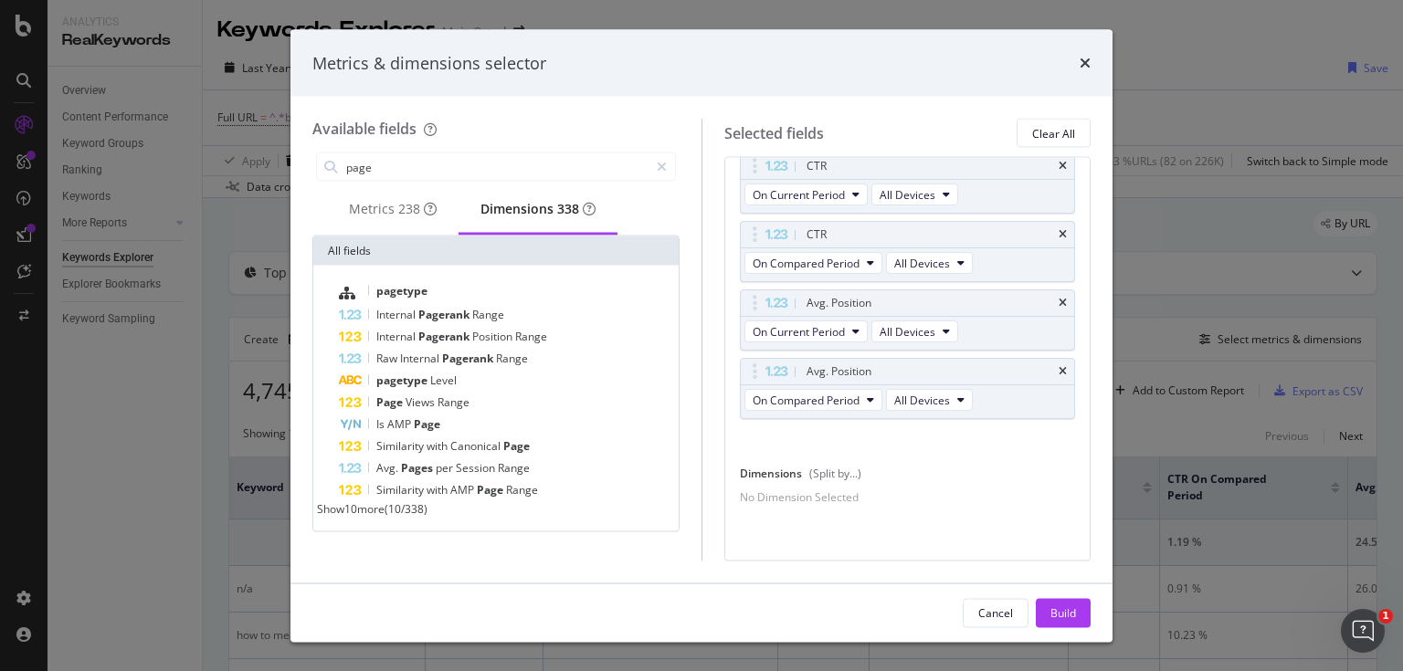
click at [384, 517] on span "Show 10 more" at bounding box center [351, 509] width 68 height 16
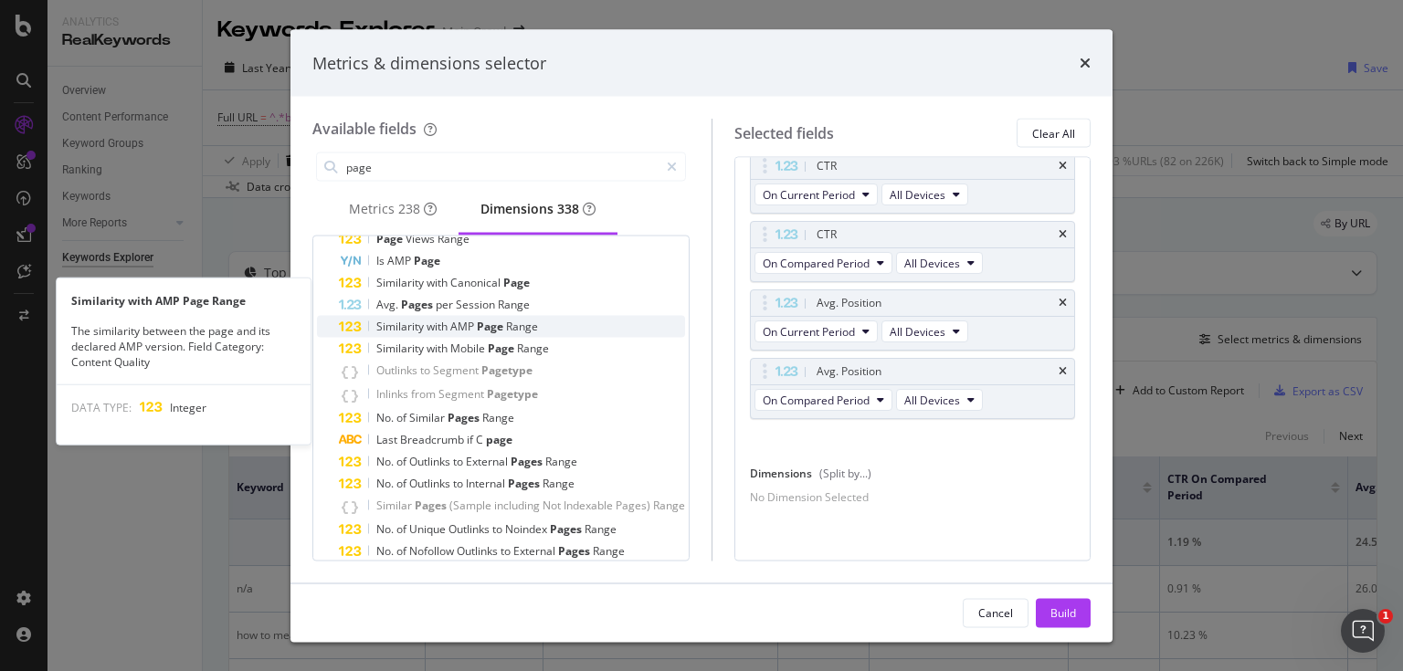
scroll to position [208, 0]
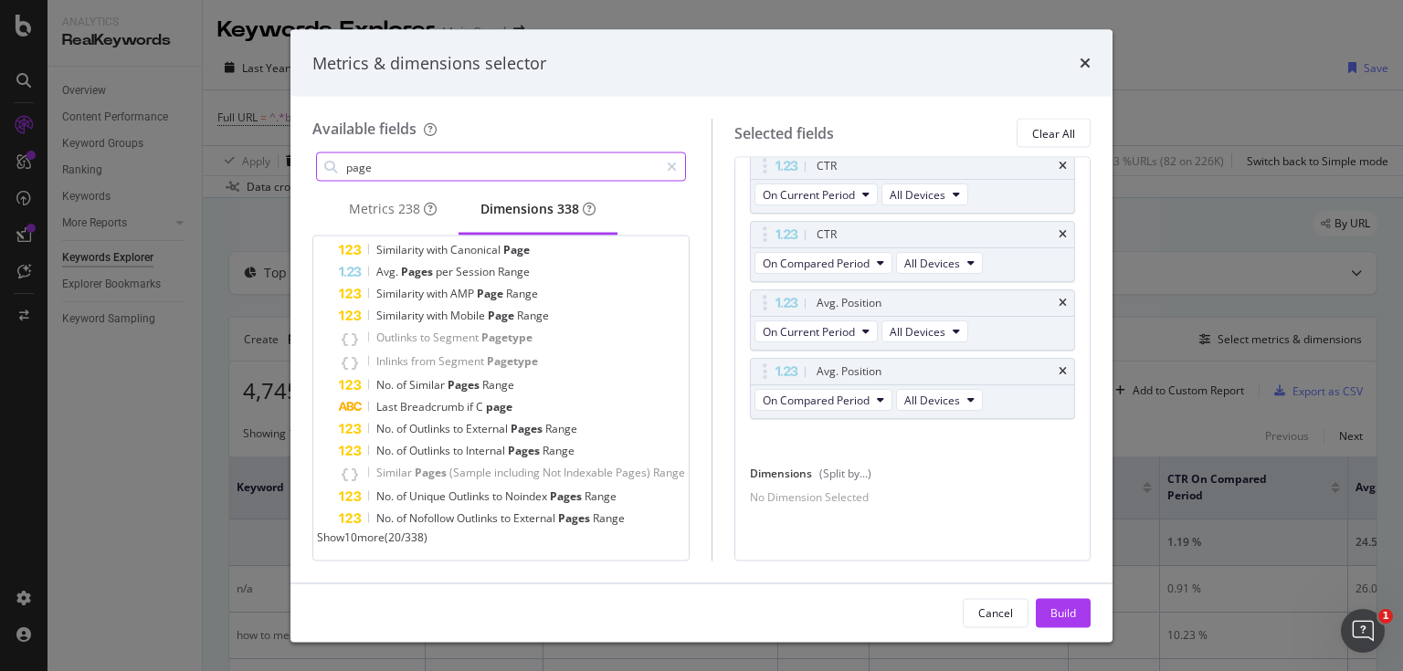
click at [475, 180] on input "page" at bounding box center [501, 166] width 314 height 27
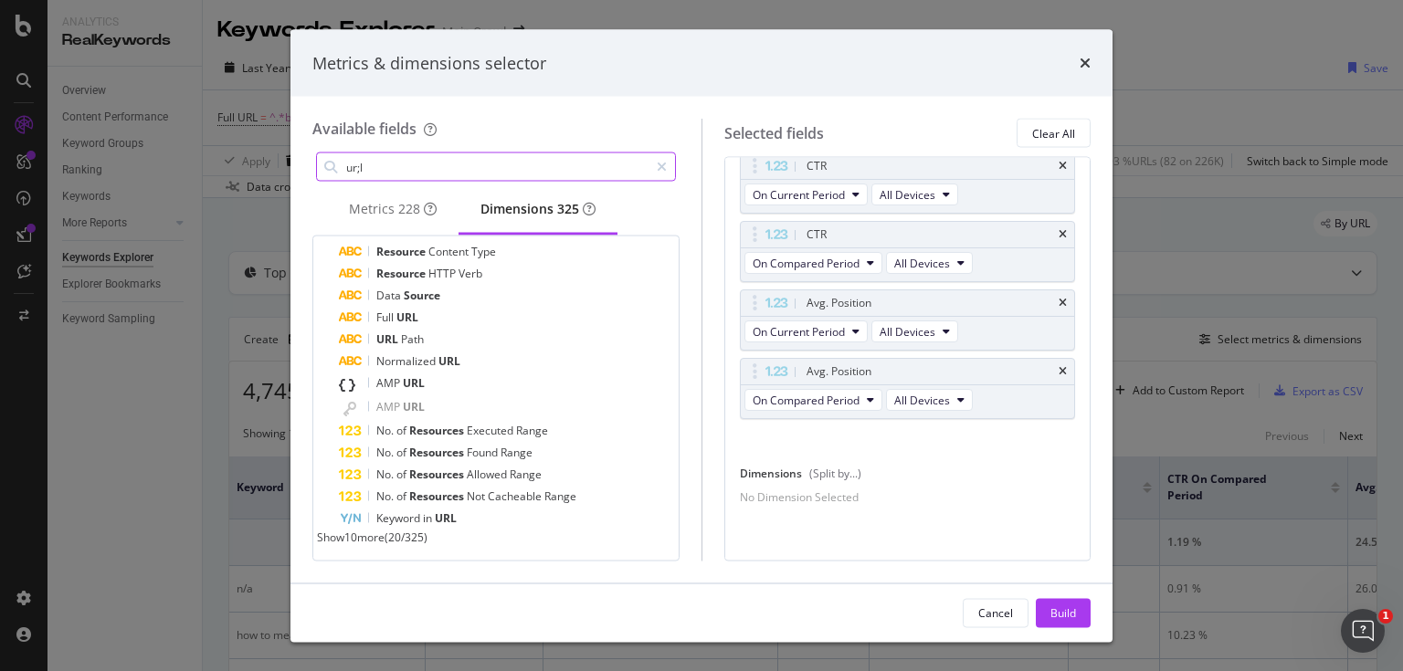
scroll to position [0, 0]
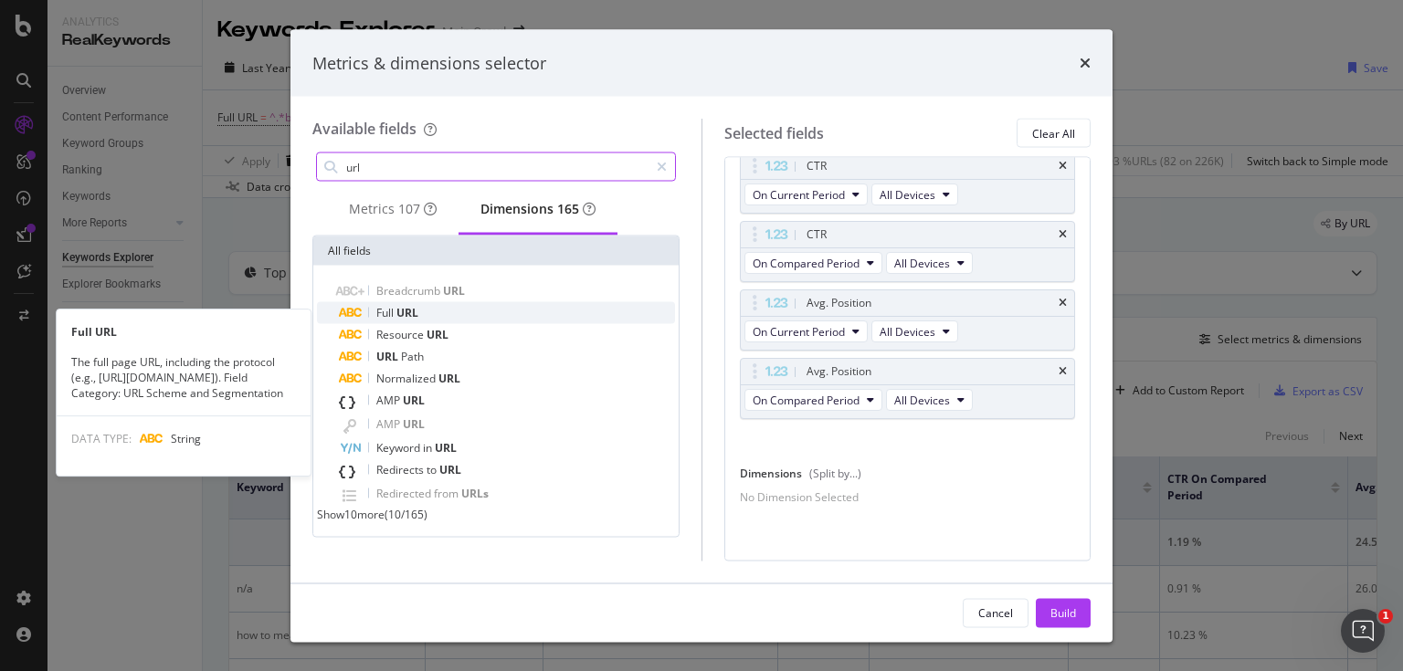
type input "url"
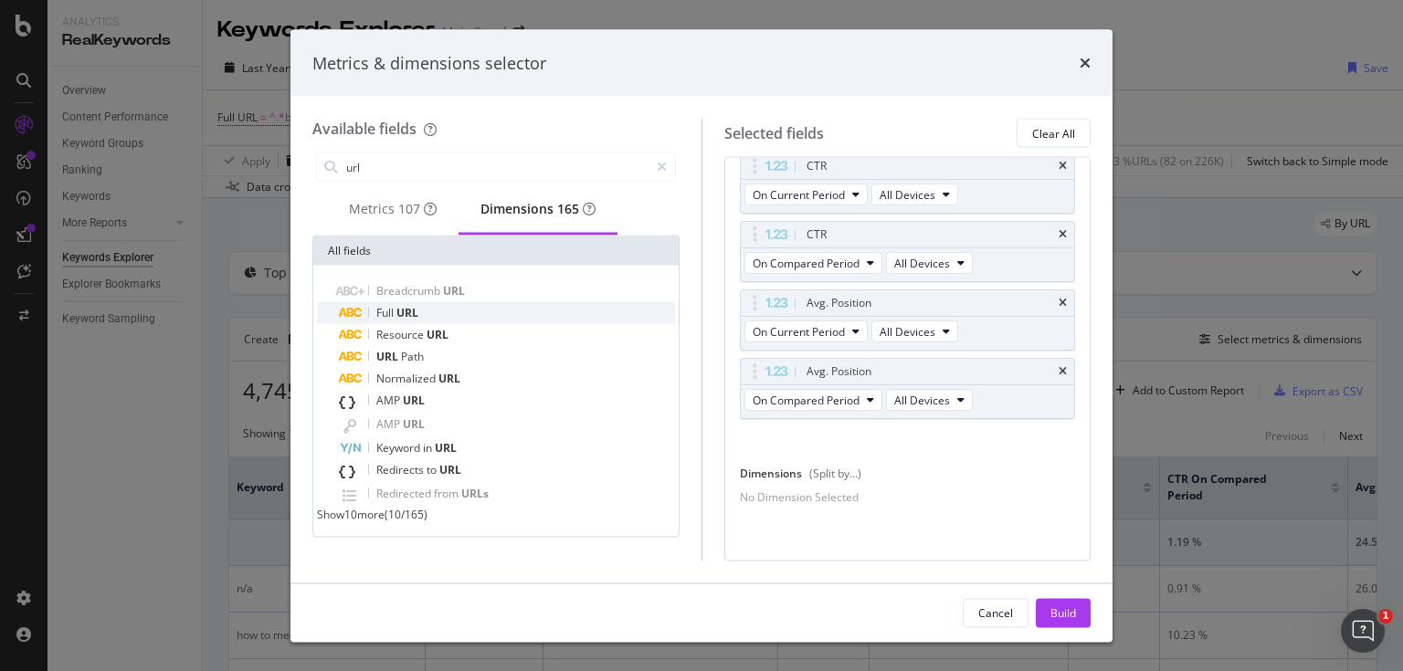
click at [402, 318] on span "URL" at bounding box center [407, 313] width 22 height 16
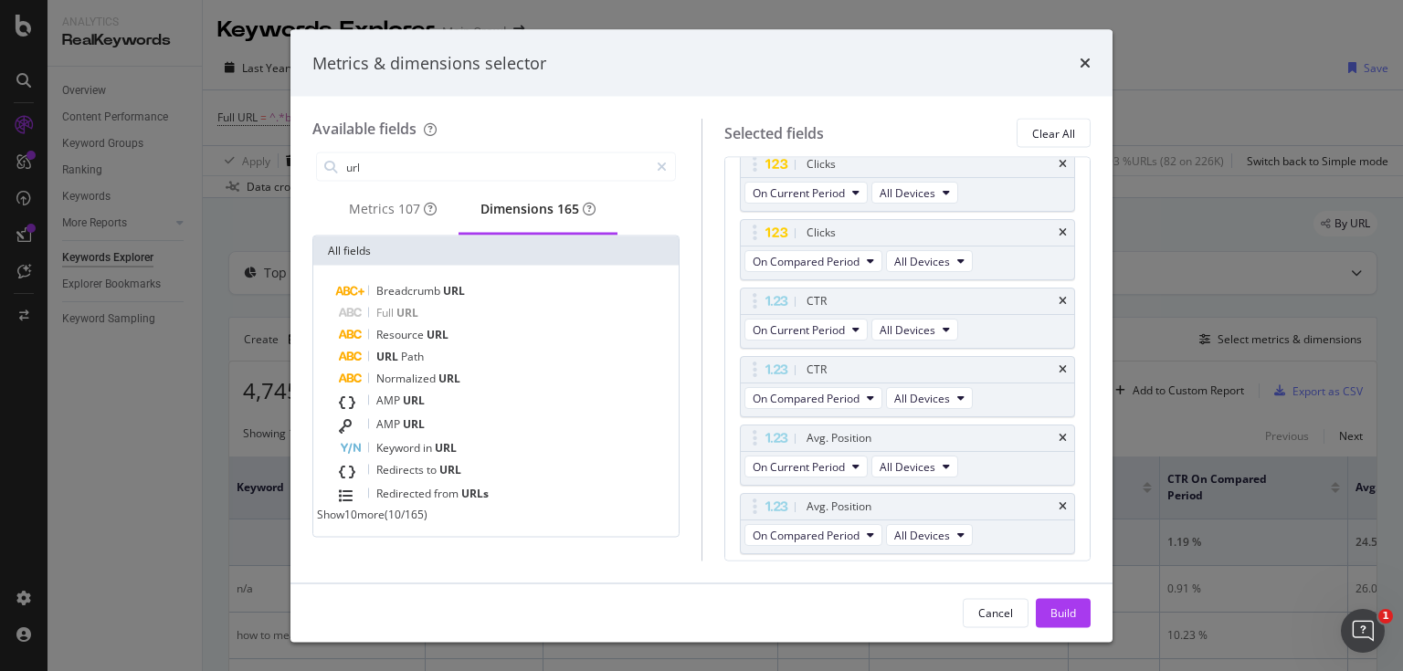
scroll to position [330, 0]
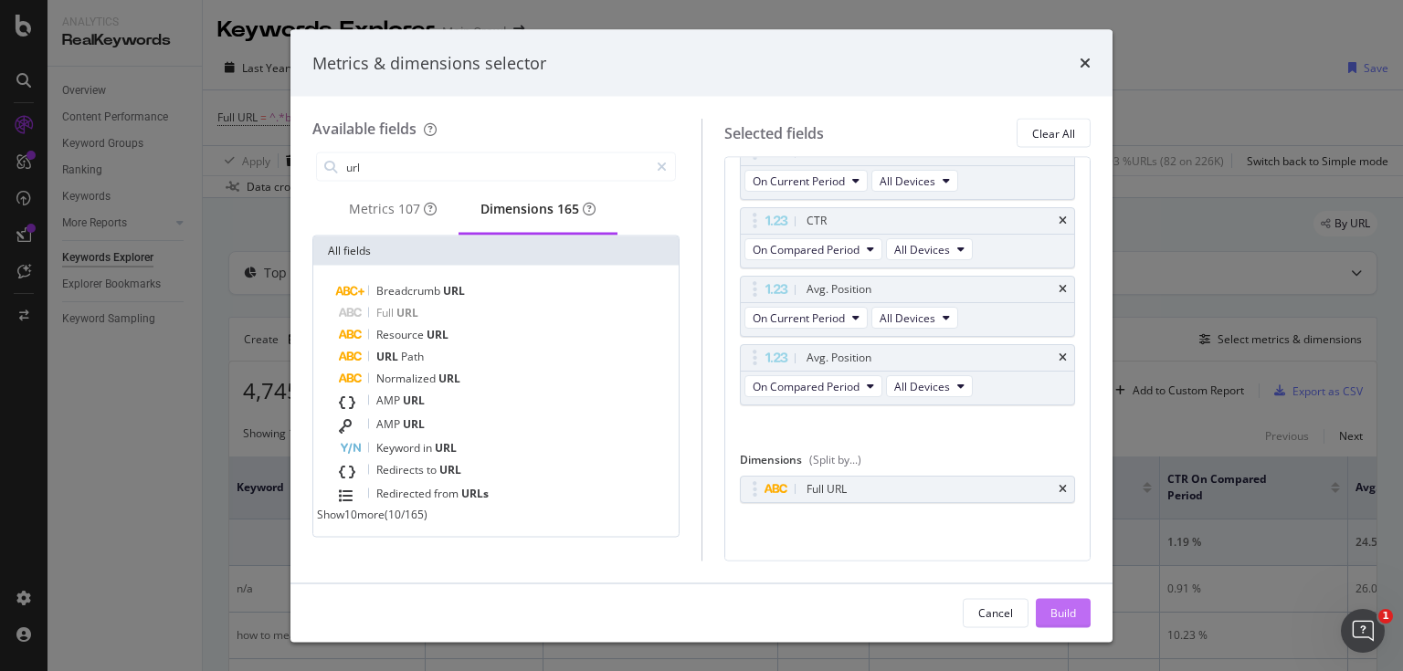
click at [1056, 623] on div "Build" at bounding box center [1063, 612] width 26 height 27
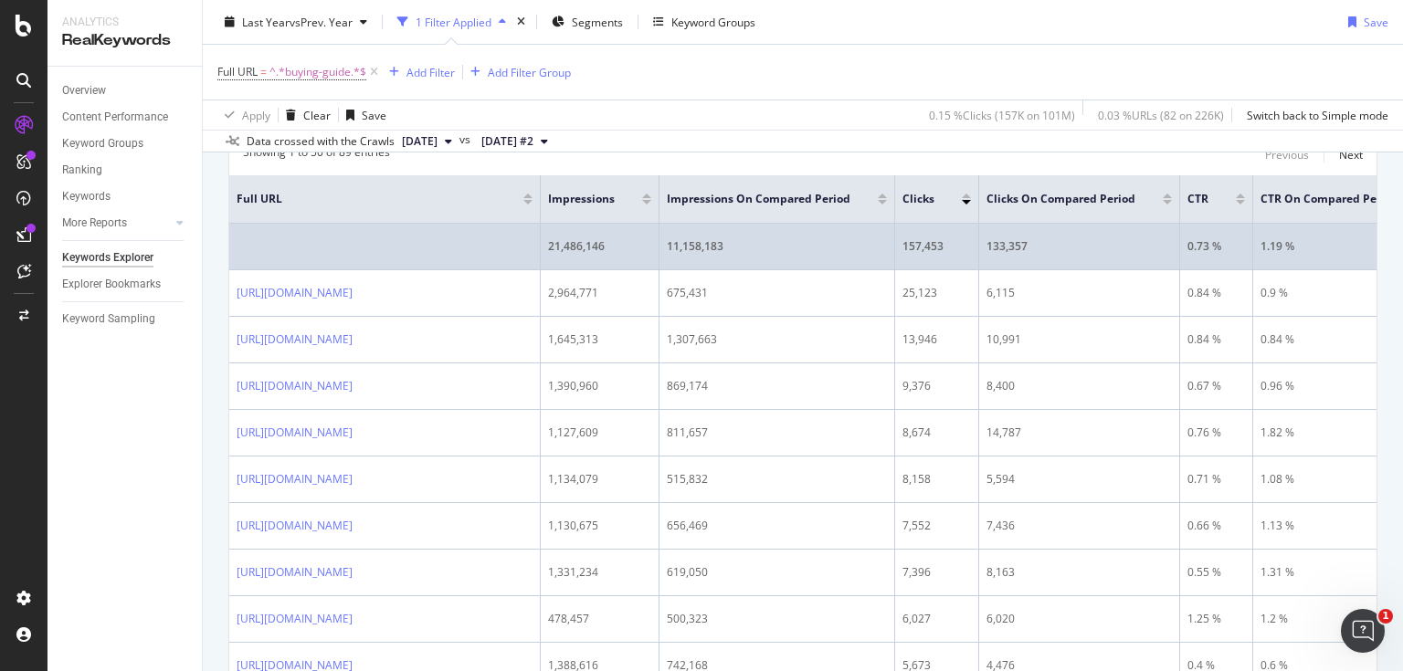
scroll to position [26, 0]
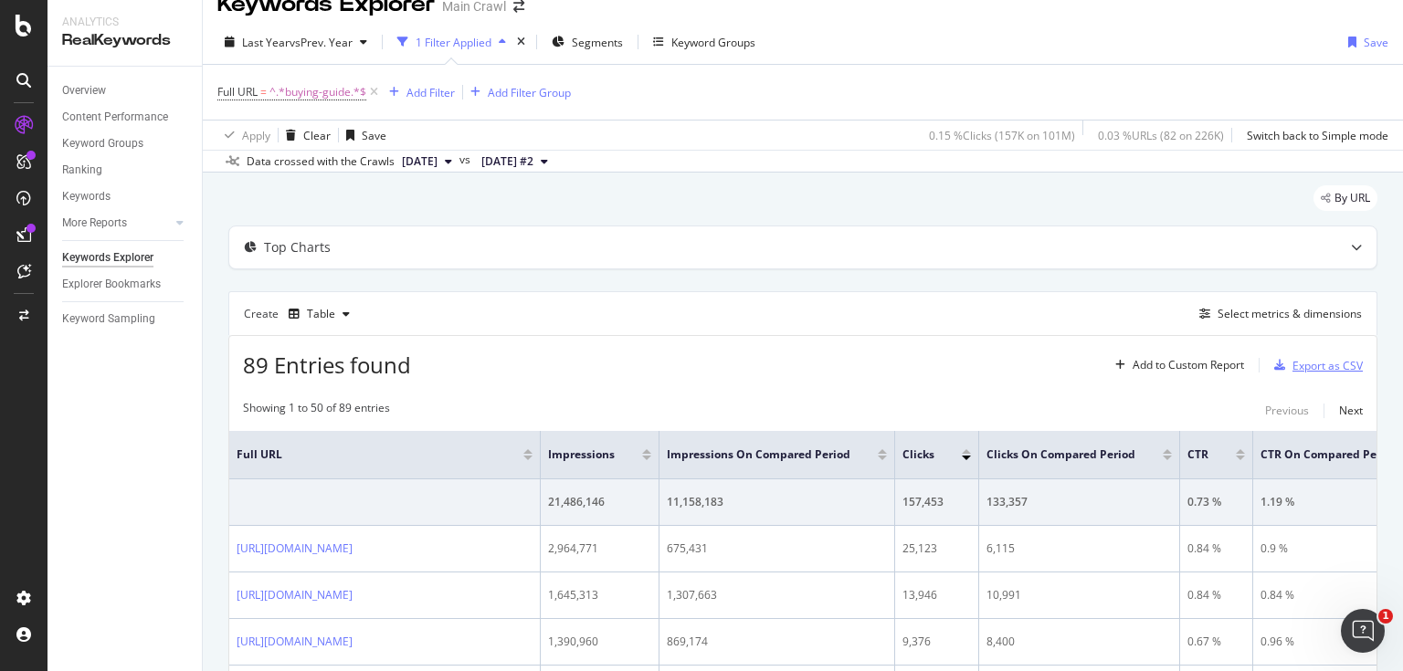
click at [1339, 368] on div "Export as CSV" at bounding box center [1327, 366] width 70 height 16
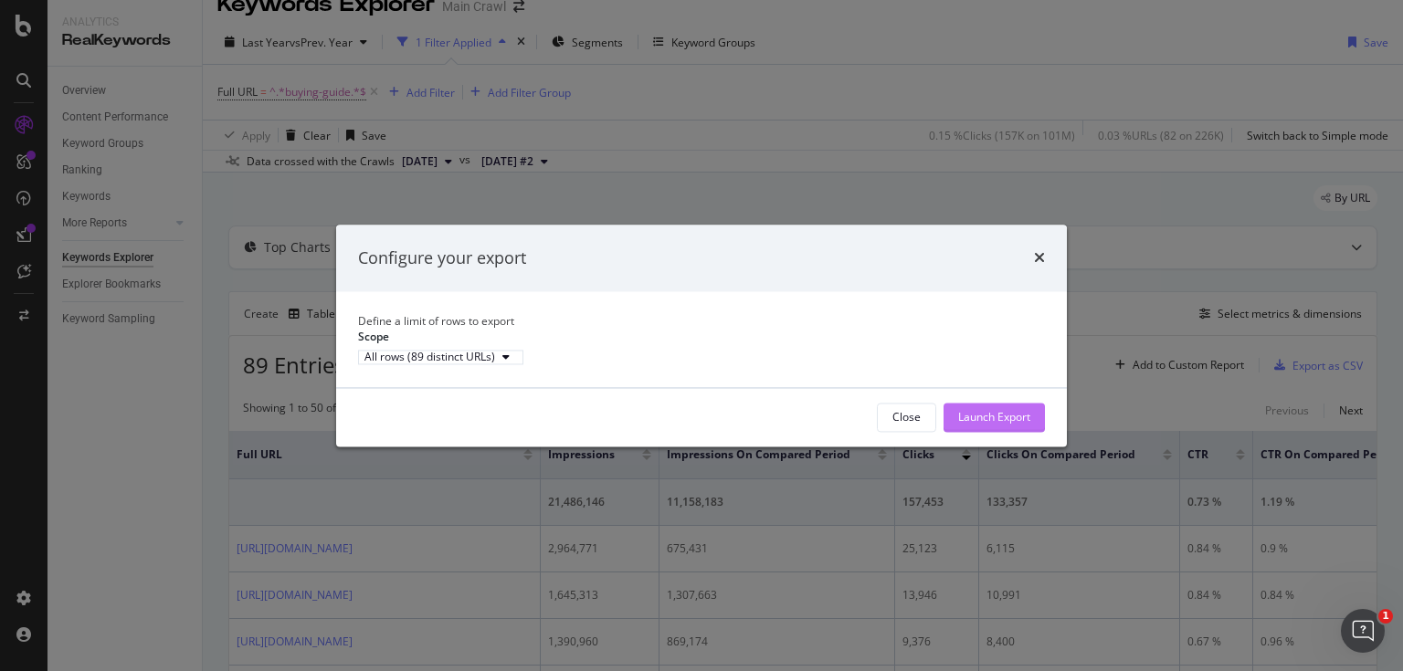
click at [992, 425] on div "Launch Export" at bounding box center [994, 417] width 72 height 16
